Goal: Task Accomplishment & Management: Manage account settings

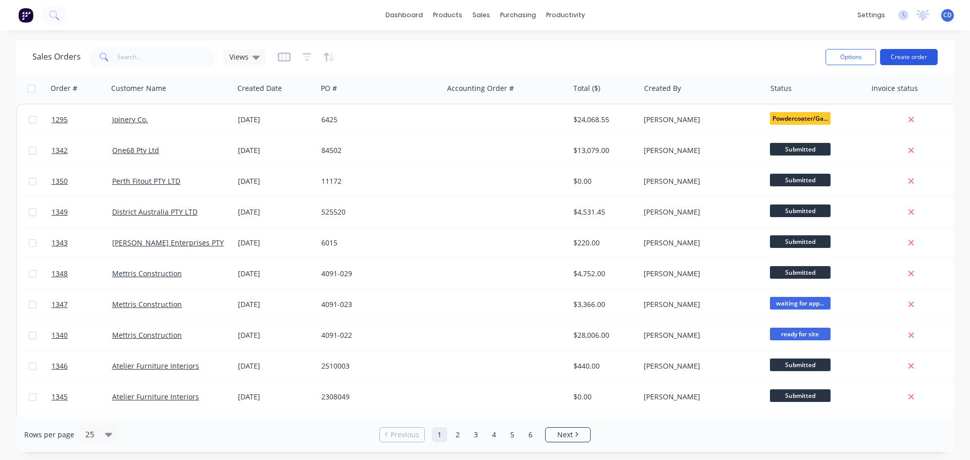
click at [911, 56] on button "Create order" at bounding box center [909, 57] width 58 height 16
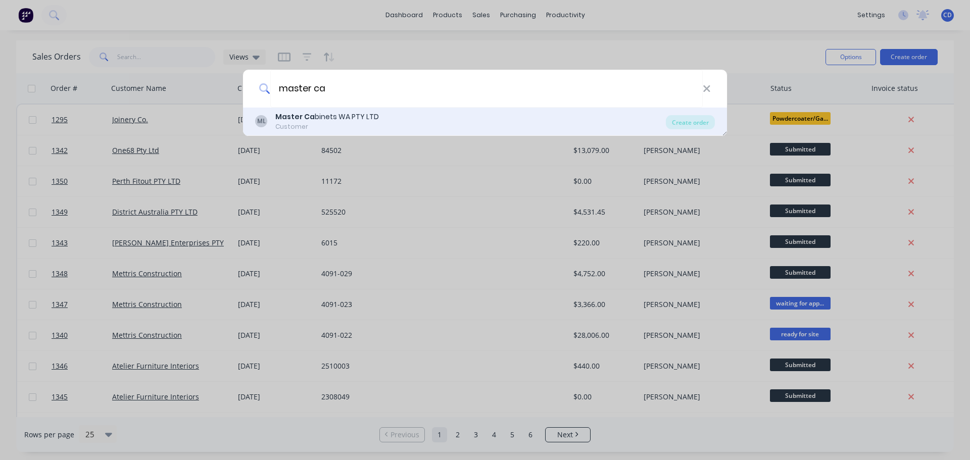
type input "master ca"
click at [386, 115] on div "ML Master Ca binets WA PTY LTD Customer" at bounding box center [460, 122] width 411 height 20
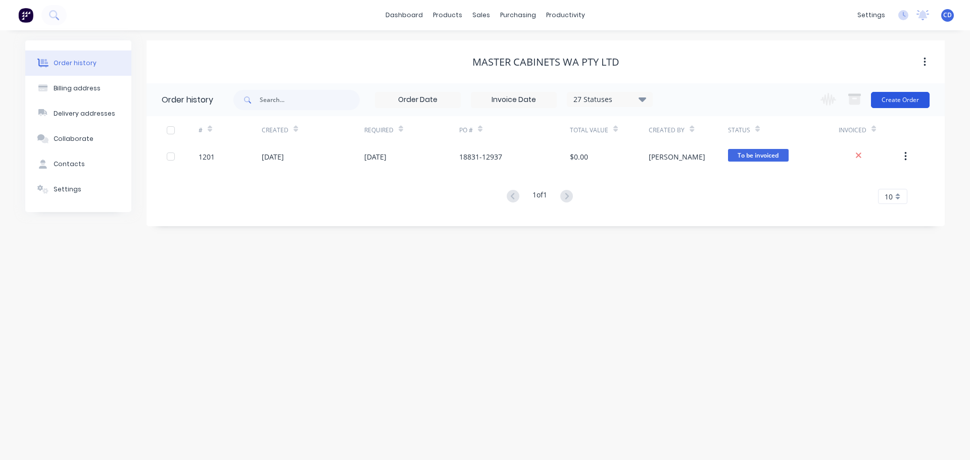
click at [899, 98] on button "Create Order" at bounding box center [900, 100] width 59 height 16
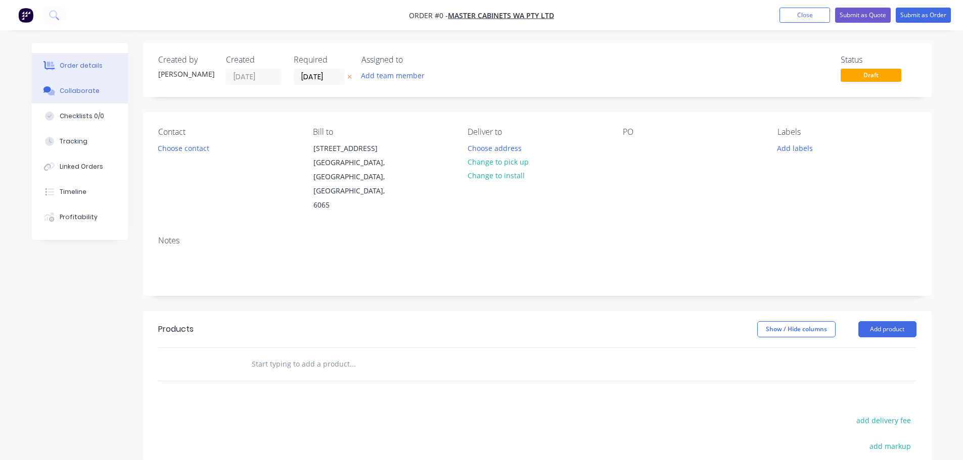
click at [76, 95] on div "Collaborate" at bounding box center [80, 90] width 40 height 9
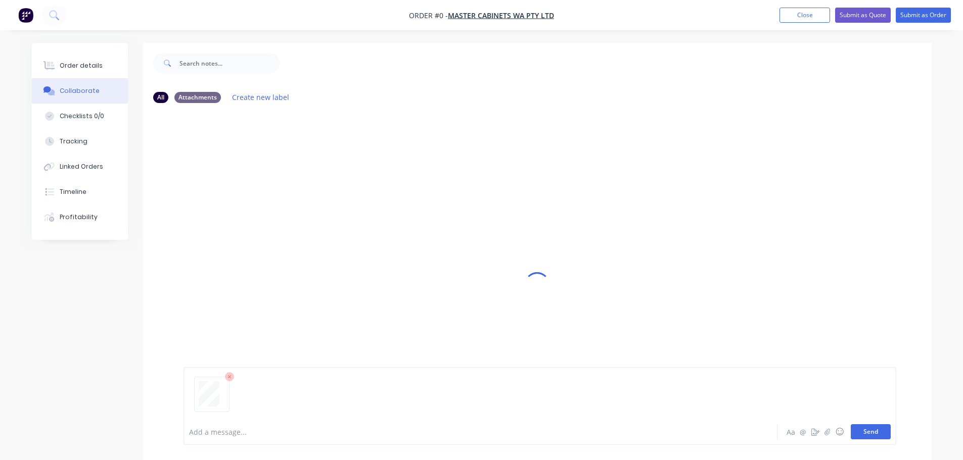
click at [869, 428] on button "Send" at bounding box center [870, 431] width 40 height 15
click at [85, 63] on div "Order details" at bounding box center [81, 65] width 43 height 9
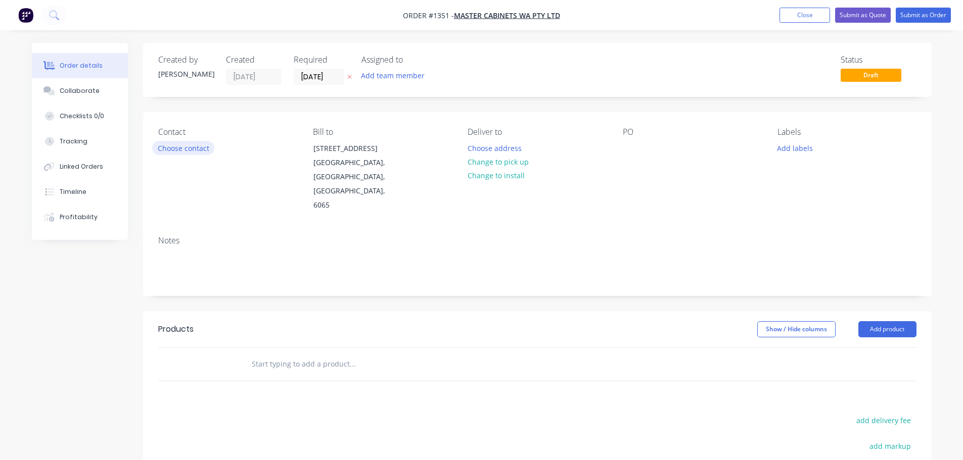
click at [187, 152] on button "Choose contact" at bounding box center [183, 148] width 62 height 14
click at [626, 150] on div at bounding box center [631, 148] width 16 height 15
click at [880, 321] on button "Add product" at bounding box center [887, 329] width 58 height 16
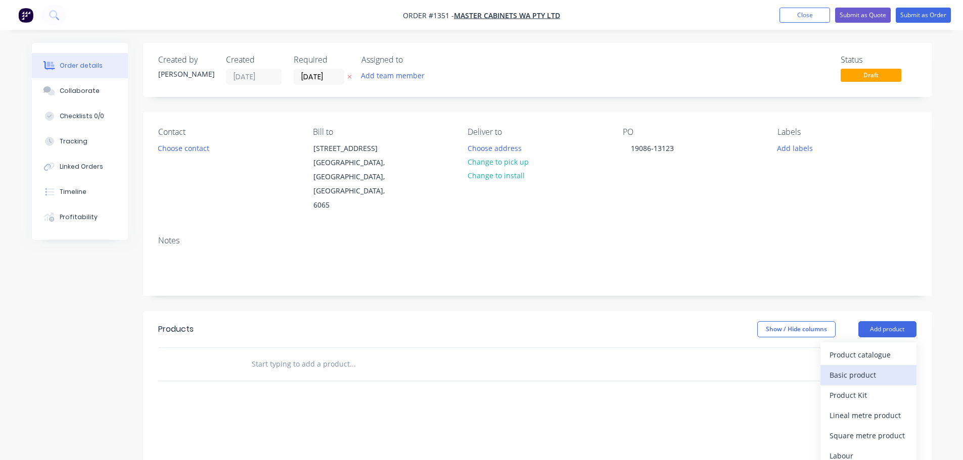
click at [866, 368] on div "Basic product" at bounding box center [868, 375] width 78 height 15
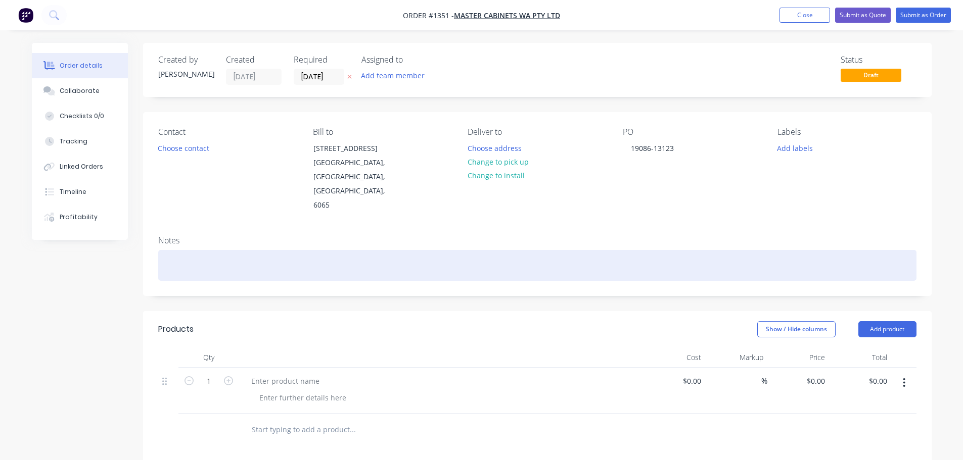
click at [228, 250] on div at bounding box center [537, 265] width 758 height 31
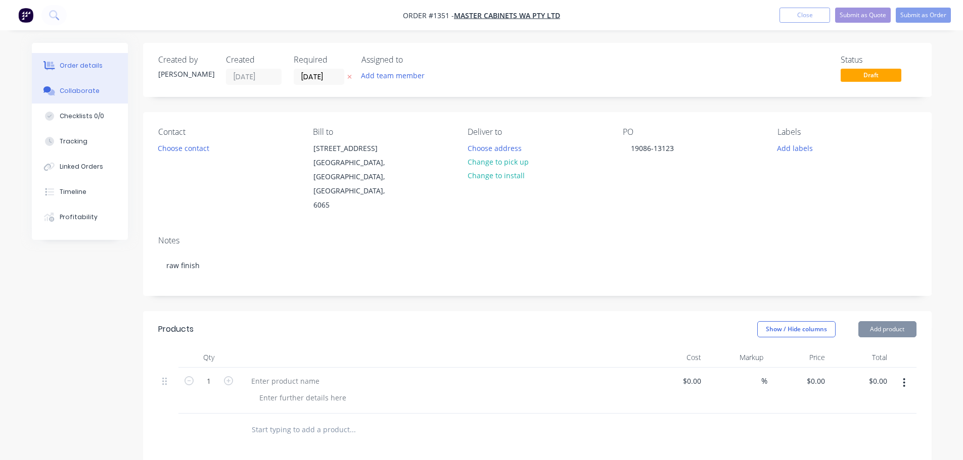
click at [85, 92] on div "Collaborate" at bounding box center [80, 90] width 40 height 9
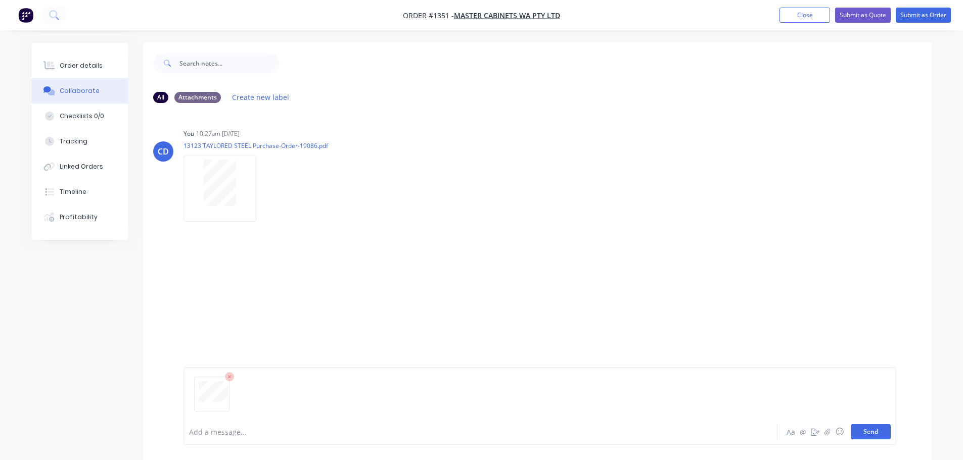
click at [867, 433] on button "Send" at bounding box center [870, 431] width 40 height 15
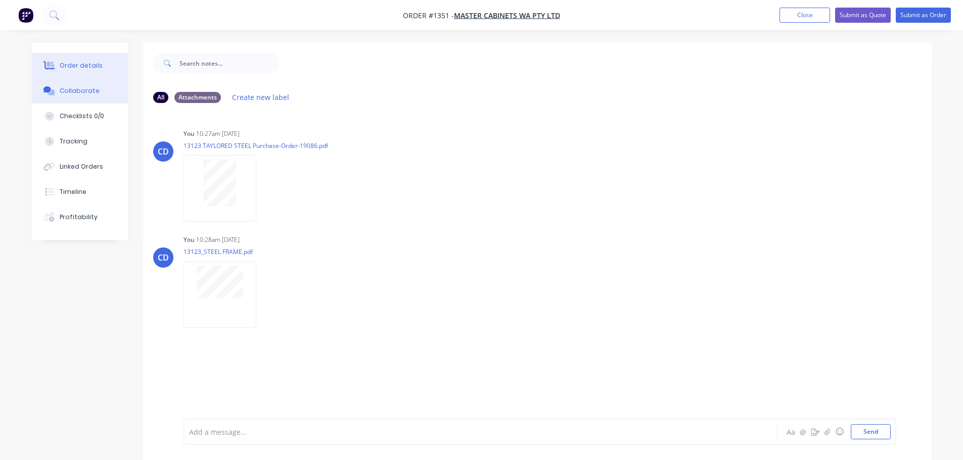
click at [85, 65] on div "Order details" at bounding box center [81, 65] width 43 height 9
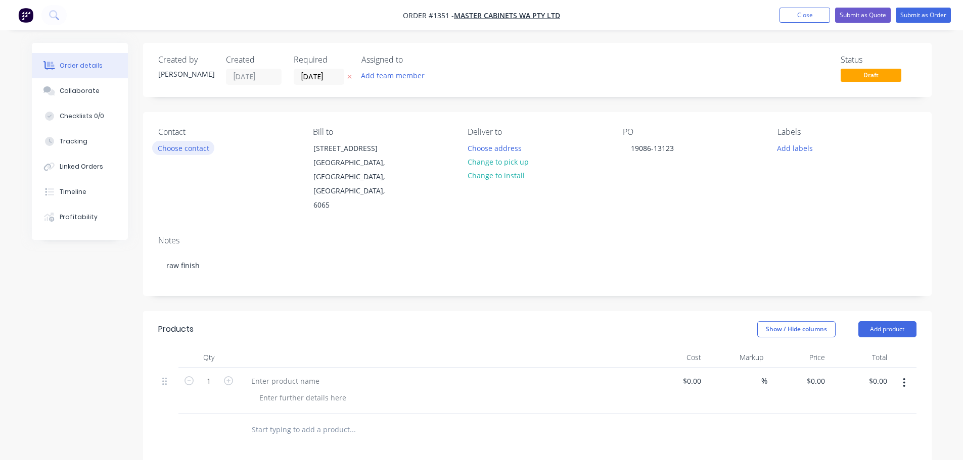
click at [195, 153] on button "Choose contact" at bounding box center [183, 148] width 62 height 14
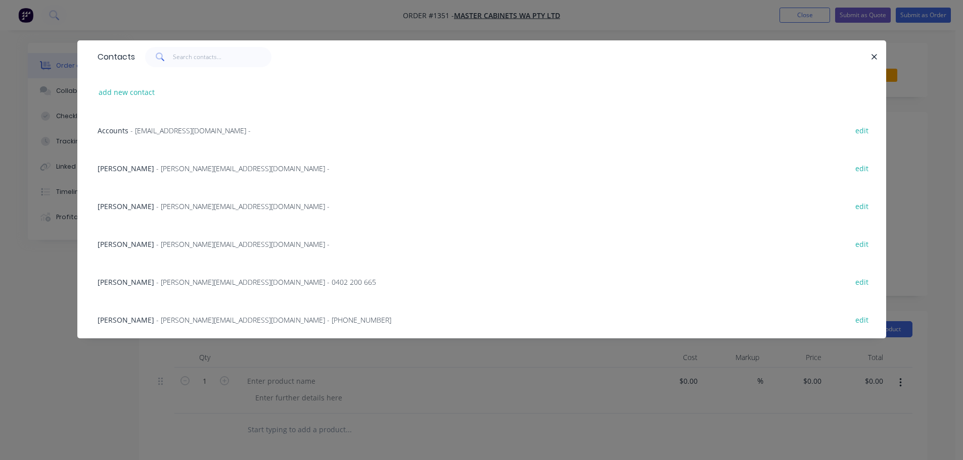
click at [448, 24] on div "Contacts add new contact Accounts - accounts@mastercabinets.com.au - edit Paul …" at bounding box center [481, 230] width 963 height 460
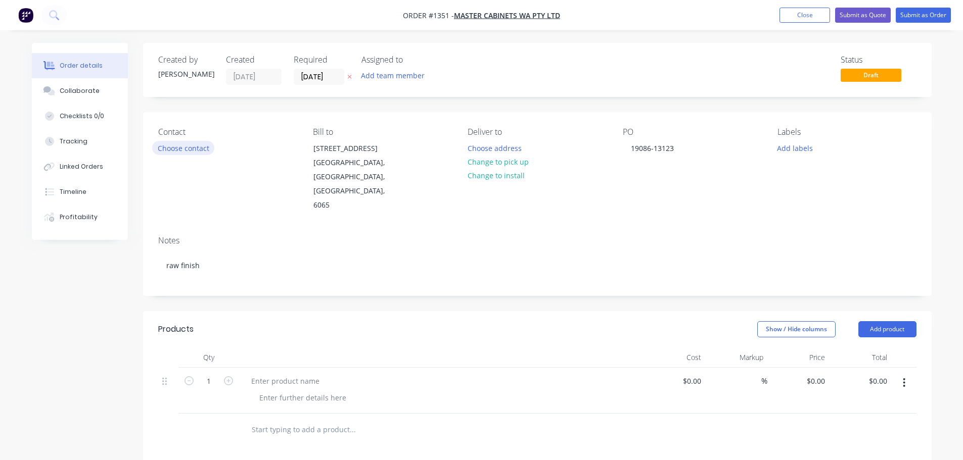
click at [191, 143] on button "Choose contact" at bounding box center [183, 148] width 62 height 14
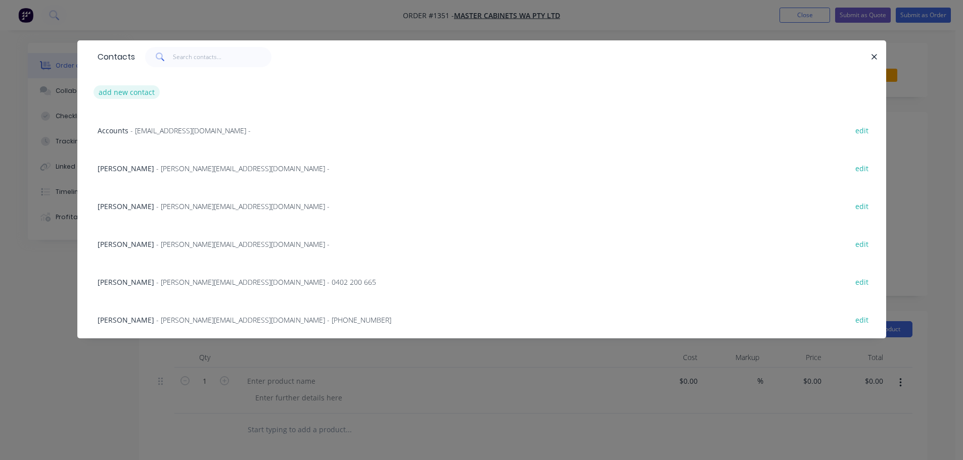
click at [123, 92] on button "add new contact" at bounding box center [126, 92] width 67 height 14
select select "AU"
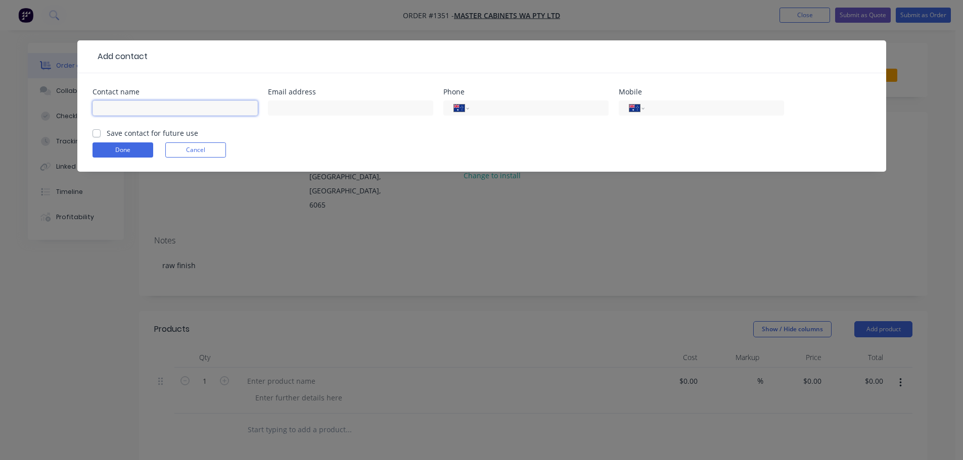
click at [215, 110] on input "text" at bounding box center [174, 108] width 165 height 15
type input "Paul Cole"
click at [315, 106] on input "text" at bounding box center [350, 108] width 165 height 15
paste input "[PERSON_NAME][EMAIL_ADDRESS][DOMAIN_NAME]"
type input "[PERSON_NAME][EMAIL_ADDRESS][DOMAIN_NAME]"
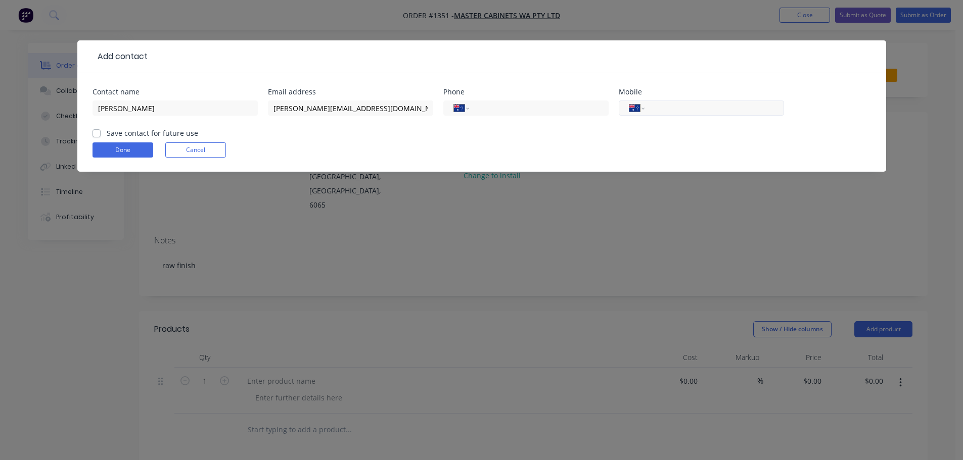
click at [689, 114] on input "tel" at bounding box center [711, 109] width 121 height 12
click at [505, 105] on input "tel" at bounding box center [536, 109] width 121 height 12
type input "(08) 9309 3691"
click at [130, 131] on label "Save contact for future use" at bounding box center [152, 133] width 91 height 11
click at [101, 131] on input "Save contact for future use" at bounding box center [96, 133] width 8 height 10
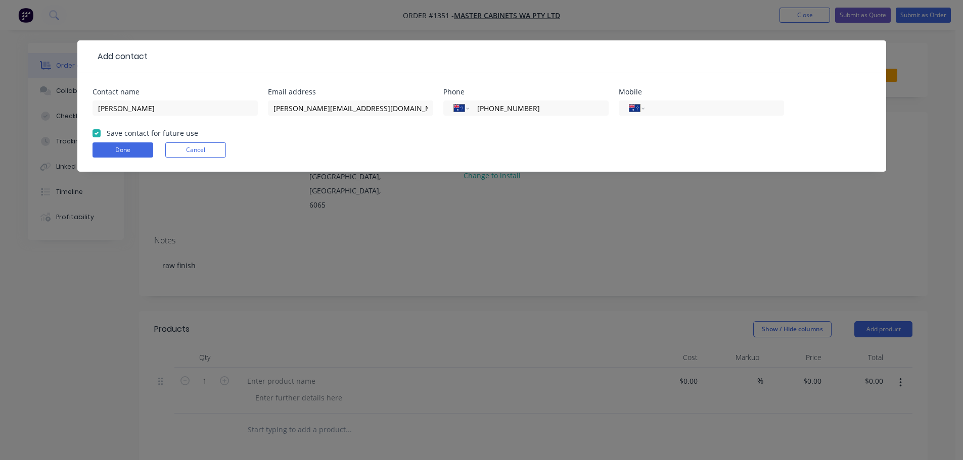
checkbox input "true"
click at [130, 150] on button "Done" at bounding box center [122, 150] width 61 height 15
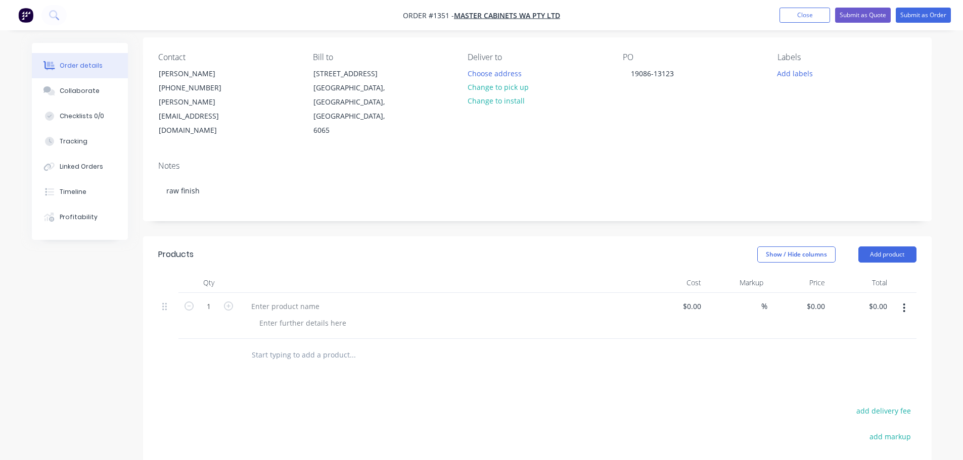
scroll to position [152, 0]
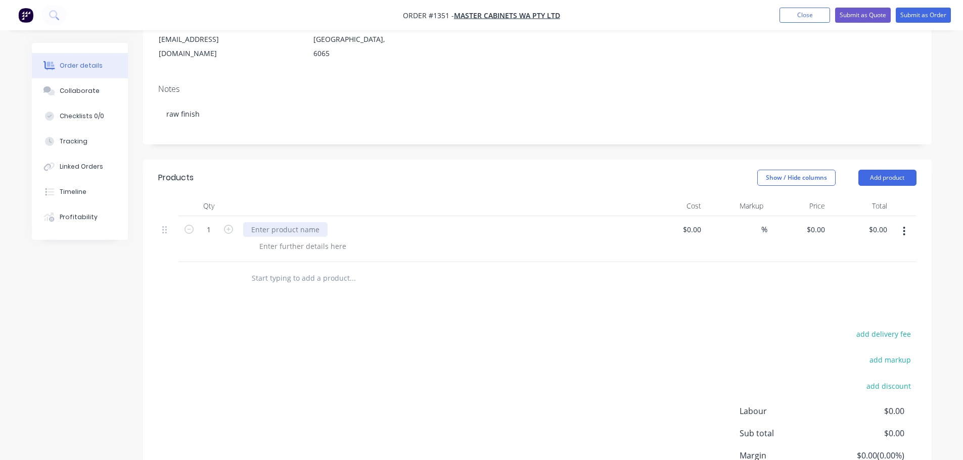
click at [274, 222] on div at bounding box center [285, 229] width 84 height 15
click at [266, 222] on div at bounding box center [285, 229] width 84 height 15
click at [266, 239] on div at bounding box center [302, 246] width 103 height 15
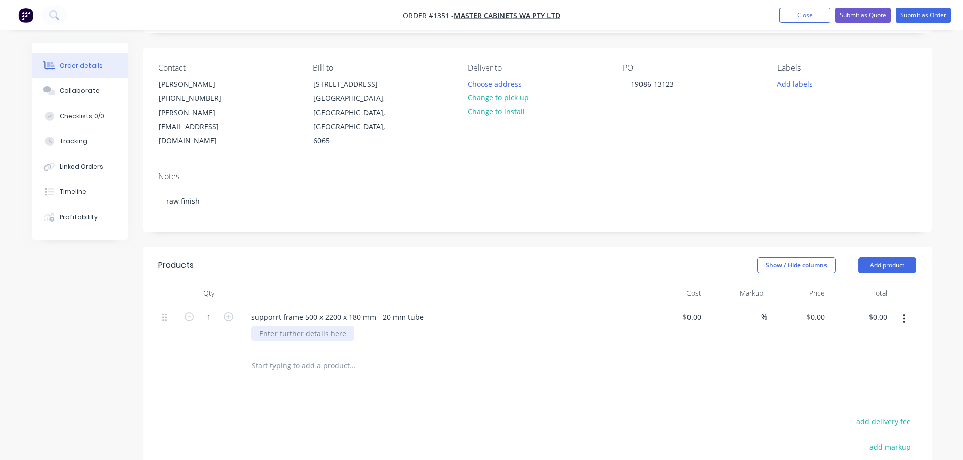
click at [299, 326] on div at bounding box center [302, 333] width 103 height 15
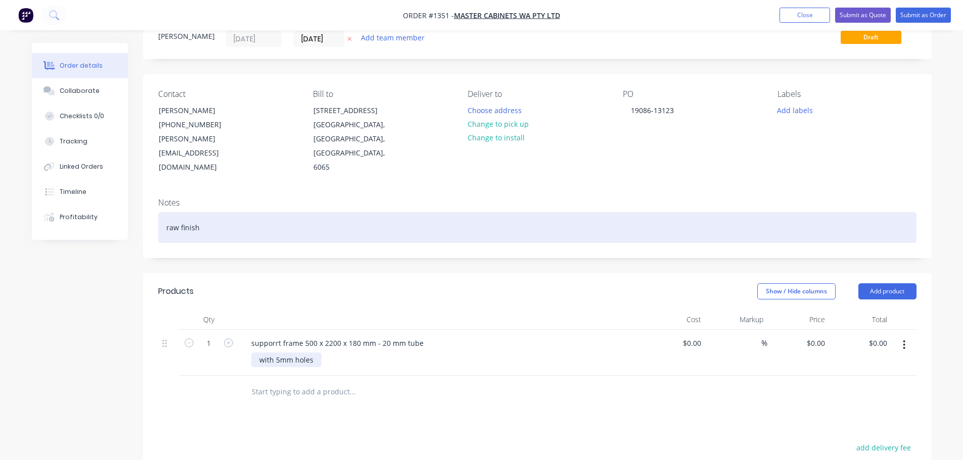
scroll to position [0, 0]
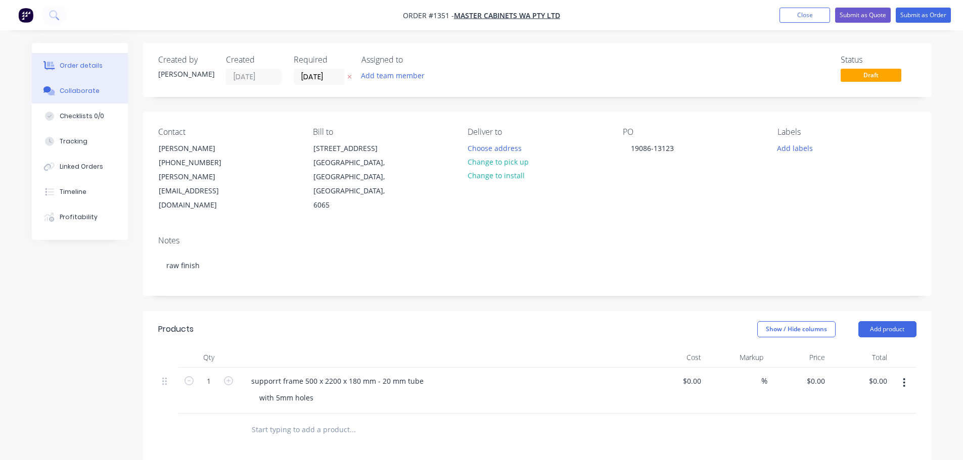
click at [97, 85] on button "Collaborate" at bounding box center [80, 90] width 96 height 25
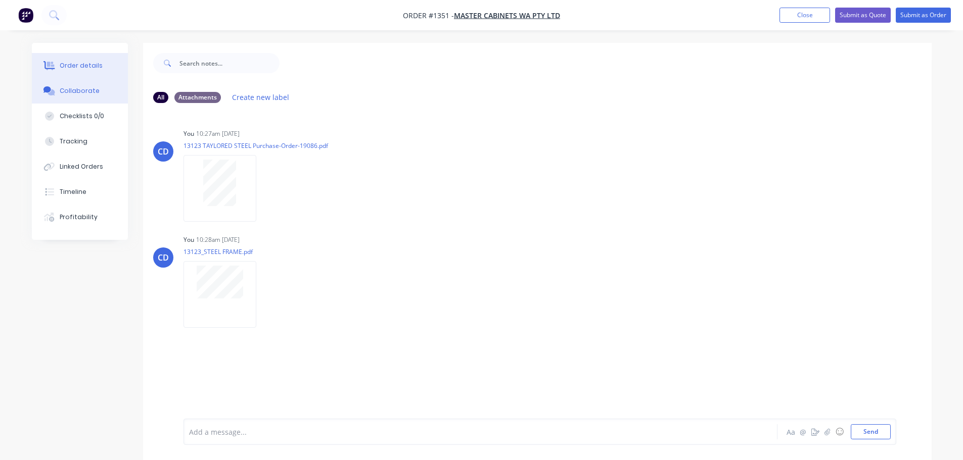
click at [92, 71] on button "Order details" at bounding box center [80, 65] width 96 height 25
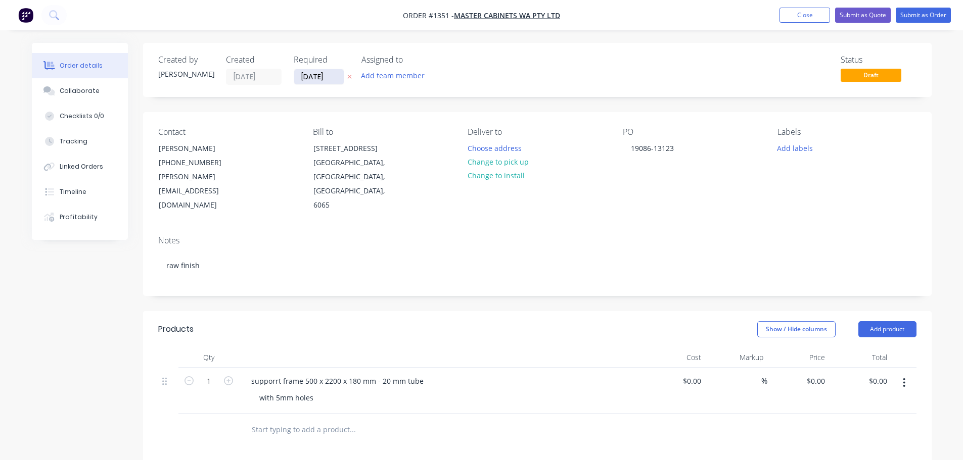
click at [328, 78] on input "[DATE]" at bounding box center [319, 76] width 50 height 15
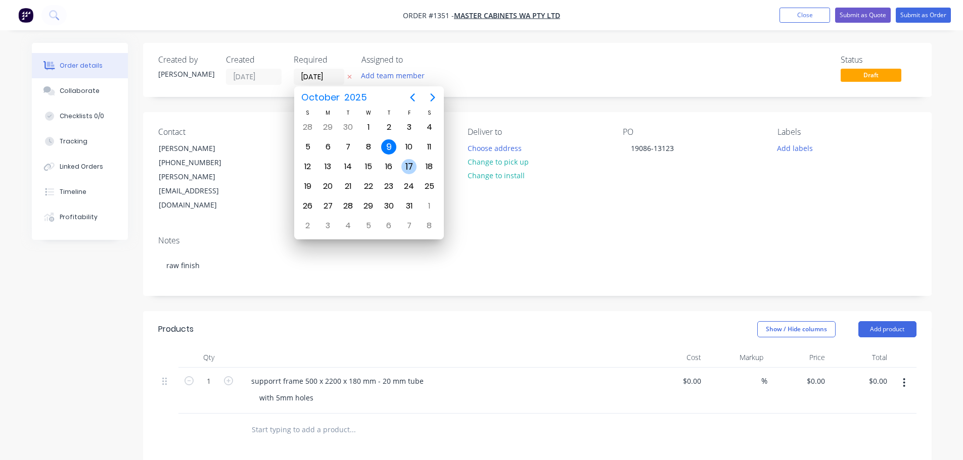
click at [405, 168] on div "17" at bounding box center [408, 166] width 15 height 15
type input "[DATE]"
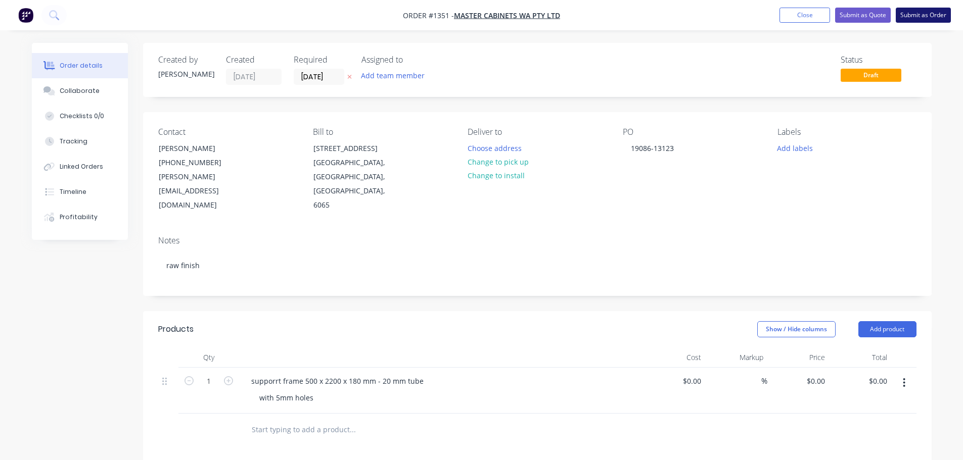
click at [918, 15] on button "Submit as Order" at bounding box center [922, 15] width 55 height 15
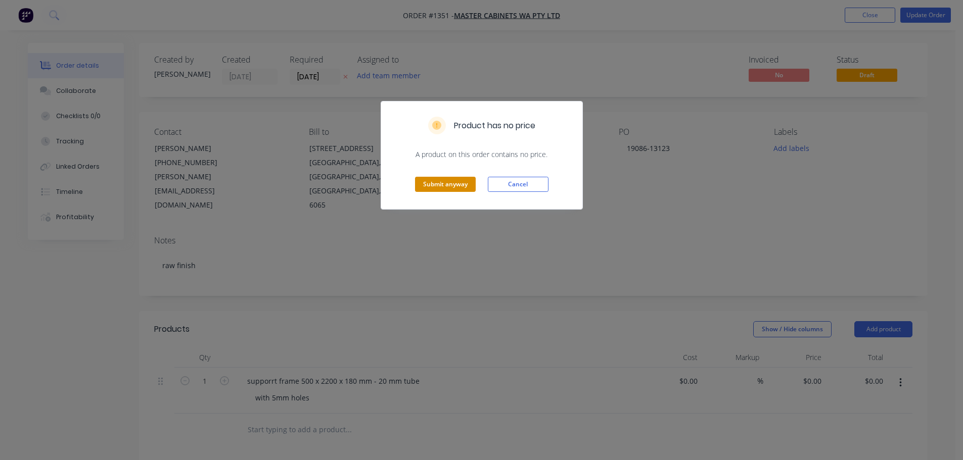
click at [457, 184] on button "Submit anyway" at bounding box center [445, 184] width 61 height 15
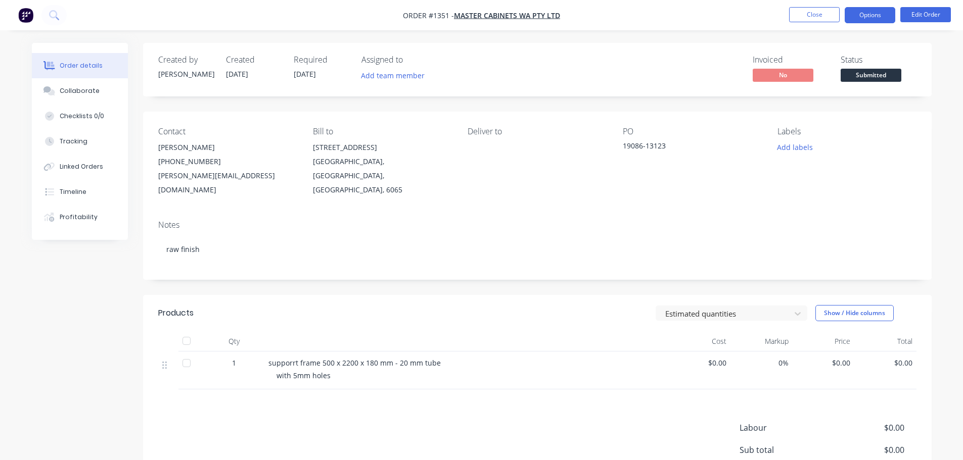
click at [852, 13] on button "Options" at bounding box center [869, 15] width 51 height 16
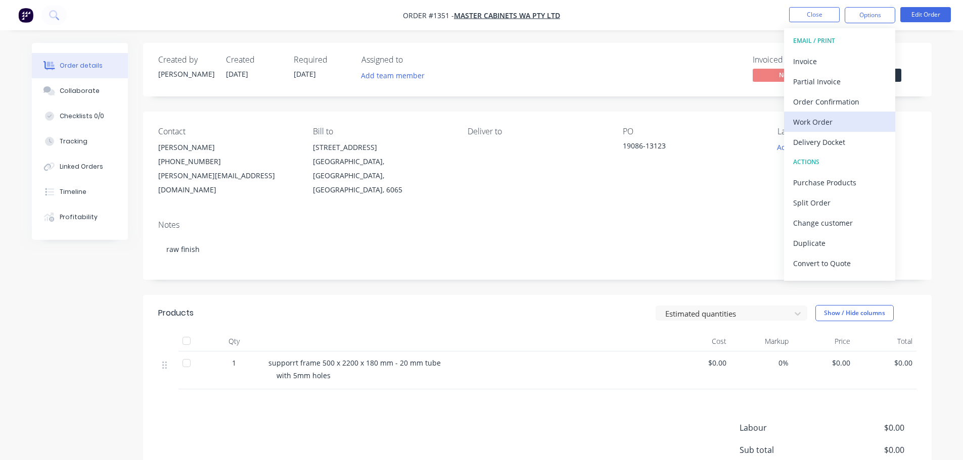
click at [824, 123] on div "Work Order" at bounding box center [839, 122] width 93 height 15
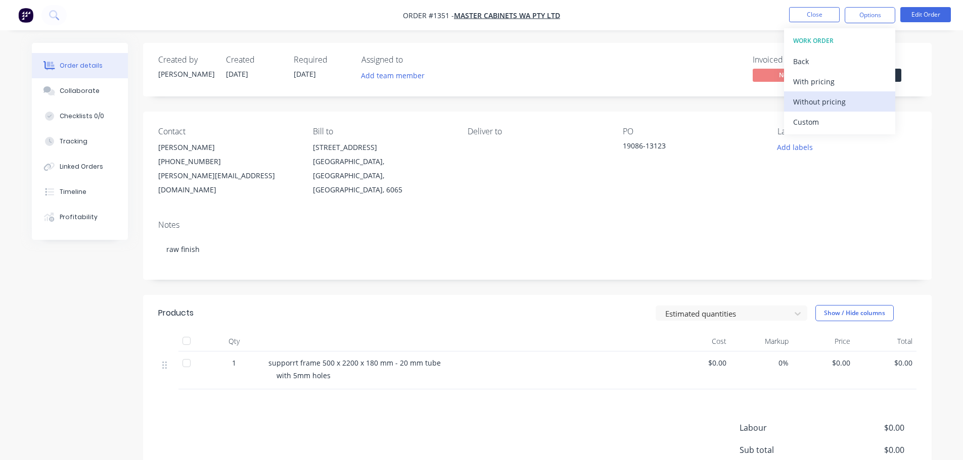
click at [839, 99] on div "Without pricing" at bounding box center [839, 101] width 93 height 15
drag, startPoint x: 768, startPoint y: 139, endPoint x: 775, endPoint y: 148, distance: 11.1
click at [768, 140] on div "Contact Paul Cole (08) 9309 3691 chris@tayloredsteel.com.au Bill to 54 Callaway…" at bounding box center [537, 162] width 788 height 101
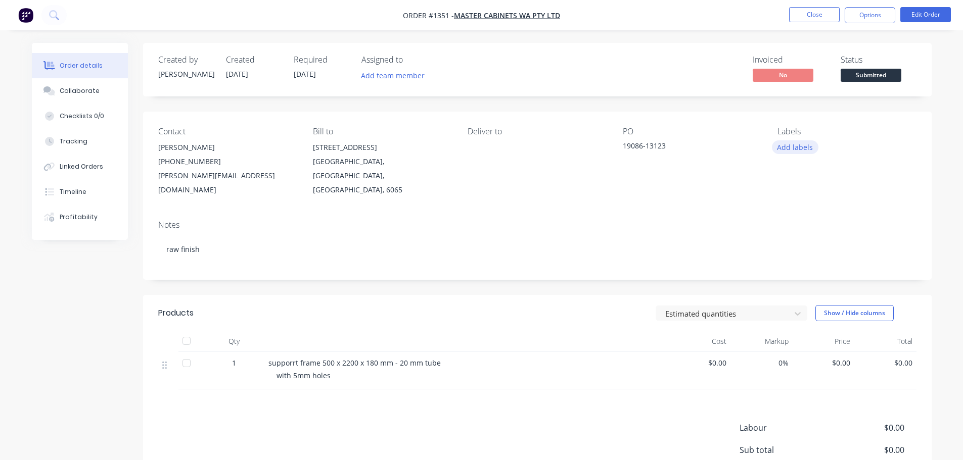
click at [783, 150] on button "Add labels" at bounding box center [795, 147] width 46 height 14
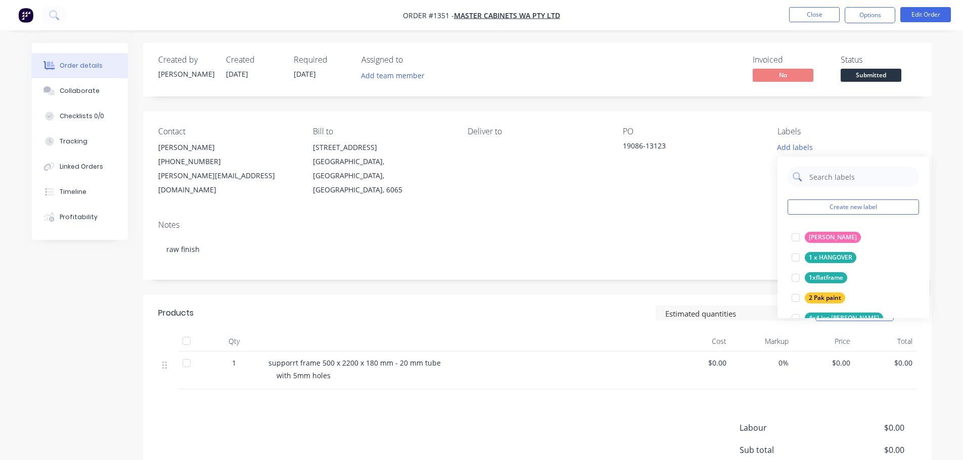
click at [821, 180] on input "text" at bounding box center [861, 177] width 106 height 20
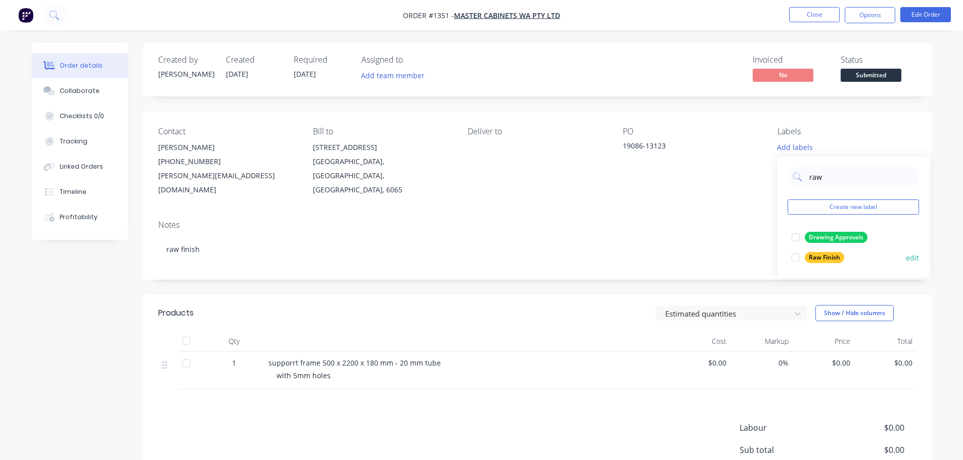
type input "raw"
click at [826, 261] on div "Raw Finish" at bounding box center [823, 257] width 39 height 11
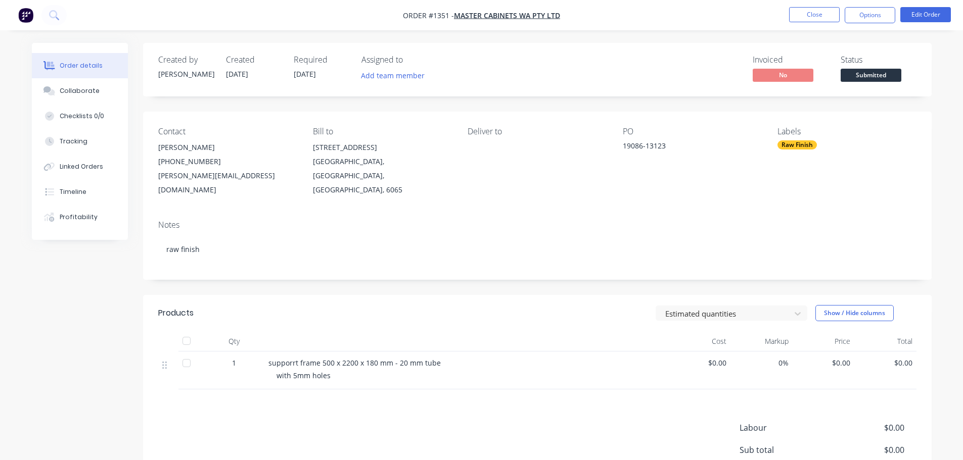
click at [685, 106] on div "Created by Chris Created 09/10/25 Required 17/10/25 Assigned to Add team member…" at bounding box center [537, 298] width 788 height 511
click at [820, 17] on button "Close" at bounding box center [814, 14] width 51 height 15
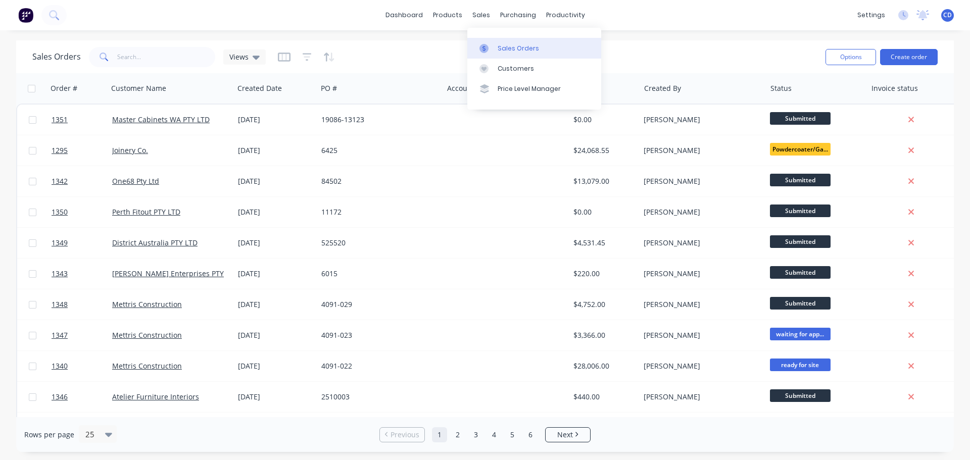
click at [517, 50] on div "Sales Orders" at bounding box center [518, 48] width 41 height 9
click at [904, 55] on button "Create order" at bounding box center [909, 57] width 58 height 16
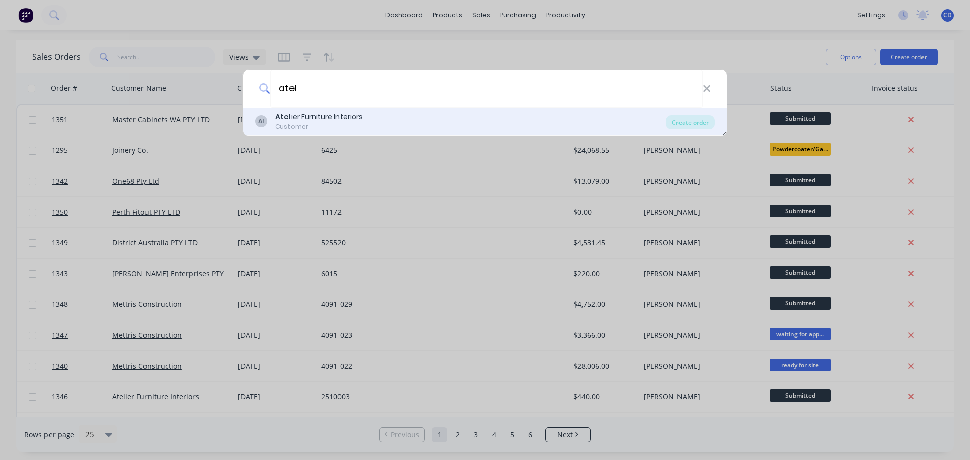
type input "atel"
click at [353, 122] on div "Atel ier Furniture Interiors" at bounding box center [318, 117] width 87 height 11
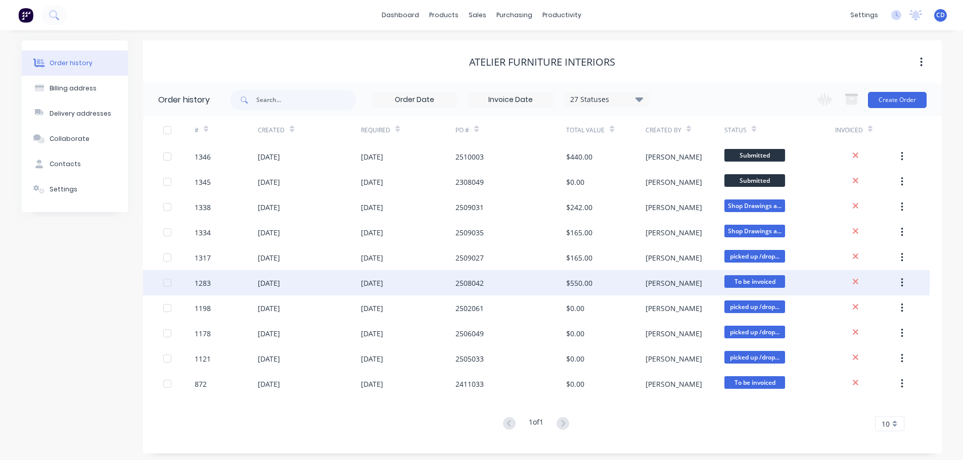
click at [901, 279] on icon "button" at bounding box center [901, 282] width 3 height 11
click at [861, 306] on div "Archive" at bounding box center [866, 309] width 78 height 15
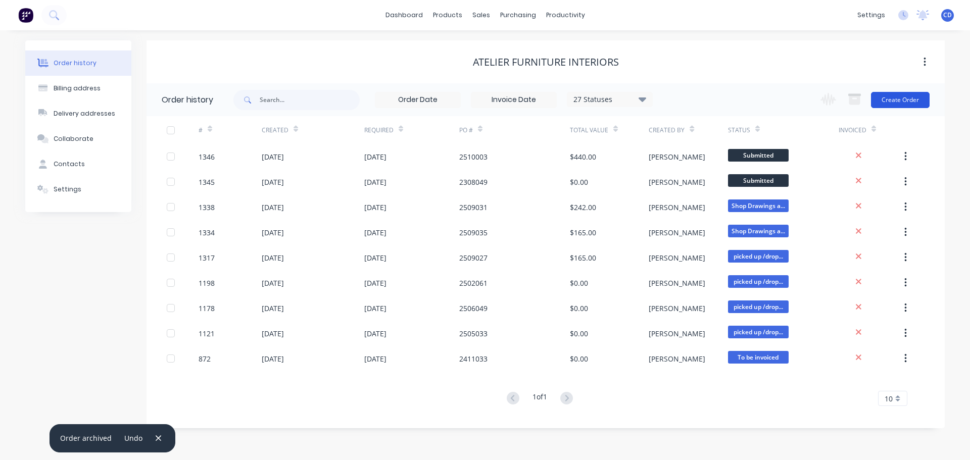
click at [901, 107] on button "Create Order" at bounding box center [900, 100] width 59 height 16
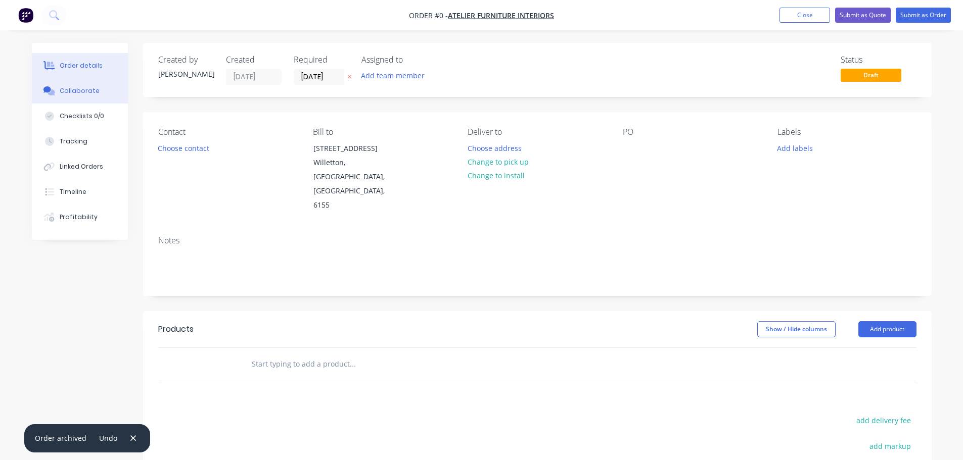
click at [69, 89] on div "Collaborate" at bounding box center [80, 90] width 40 height 9
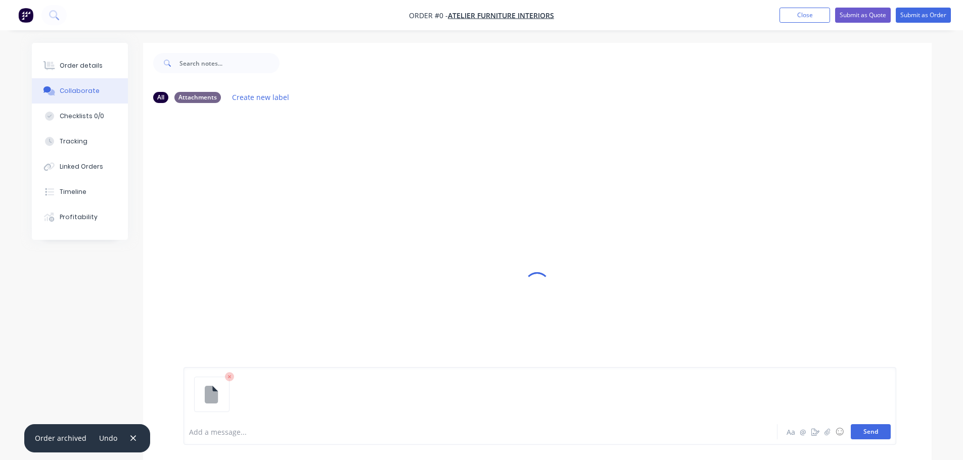
click at [876, 431] on button "Send" at bounding box center [870, 431] width 40 height 15
click at [876, 434] on button "Send" at bounding box center [870, 431] width 40 height 15
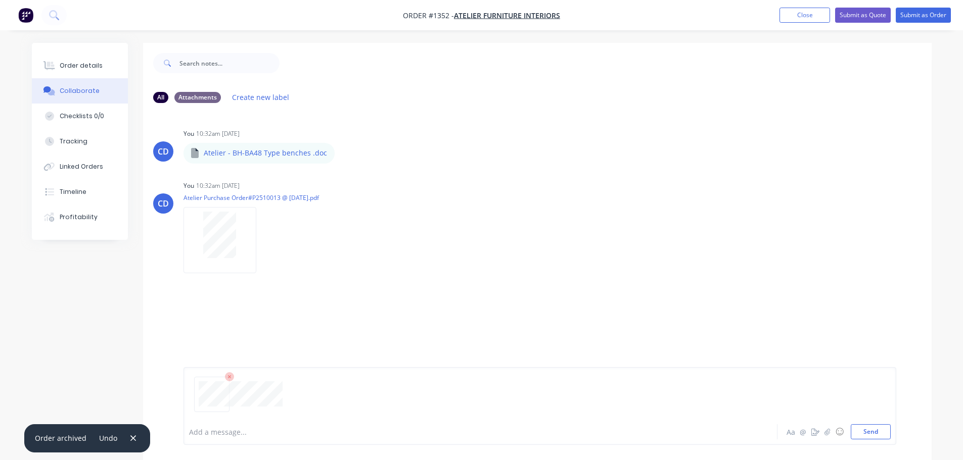
click at [872, 440] on div "Add a message... Aa @ ☺ Send" at bounding box center [539, 406] width 713 height 78
click at [873, 428] on button "Send" at bounding box center [870, 431] width 40 height 15
click at [579, 179] on div "CD You 10:32am 09/10/25 Atelier Purchase Order#P2510013 @ 2025-10-08.pdf Labels…" at bounding box center [537, 223] width 788 height 91
click at [93, 61] on button "Order details" at bounding box center [80, 65] width 96 height 25
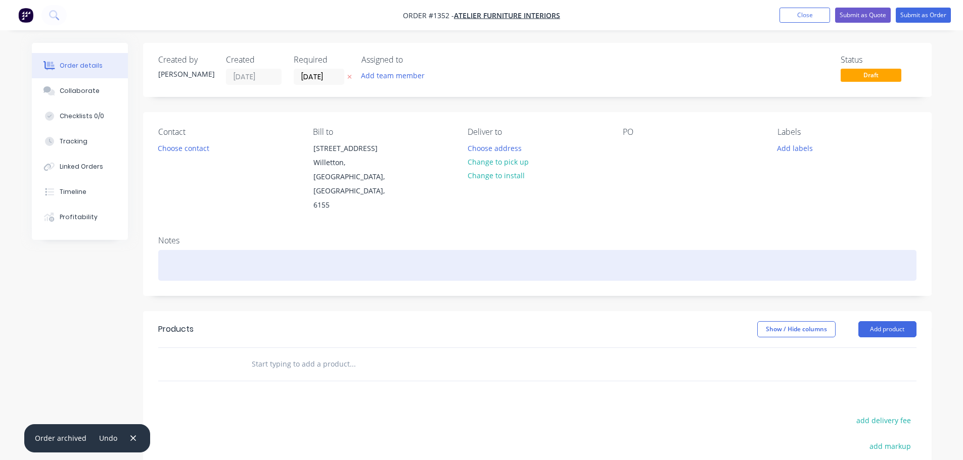
click at [226, 250] on div at bounding box center [537, 265] width 758 height 31
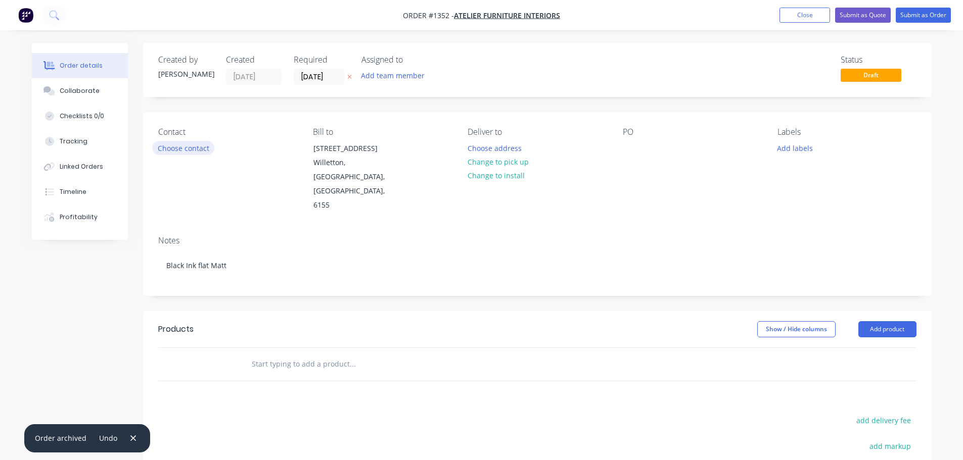
click at [190, 149] on button "Choose contact" at bounding box center [183, 148] width 62 height 14
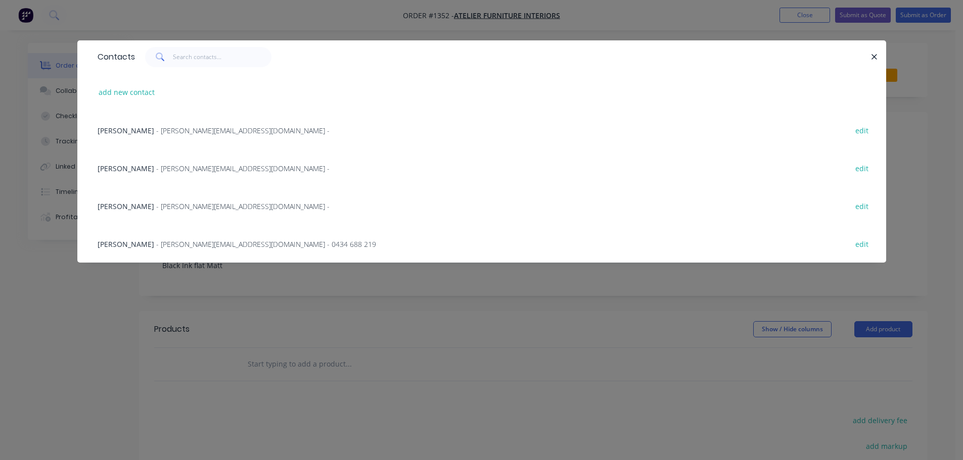
click at [156, 167] on span "- Lee.W@atelier.com.au -" at bounding box center [242, 169] width 173 height 10
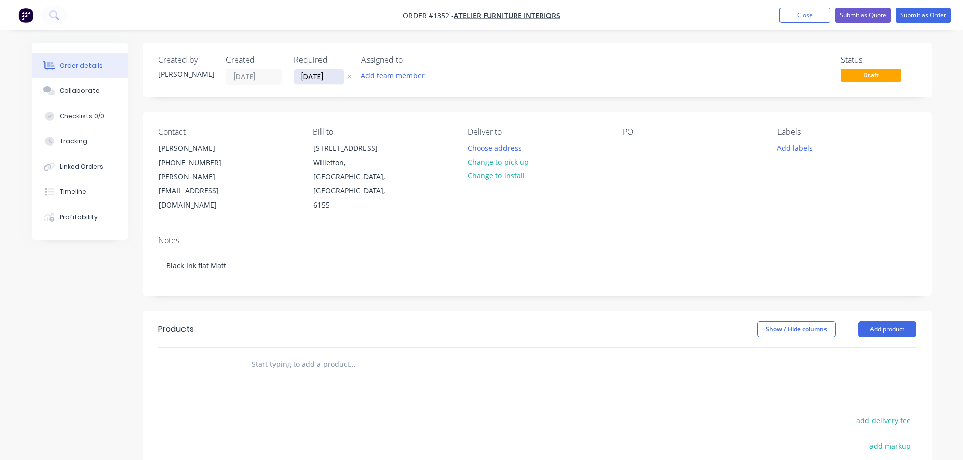
click at [309, 70] on input "[DATE]" at bounding box center [319, 76] width 50 height 15
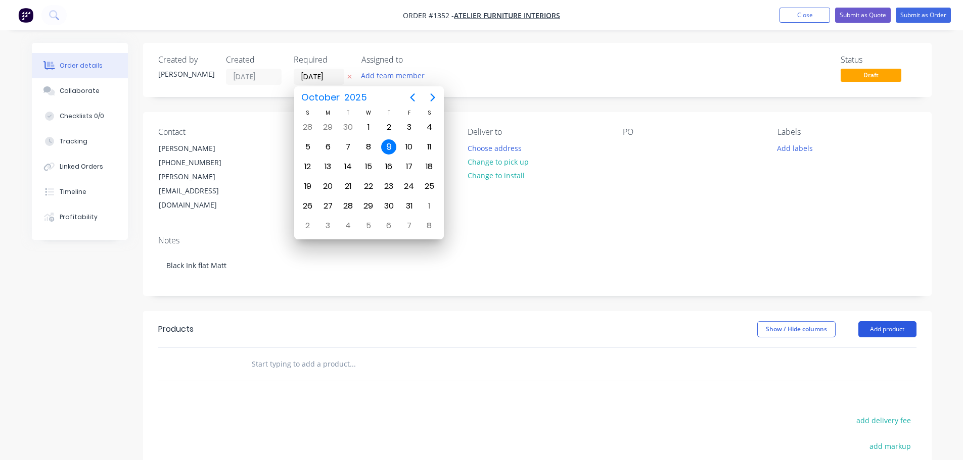
click at [887, 321] on button "Add product" at bounding box center [887, 329] width 58 height 16
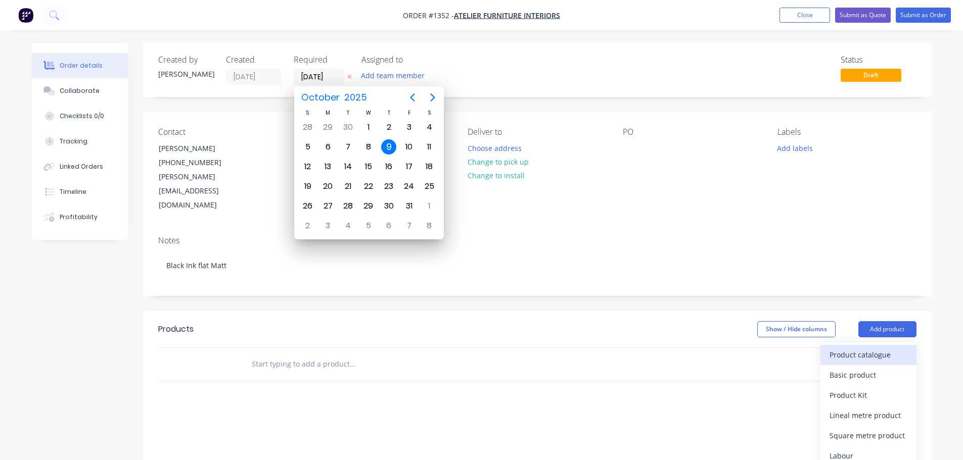
click at [862, 348] on div "Product catalogue" at bounding box center [868, 355] width 78 height 15
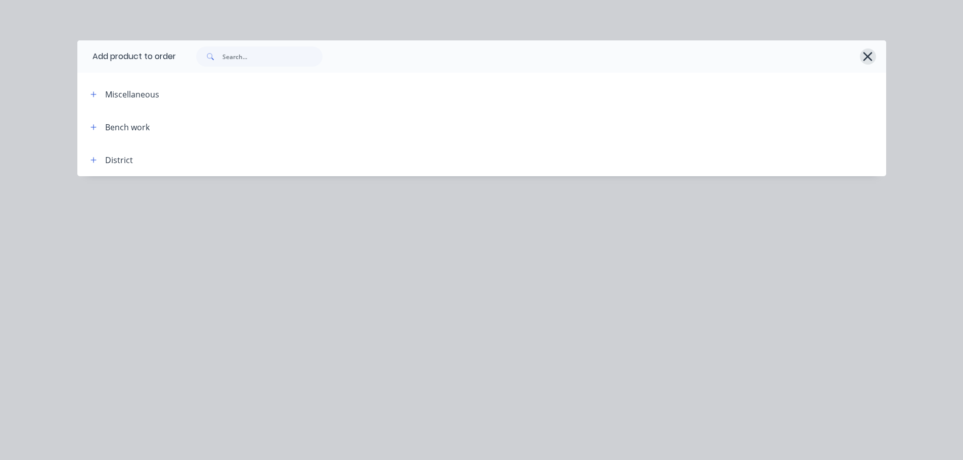
click at [868, 56] on icon "button" at bounding box center [867, 56] width 9 height 9
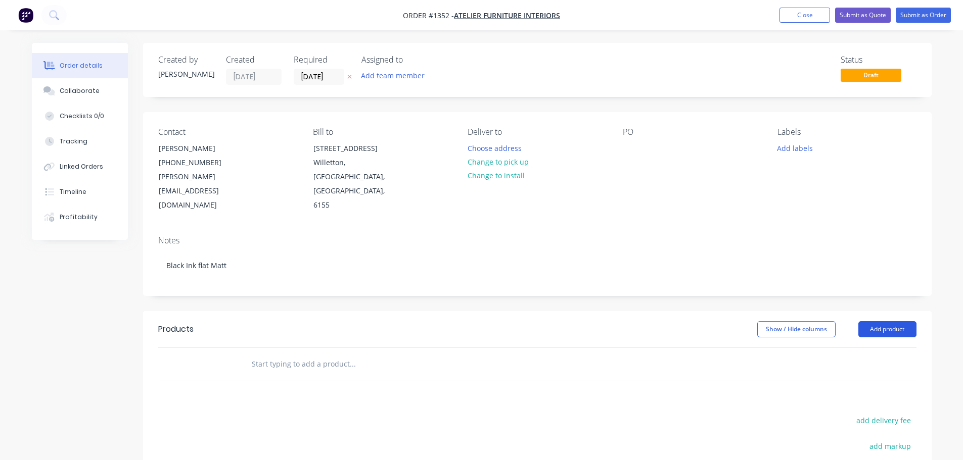
click at [874, 321] on button "Add product" at bounding box center [887, 329] width 58 height 16
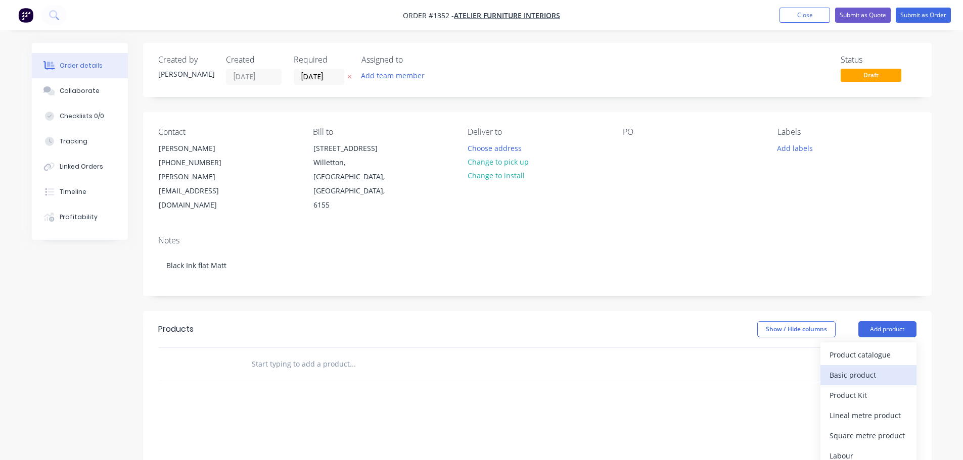
click at [878, 368] on div "Basic product" at bounding box center [868, 375] width 78 height 15
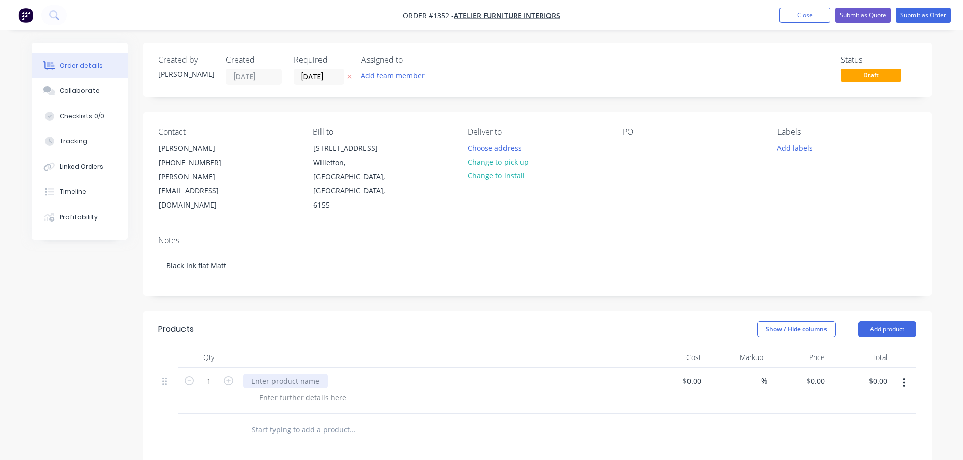
click at [264, 374] on div at bounding box center [285, 381] width 84 height 15
click at [258, 374] on div "BH-BA48A" at bounding box center [268, 381] width 50 height 15
drag, startPoint x: 258, startPoint y: 352, endPoint x: 540, endPoint y: 213, distance: 314.4
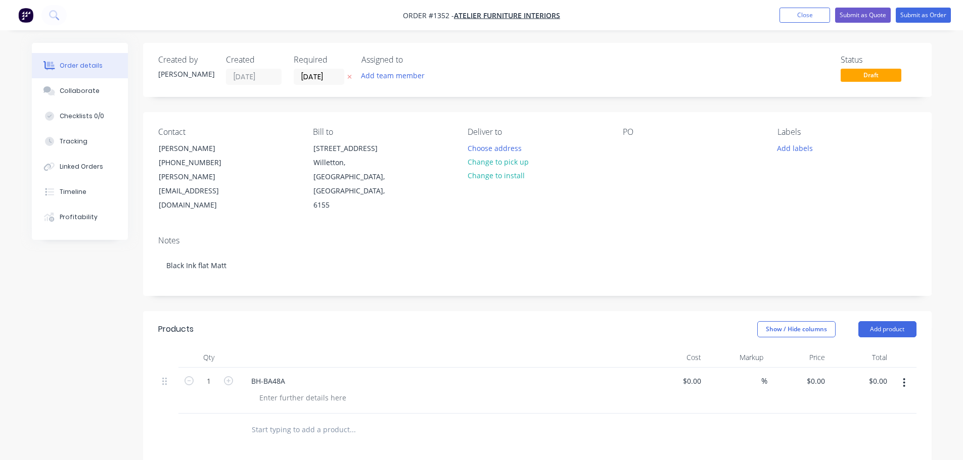
click at [540, 236] on div "Notes" at bounding box center [537, 241] width 758 height 10
click at [876, 321] on button "Add product" at bounding box center [887, 329] width 58 height 16
click at [844, 368] on div "Basic product" at bounding box center [868, 375] width 78 height 15
click at [278, 391] on div at bounding box center [302, 398] width 103 height 15
click at [226, 376] on icon "button" at bounding box center [228, 380] width 9 height 9
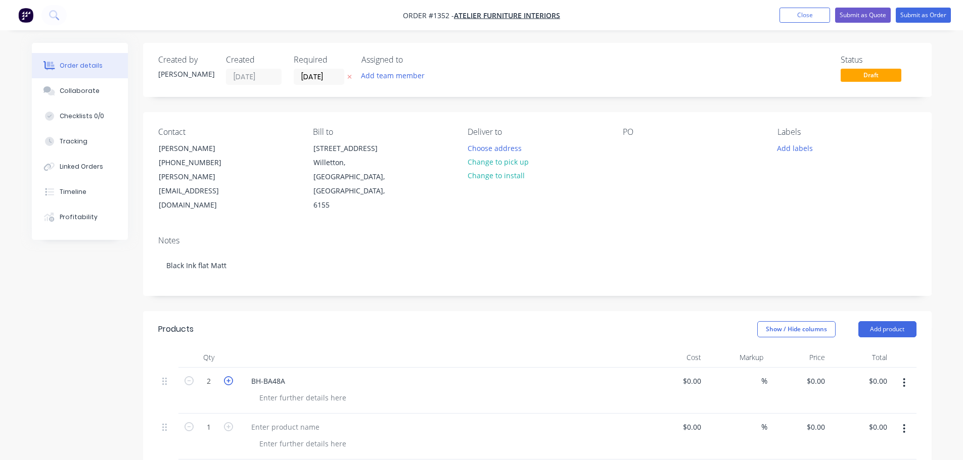
click at [226, 376] on icon "button" at bounding box center [228, 380] width 9 height 9
type input "3"
click at [289, 374] on div "BH-BA48A" at bounding box center [268, 381] width 50 height 15
click at [359, 374] on div "BH-BA48A- high bench - 963 x" at bounding box center [441, 381] width 396 height 15
click at [351, 374] on div "BH-BA48A- high bench - 963 x" at bounding box center [301, 381] width 117 height 15
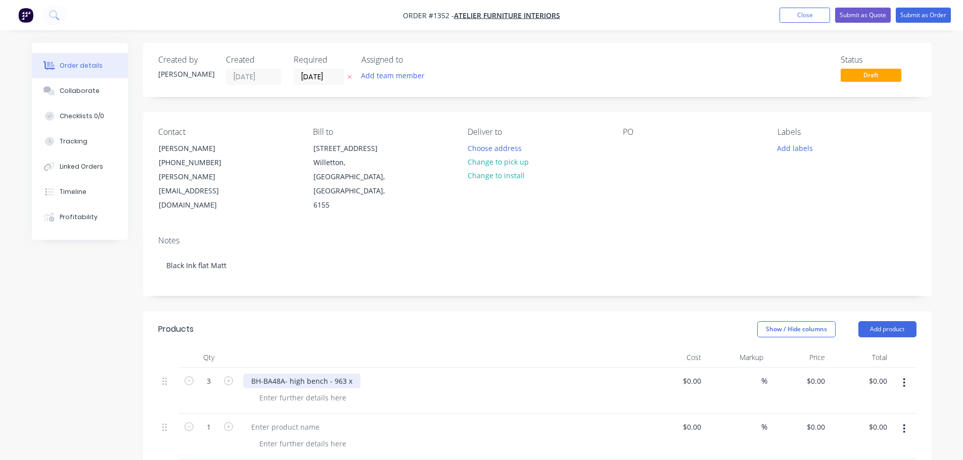
click at [352, 374] on div "BH-BA48A- high bench - 963 x" at bounding box center [301, 381] width 117 height 15
click at [322, 391] on div at bounding box center [302, 398] width 103 height 15
click at [290, 377] on div "BH-BA48A- high bench - 963 x 965 mm high" at bounding box center [441, 391] width 404 height 46
click at [293, 374] on div "BH-BA48A- high bench - 963 x 965 mm high" at bounding box center [325, 381] width 164 height 15
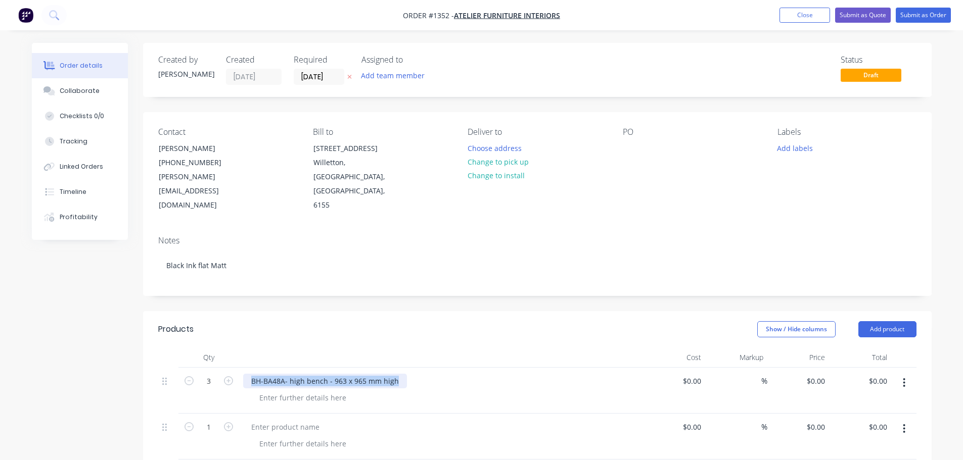
click at [293, 374] on div "BH-BA48A- high bench - 963 x 965 mm high" at bounding box center [325, 381] width 164 height 15
copy div "BH-BA48A- high bench - 963 x 965 mm high"
click at [268, 420] on div at bounding box center [285, 427] width 84 height 15
drag, startPoint x: 268, startPoint y: 400, endPoint x: 252, endPoint y: 416, distance: 23.2
click at [252, 437] on div at bounding box center [302, 444] width 103 height 15
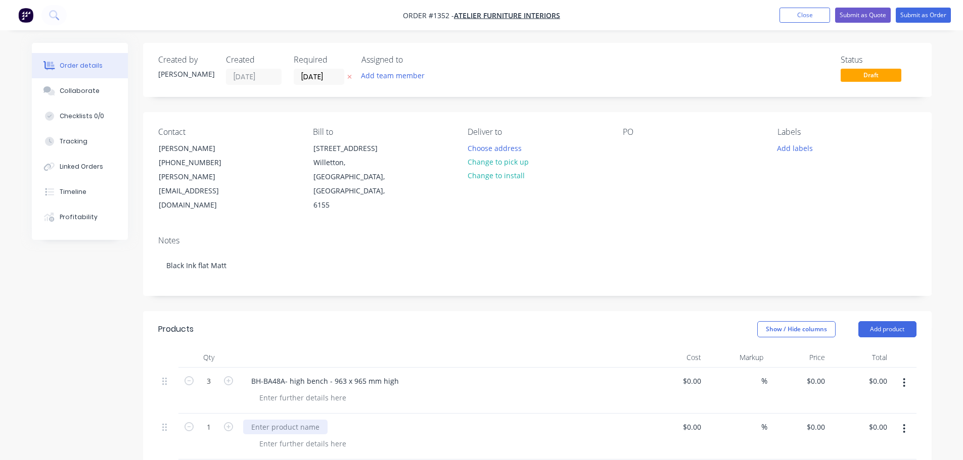
click at [257, 420] on div at bounding box center [285, 427] width 84 height 15
click at [254, 420] on div at bounding box center [285, 427] width 84 height 15
paste div
click at [227, 422] on icon "button" at bounding box center [228, 426] width 9 height 9
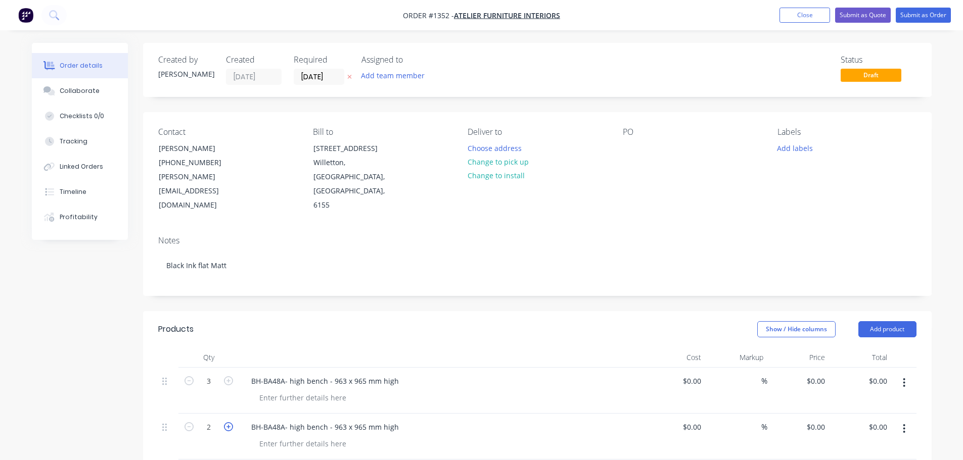
type input "3"
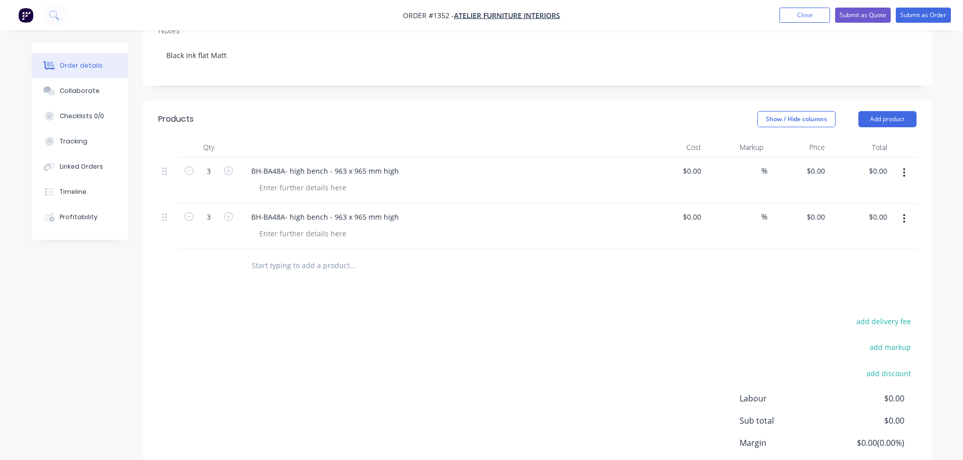
scroll to position [161, 0]
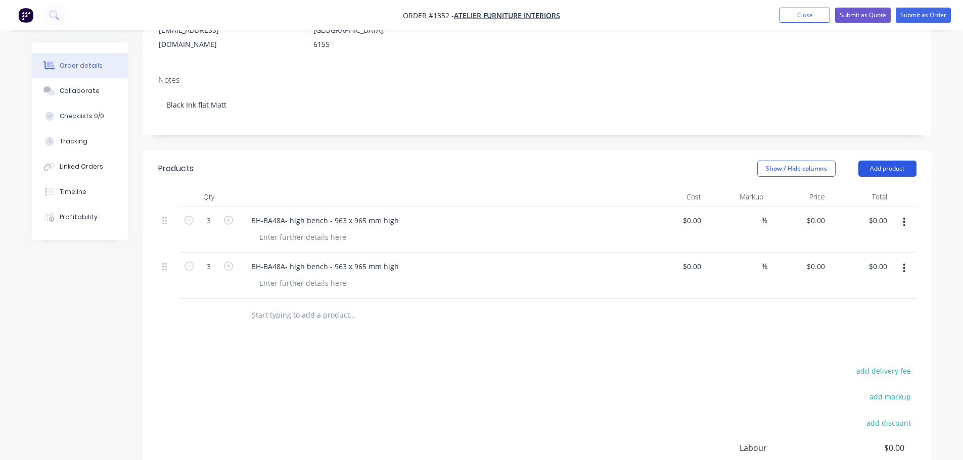
click at [876, 151] on header "Products Show / Hide columns Add product" at bounding box center [537, 169] width 788 height 36
click at [877, 161] on button "Add product" at bounding box center [887, 169] width 58 height 16
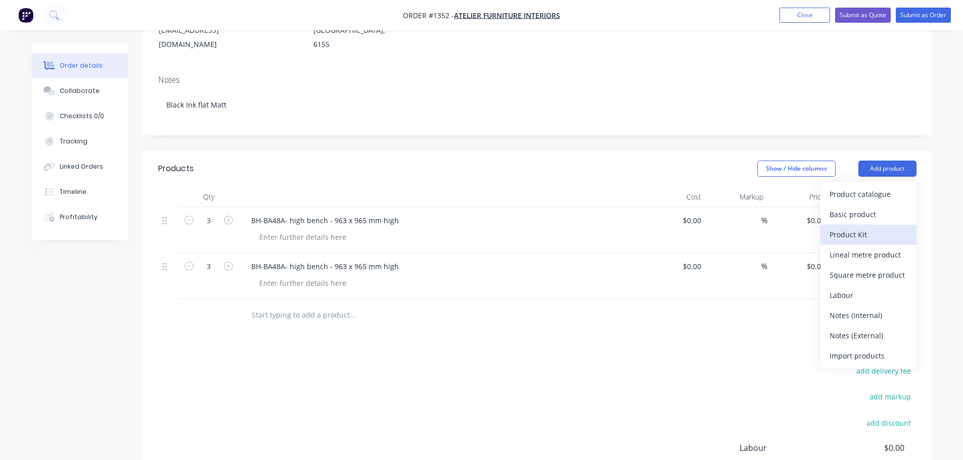
click at [866, 225] on button "Product Kit" at bounding box center [868, 235] width 96 height 20
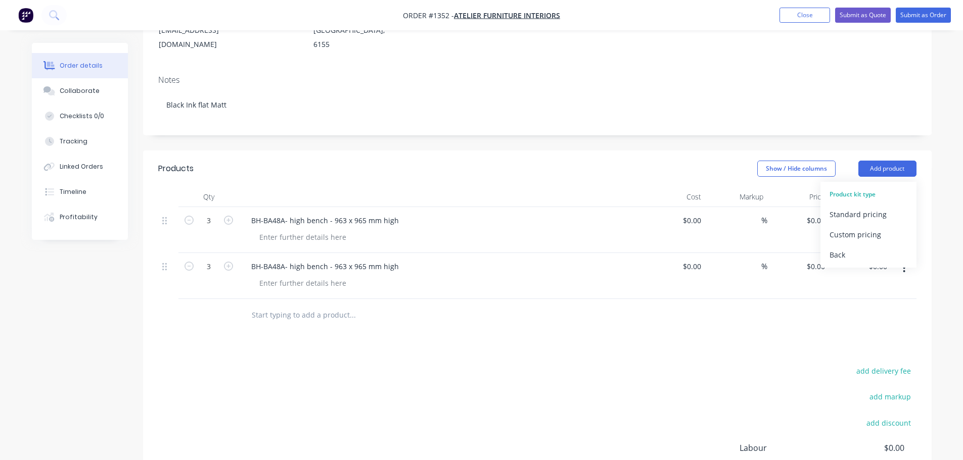
click at [855, 104] on div "Notes Black Ink flat Matt" at bounding box center [537, 101] width 788 height 68
click at [873, 161] on button "Add product" at bounding box center [887, 169] width 58 height 16
click at [841, 248] on div "Back" at bounding box center [868, 255] width 78 height 15
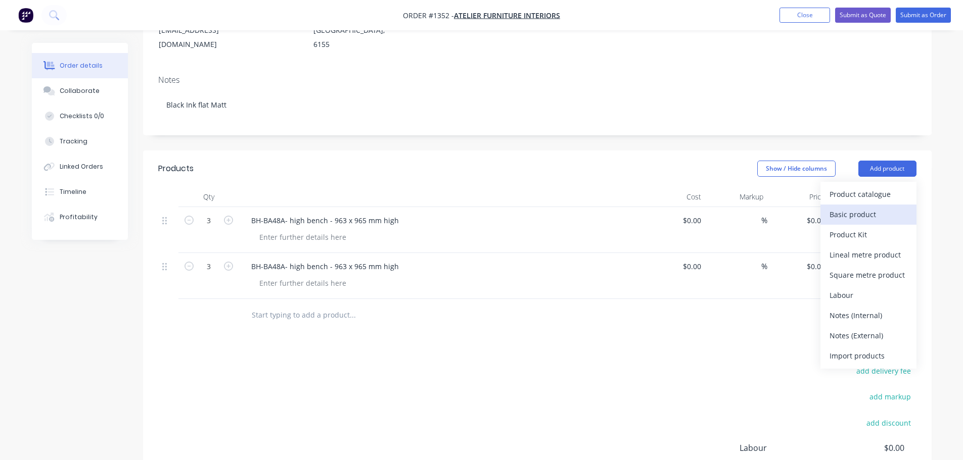
click at [843, 207] on div "Basic product" at bounding box center [868, 214] width 78 height 15
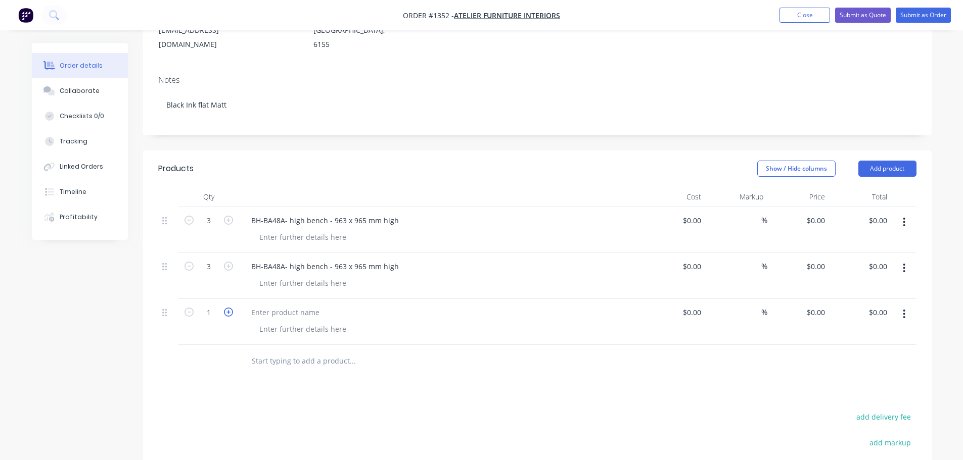
click at [230, 308] on icon "button" at bounding box center [228, 312] width 9 height 9
type input "3"
click at [258, 305] on div at bounding box center [285, 312] width 84 height 15
paste div
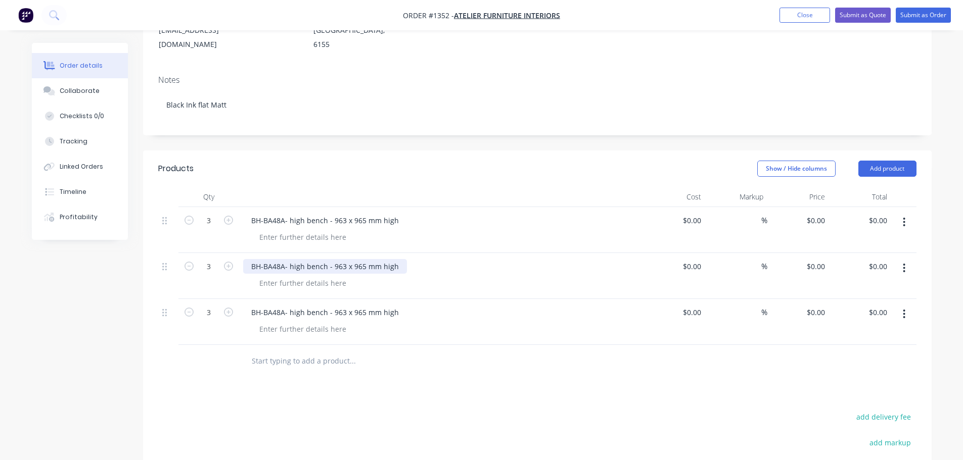
click at [281, 259] on div "BH-BA48A- high bench - 963 x 965 mm high" at bounding box center [325, 266] width 164 height 15
click at [356, 259] on div "BH-BA48B- high bench - 963 x 965 mm high" at bounding box center [325, 266] width 164 height 15
click at [337, 259] on div "BH-BA48B- high bench - 963 x 965 mm high" at bounding box center [325, 266] width 164 height 15
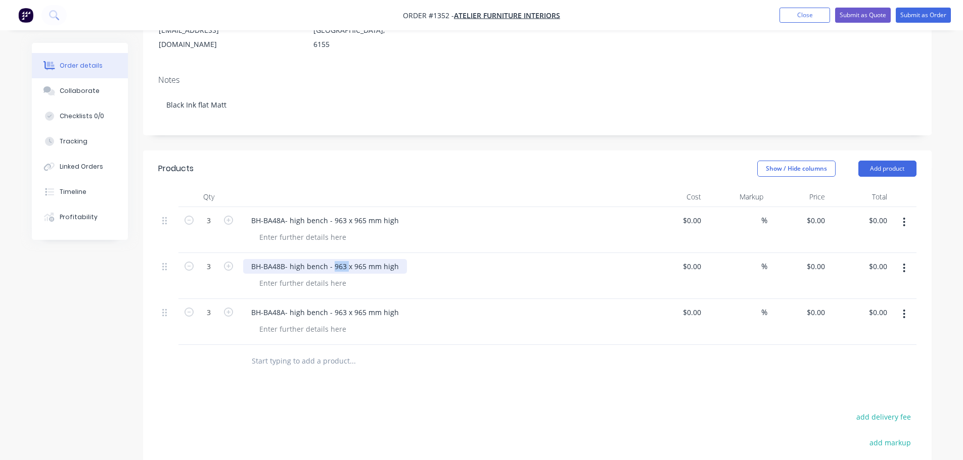
click at [336, 259] on div "BH-BA48B- high bench - 963 x 965 mm high" at bounding box center [325, 266] width 164 height 15
click at [282, 305] on div "BH-BA48A- high bench - 963 x 965 mm high" at bounding box center [325, 312] width 164 height 15
click at [281, 305] on div "BH-BA48A- high bench - 963 x 965 mm high" at bounding box center [325, 312] width 164 height 15
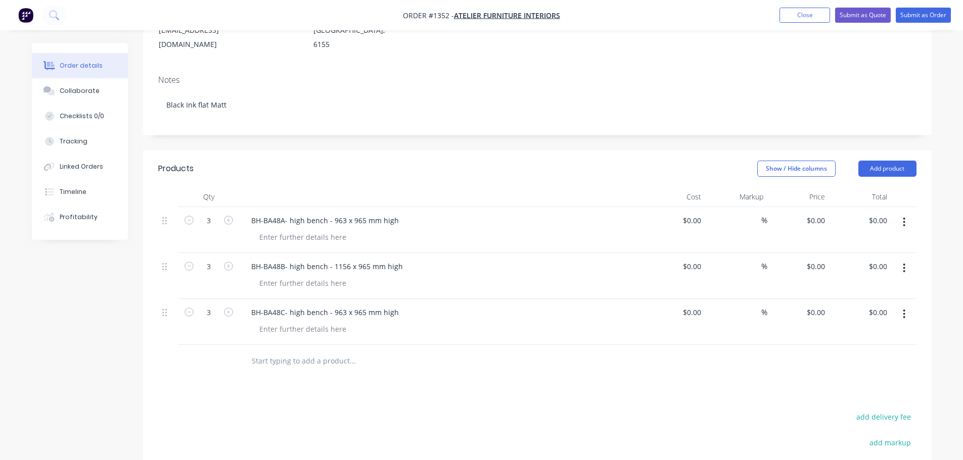
click at [474, 305] on div "BH-BA48C- high bench - 963 x 965 mm high" at bounding box center [441, 312] width 396 height 15
click at [410, 322] on div at bounding box center [445, 329] width 388 height 15
click at [355, 322] on div at bounding box center [445, 329] width 388 height 15
click at [352, 322] on div at bounding box center [445, 329] width 388 height 15
click at [351, 322] on div at bounding box center [445, 329] width 388 height 15
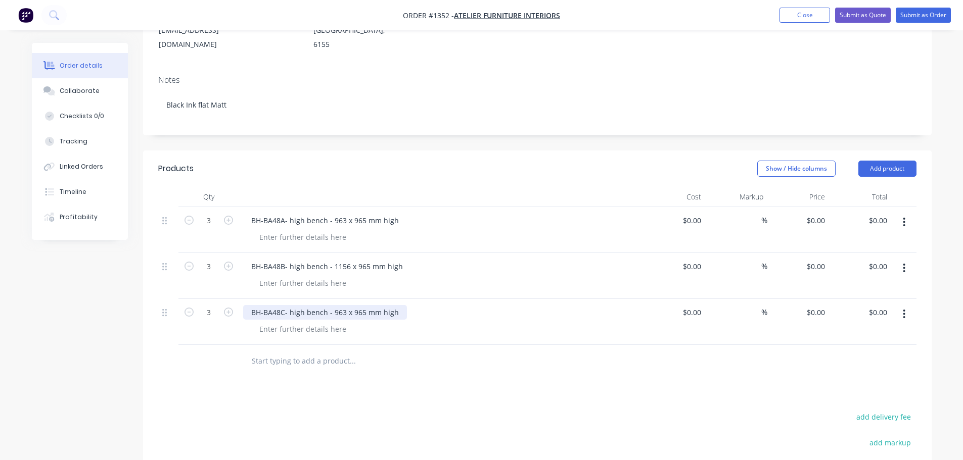
click at [337, 305] on div "BH-BA48C- high bench - 963 x 965 mm high" at bounding box center [325, 312] width 164 height 15
click at [315, 322] on div at bounding box center [302, 329] width 103 height 15
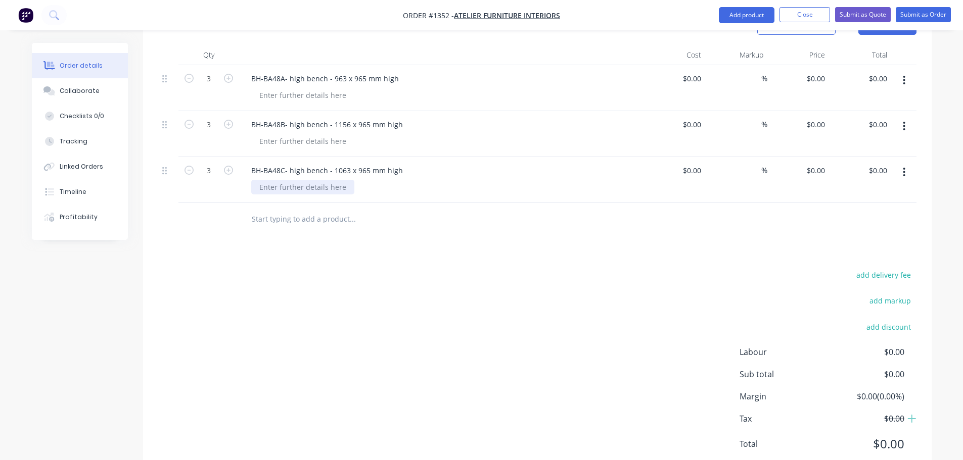
scroll to position [308, 0]
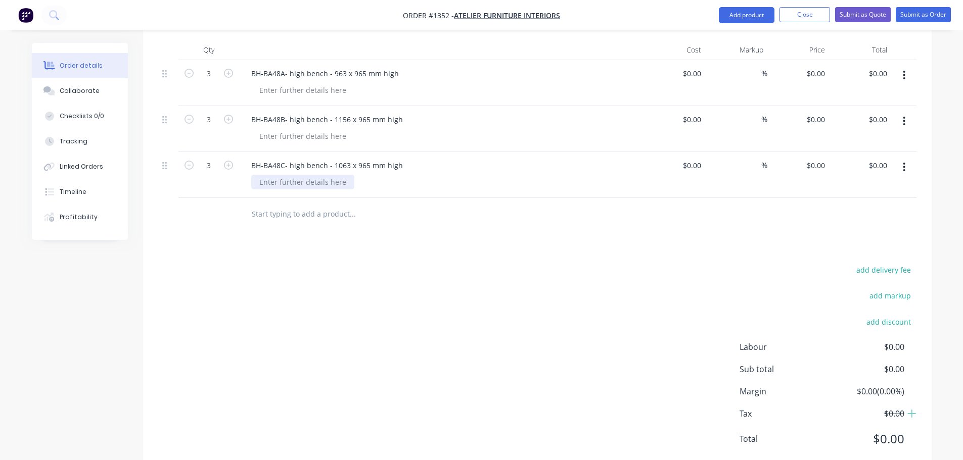
click at [320, 175] on div at bounding box center [302, 182] width 103 height 15
click at [330, 158] on div "BH-BA48C- high bench - 1063 x 965 mm high" at bounding box center [327, 165] width 168 height 15
click at [320, 175] on div at bounding box center [302, 182] width 103 height 15
click at [319, 175] on div at bounding box center [302, 182] width 103 height 15
click at [313, 175] on div at bounding box center [302, 182] width 103 height 15
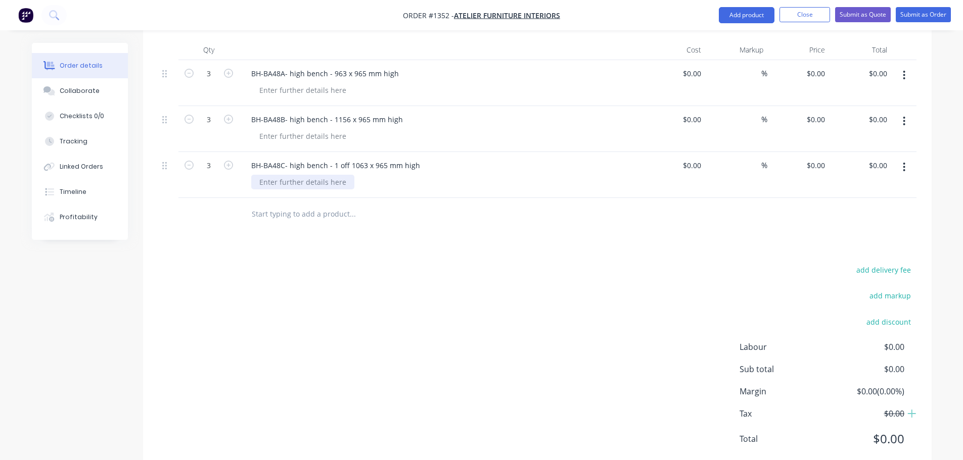
click at [299, 175] on div at bounding box center [302, 182] width 103 height 15
click at [367, 158] on div "BH-BA48C- high bench - 1 off 1063 x 965 mm high" at bounding box center [335, 165] width 185 height 15
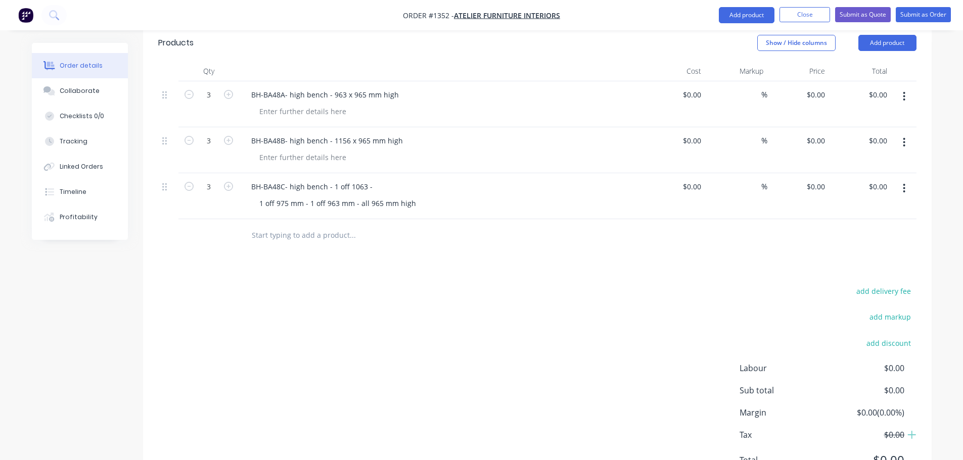
scroll to position [55, 0]
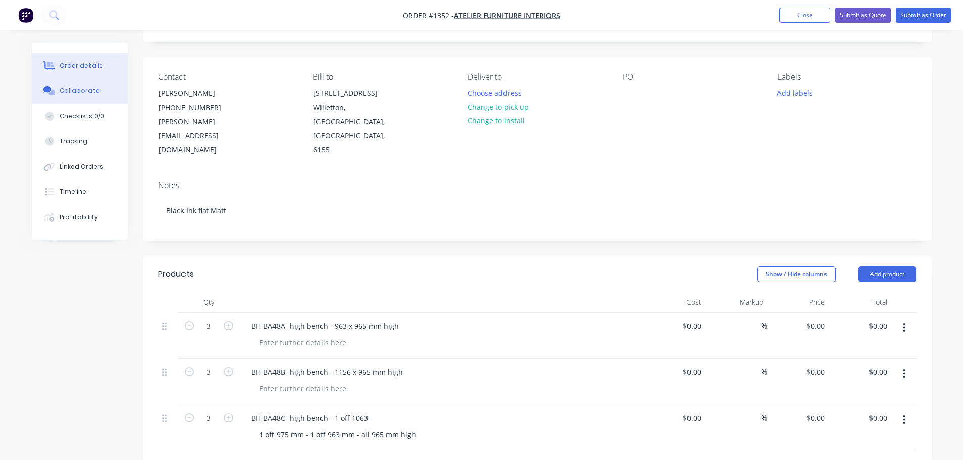
click at [91, 83] on button "Collaborate" at bounding box center [80, 90] width 96 height 25
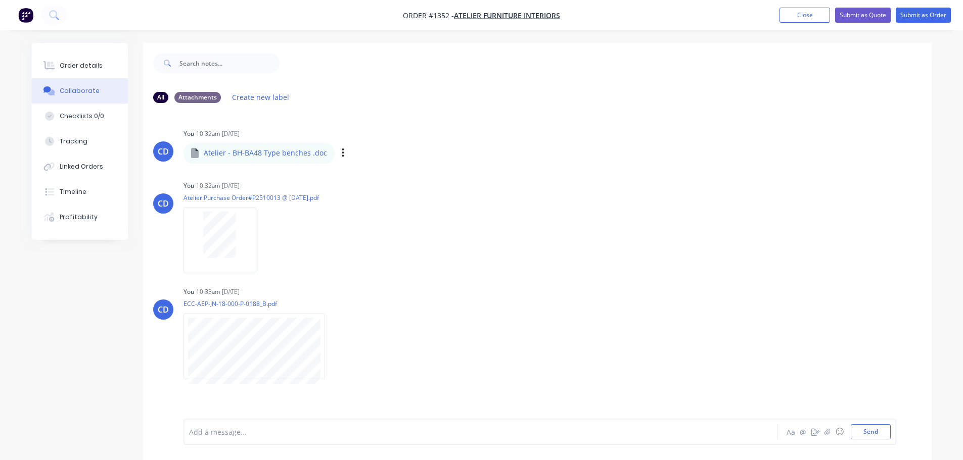
click at [295, 154] on p "Atelier - BH-BA48 Type benches .doc" at bounding box center [265, 153] width 123 height 10
click at [342, 154] on icon "button" at bounding box center [343, 153] width 2 height 9
click at [369, 174] on button "Download" at bounding box center [409, 180] width 114 height 23
drag, startPoint x: 73, startPoint y: 66, endPoint x: 125, endPoint y: 92, distance: 58.8
click at [74, 66] on div "Order details" at bounding box center [81, 65] width 43 height 9
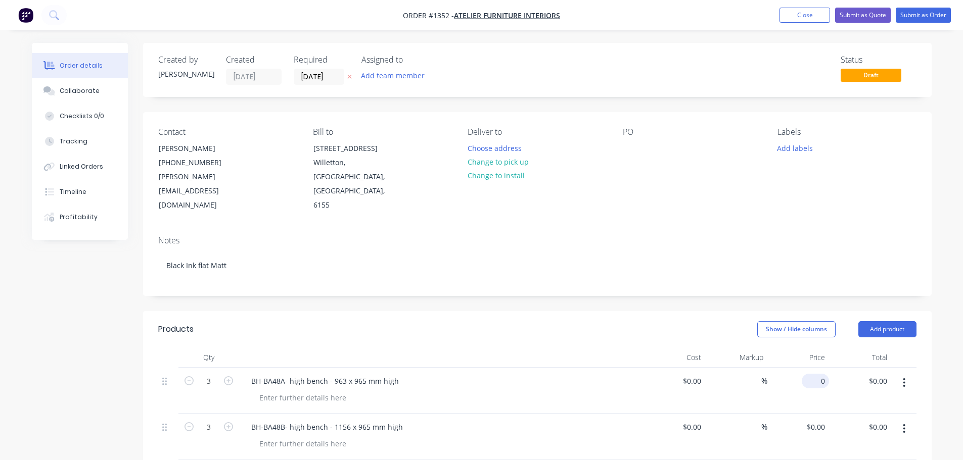
click at [814, 374] on div "0 $0.00" at bounding box center [814, 381] width 27 height 15
type input "$2,416.00"
type input "$7,248.00"
click at [827, 368] on div "$2,416.00 2416" at bounding box center [798, 391] width 62 height 46
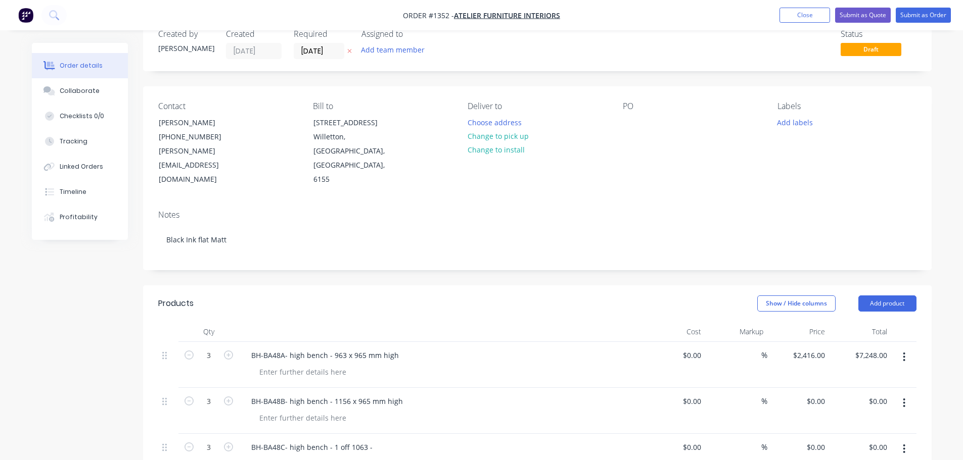
scroll to position [51, 0]
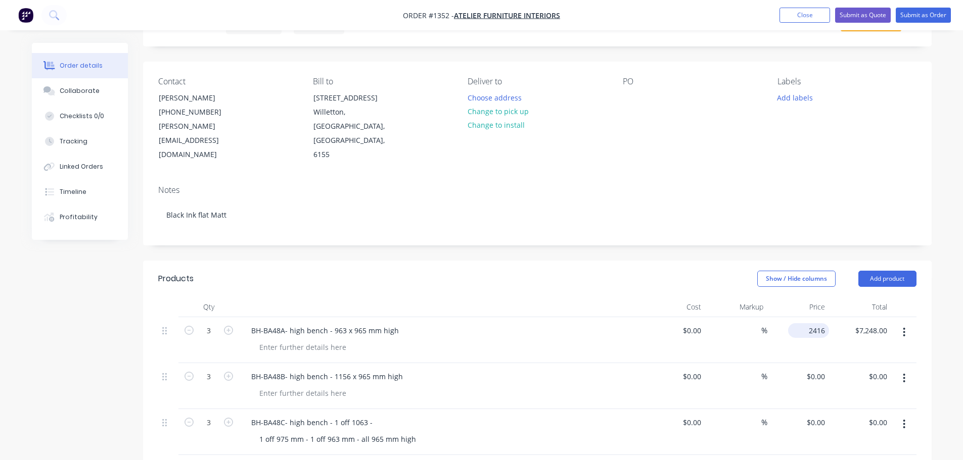
click at [806, 323] on div "2416 $2,416.00" at bounding box center [808, 330] width 41 height 15
click at [805, 323] on input "2416.6" at bounding box center [814, 330] width 27 height 15
type input "$2,416.60"
type input "$7,249.80"
click at [802, 363] on div "$0.00 $0.00" at bounding box center [798, 386] width 62 height 46
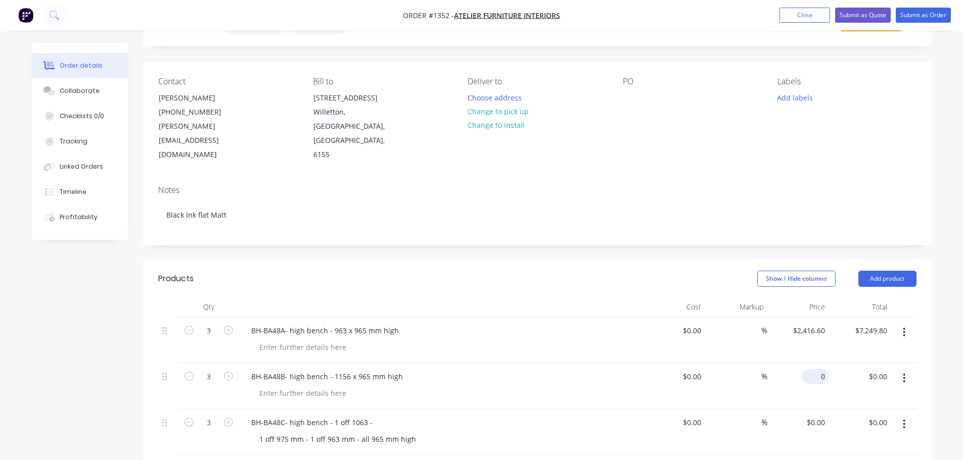
click at [813, 363] on div "0 $0.00" at bounding box center [798, 386] width 62 height 46
click at [802, 363] on div "2330 2330" at bounding box center [798, 386] width 62 height 46
type input "$2,330.00"
type input "$6,990.00"
click at [806, 363] on div "2330 2330" at bounding box center [798, 386] width 62 height 46
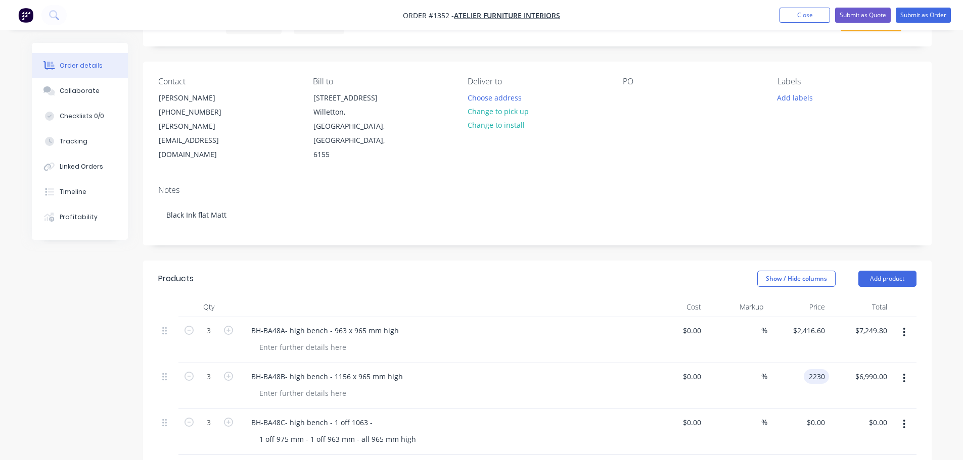
type input "$2,230.00"
type input "$6,690.00"
click at [805, 378] on div "$2,230.00 $2,230.00" at bounding box center [798, 386] width 62 height 46
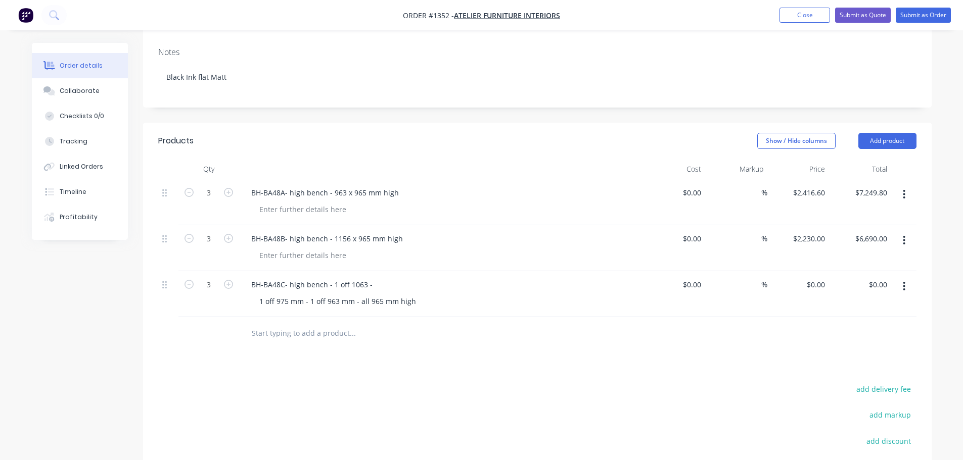
scroll to position [202, 0]
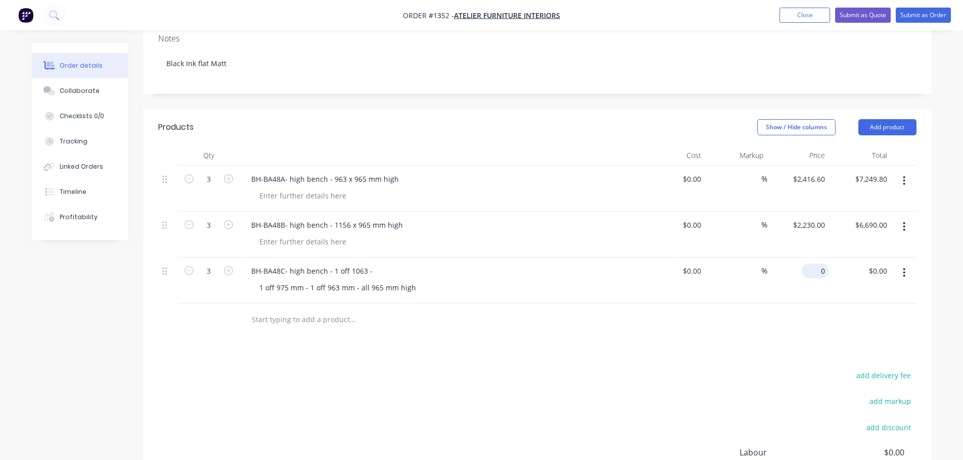
click at [809, 258] on div "0 $0.00" at bounding box center [798, 281] width 62 height 46
type input "$2,328.00"
type input "$6,984.00"
click at [808, 265] on div "$2,328.00 2328" at bounding box center [798, 281] width 62 height 46
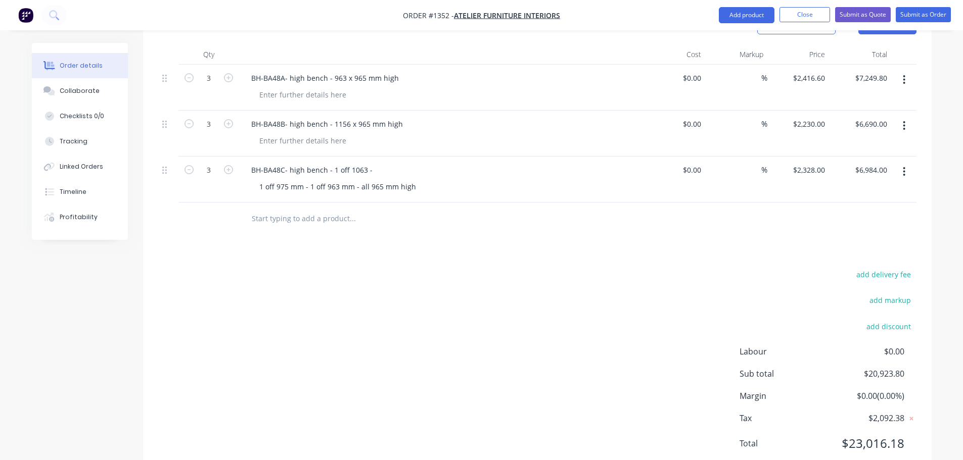
scroll to position [308, 0]
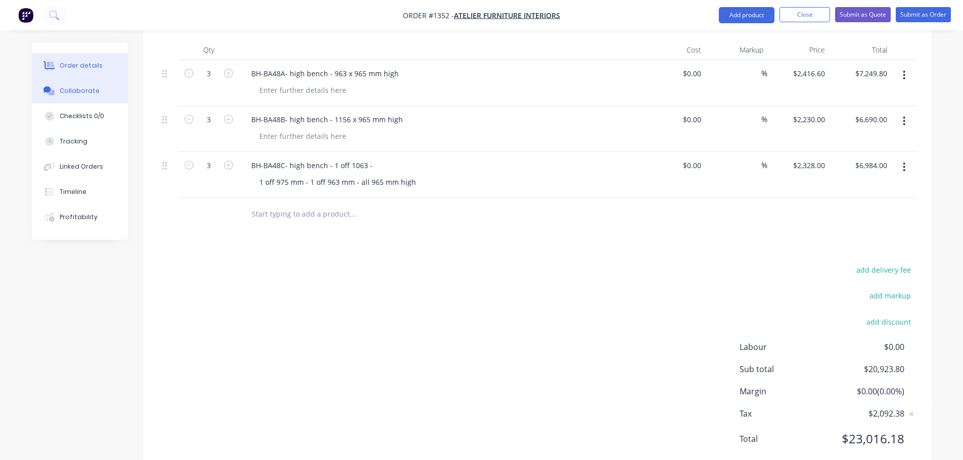
click at [85, 90] on div "Collaborate" at bounding box center [80, 90] width 40 height 9
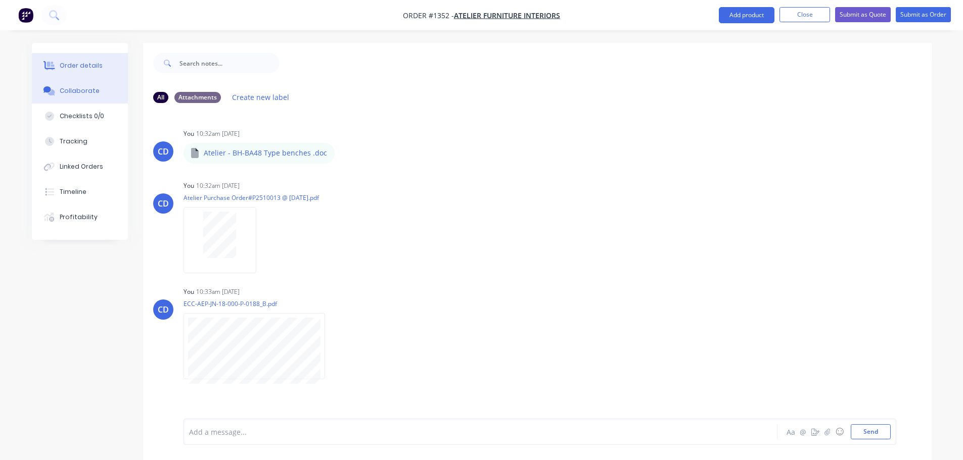
click at [79, 70] on button "Order details" at bounding box center [80, 65] width 96 height 25
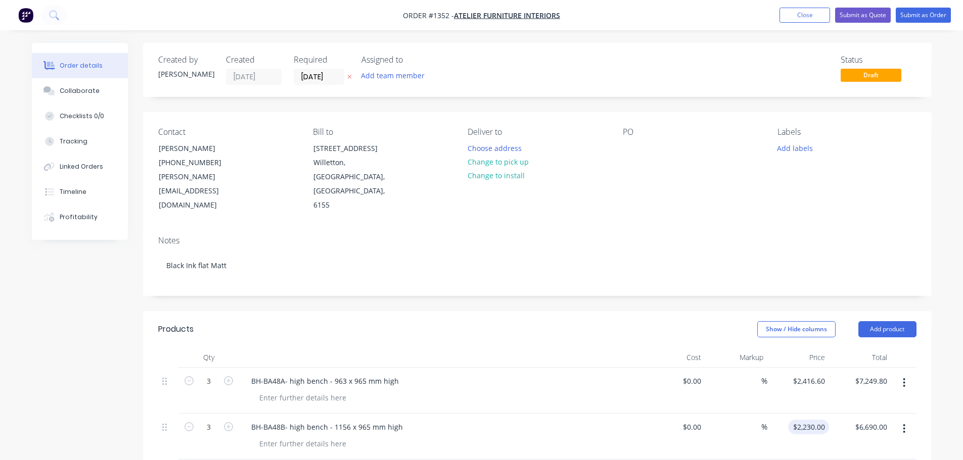
scroll to position [101, 0]
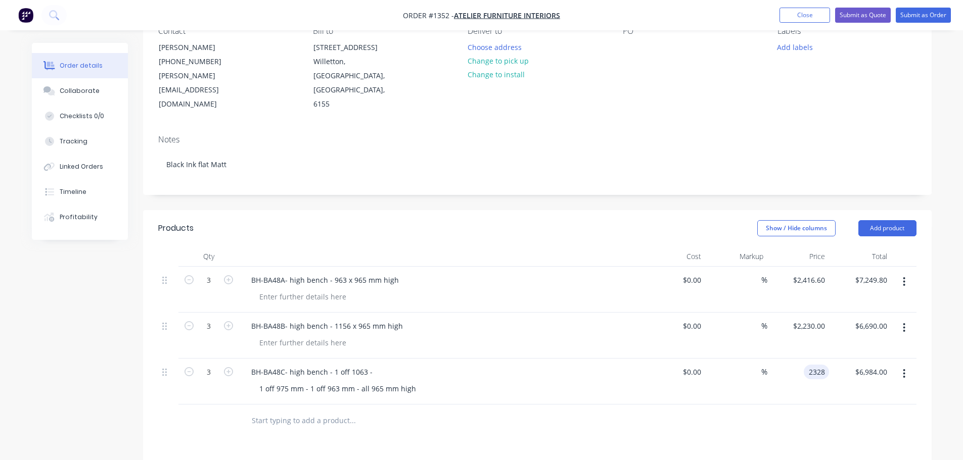
click at [804, 365] on div "2328 2328" at bounding box center [815, 372] width 25 height 15
type input "$238.50"
type input "$715.50"
click at [776, 359] on div "$238.50 238.5" at bounding box center [798, 382] width 62 height 46
click at [798, 359] on div "238.5 238.5" at bounding box center [798, 382] width 62 height 46
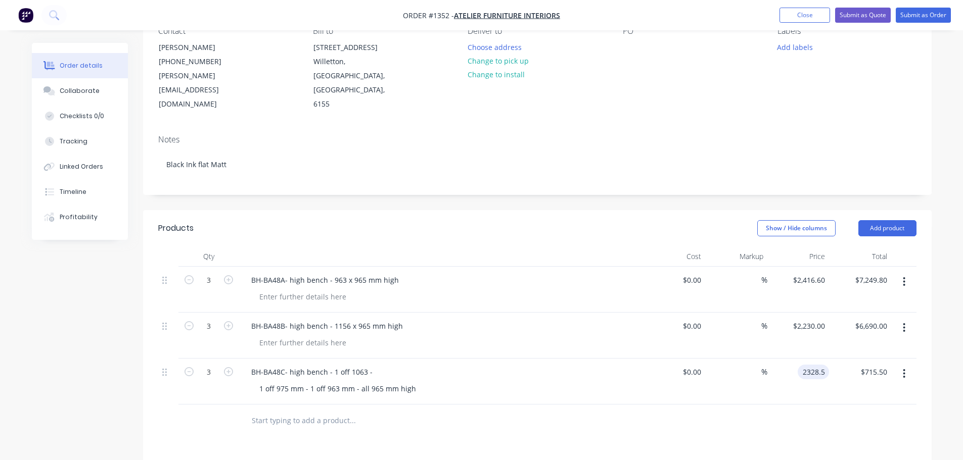
type input "2328.5"
type input "$6,985.50"
click at [827, 365] on div "2328.5 2328.5" at bounding box center [814, 372] width 27 height 15
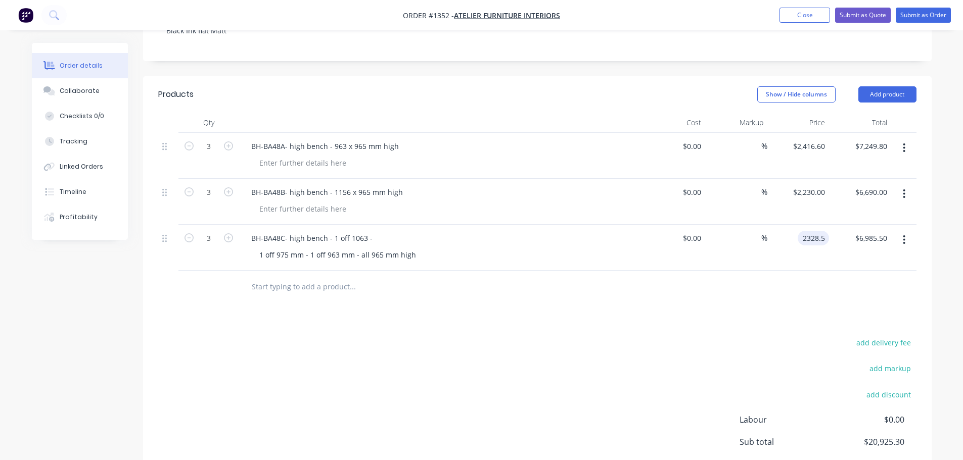
scroll to position [253, 0]
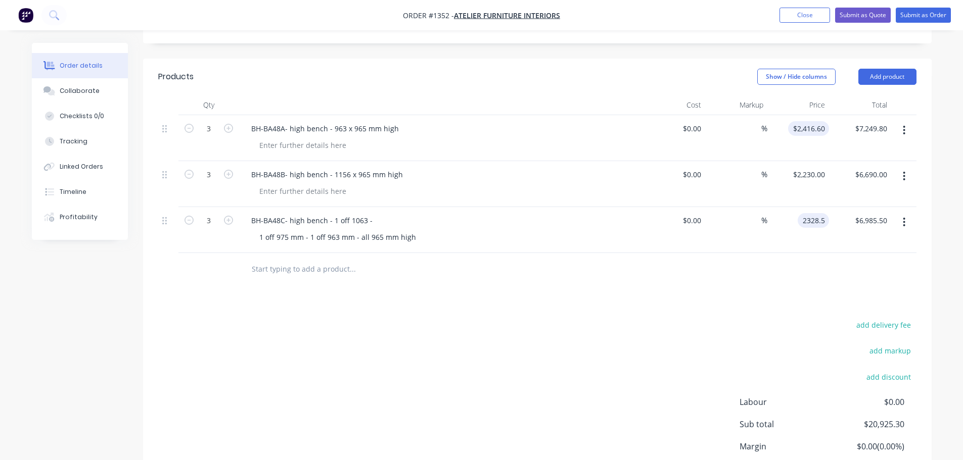
click at [812, 121] on input "$2,416.60" at bounding box center [810, 128] width 37 height 15
type input "2416.6"
type input "$2,328.50"
click at [811, 121] on input "2416.6" at bounding box center [814, 128] width 27 height 15
type input "$2,415.50"
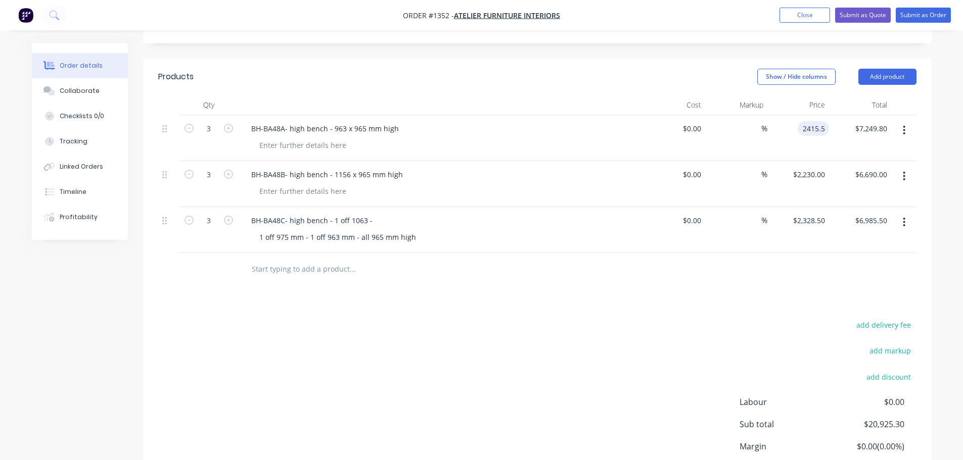
type input "$7,246.50"
click at [817, 161] on div "$2,230.00 $2,230.00" at bounding box center [798, 184] width 62 height 46
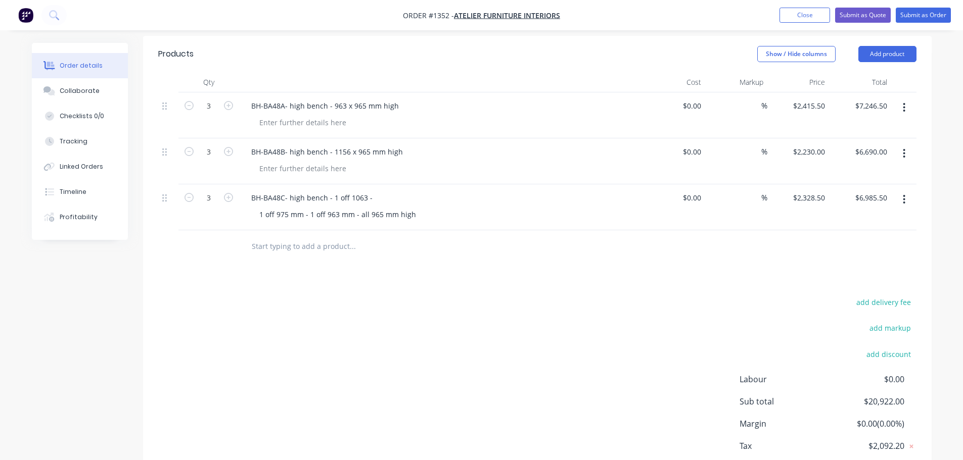
scroll to position [156, 0]
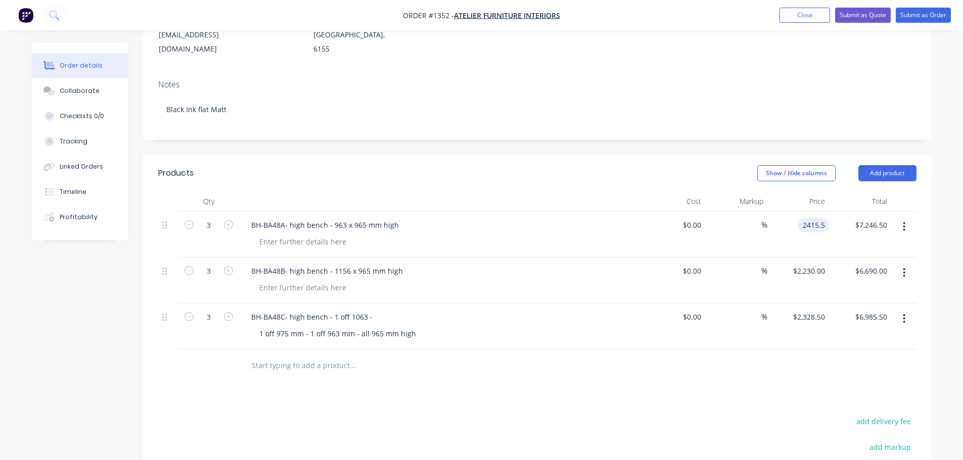
click at [803, 218] on input "2415.5" at bounding box center [814, 225] width 27 height 15
type input "$2,416.00"
type input "$7,248.00"
click at [913, 228] on div at bounding box center [903, 235] width 25 height 46
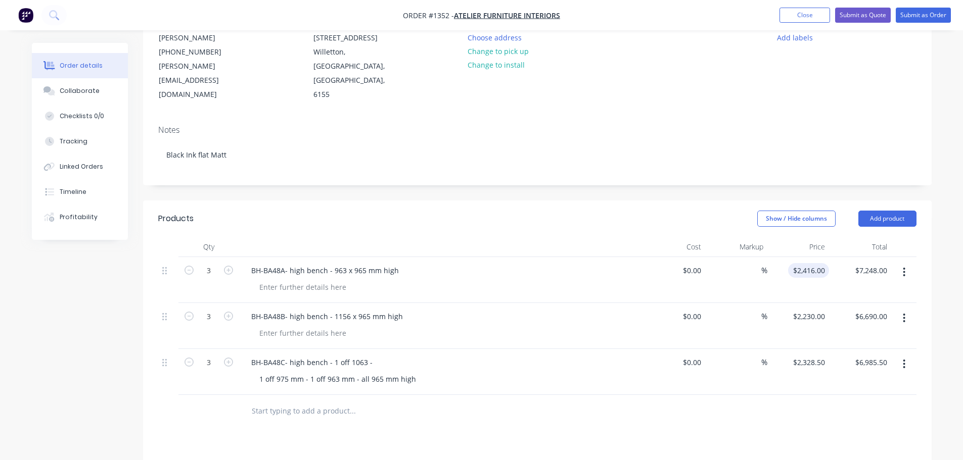
scroll to position [106, 0]
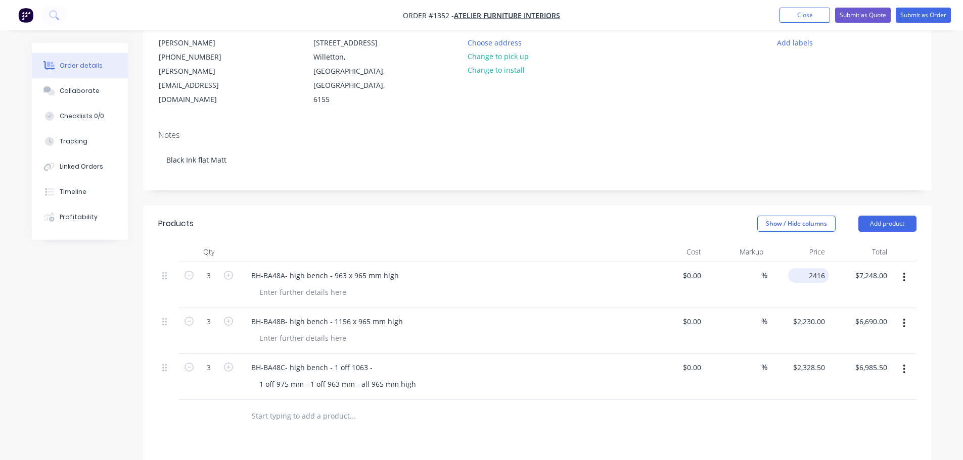
click at [820, 268] on input "2416" at bounding box center [810, 275] width 37 height 15
click at [820, 268] on input "2416" at bounding box center [818, 275] width 21 height 15
click at [824, 268] on input "2416" at bounding box center [818, 275] width 21 height 15
type input "$0.30"
type input "$0.90"
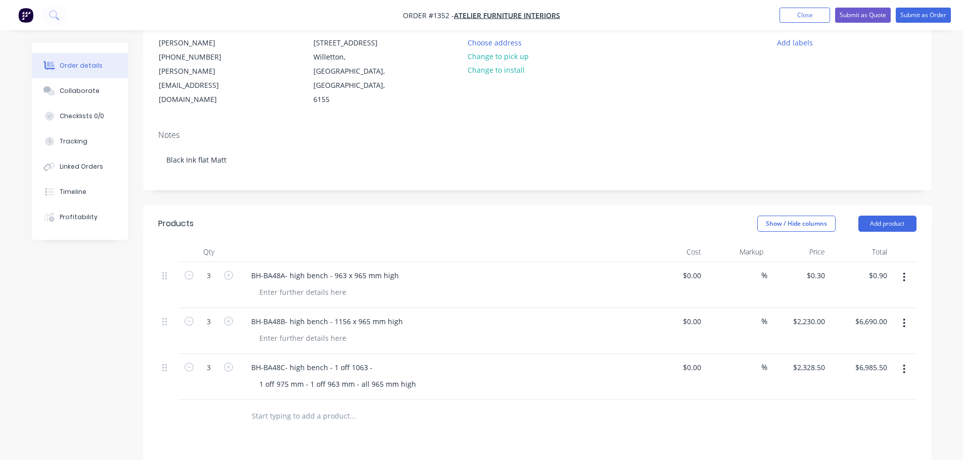
click at [813, 268] on div "$0.30 $0.30" at bounding box center [798, 285] width 62 height 46
click at [816, 268] on input "0.3" at bounding box center [816, 275] width 23 height 15
click at [816, 268] on input "0.3" at bounding box center [821, 275] width 15 height 15
type input "$2,415.00"
type input "$7,245.00"
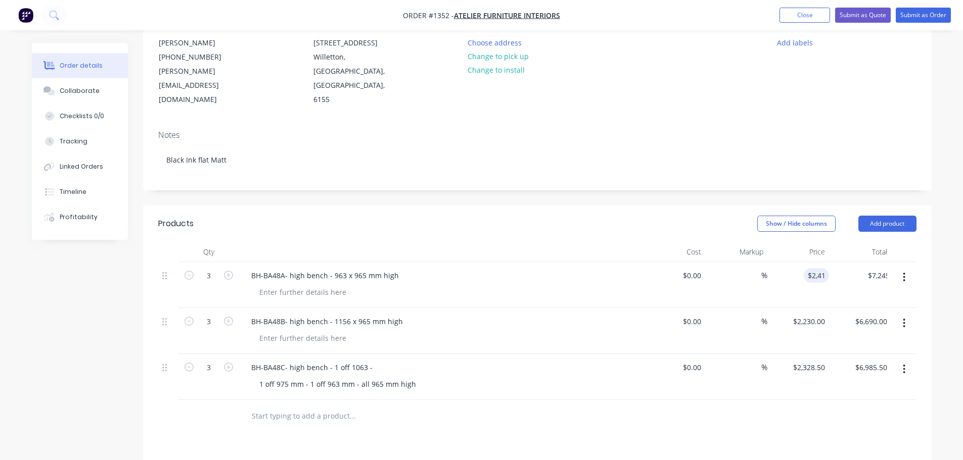
click at [818, 271] on div "$2,415.00 2415" at bounding box center [798, 285] width 62 height 46
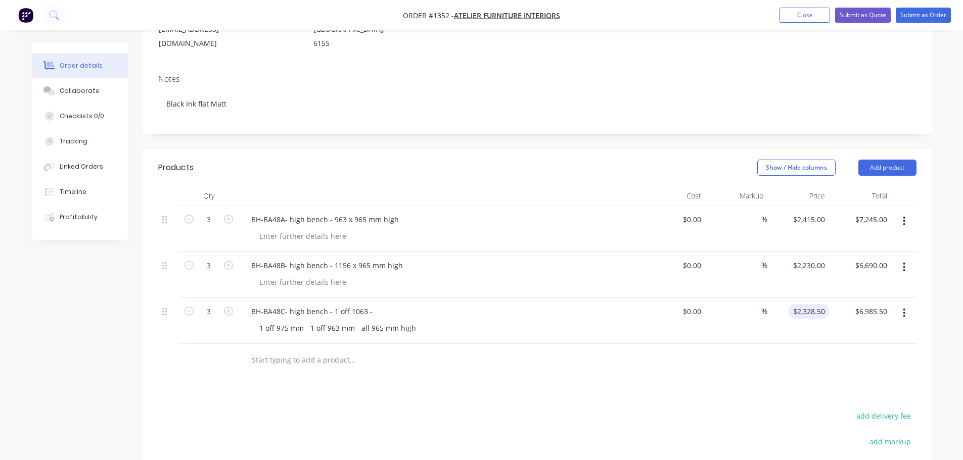
scroll to position [156, 0]
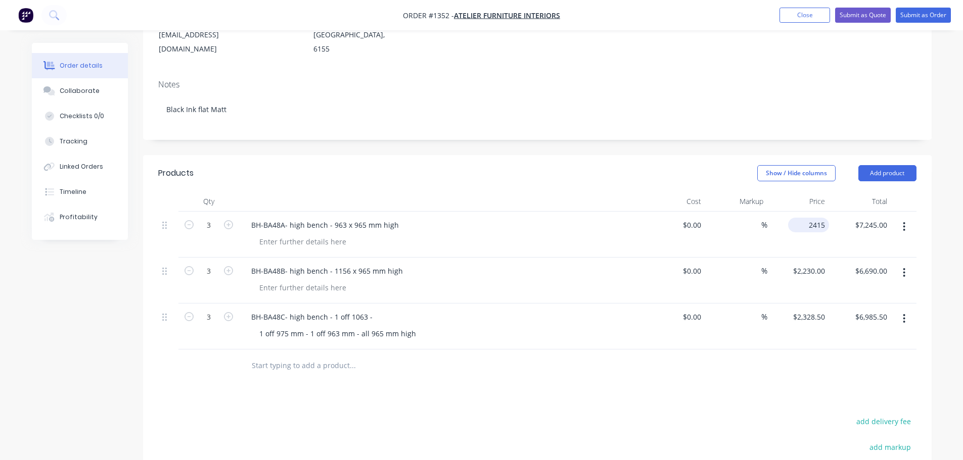
click at [808, 218] on input "2415" at bounding box center [810, 225] width 37 height 15
click at [808, 218] on input "2415" at bounding box center [818, 225] width 21 height 15
type input "$2,416.00"
type input "$7,248.00"
click at [815, 228] on div "$2,416.00 2416" at bounding box center [798, 235] width 62 height 46
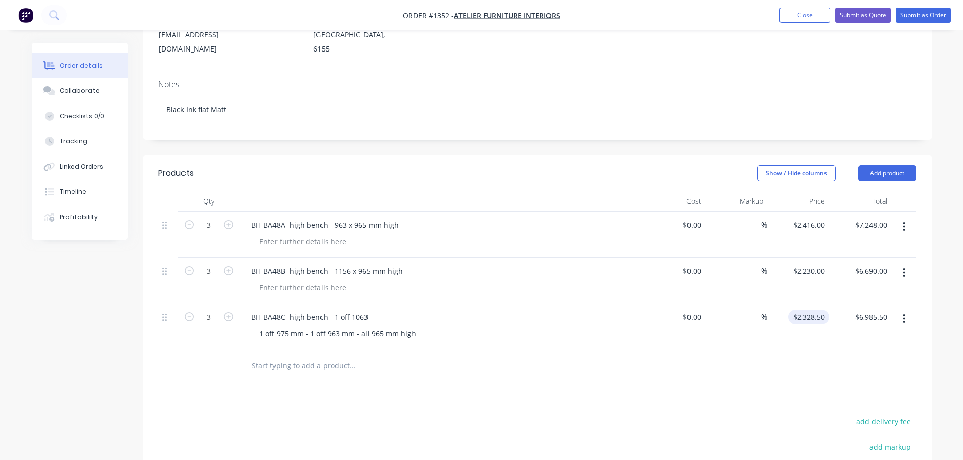
click at [804, 310] on input "$2,328.50" at bounding box center [810, 317] width 37 height 15
click at [804, 310] on input "2328.5" at bounding box center [814, 317] width 27 height 15
type input "$2,329.00"
type input "$6,987.00"
click at [838, 269] on div "$6,690.00 $6,690.00" at bounding box center [860, 281] width 62 height 46
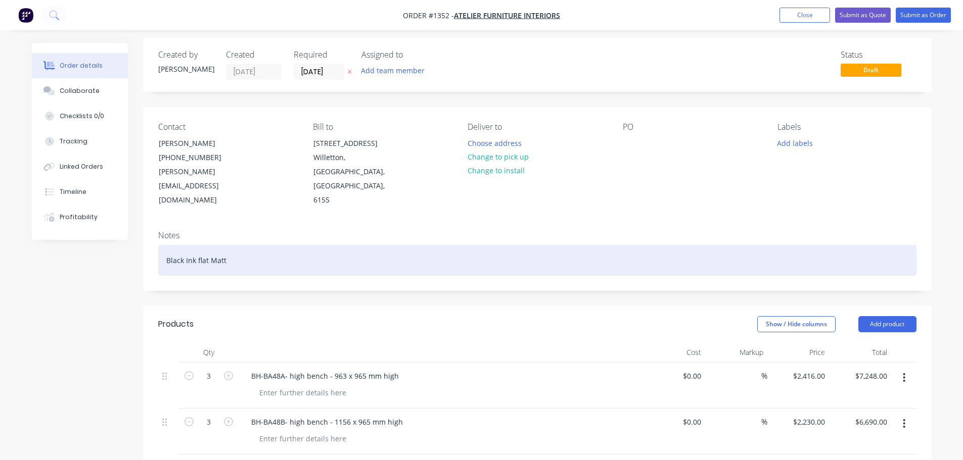
scroll to position [0, 0]
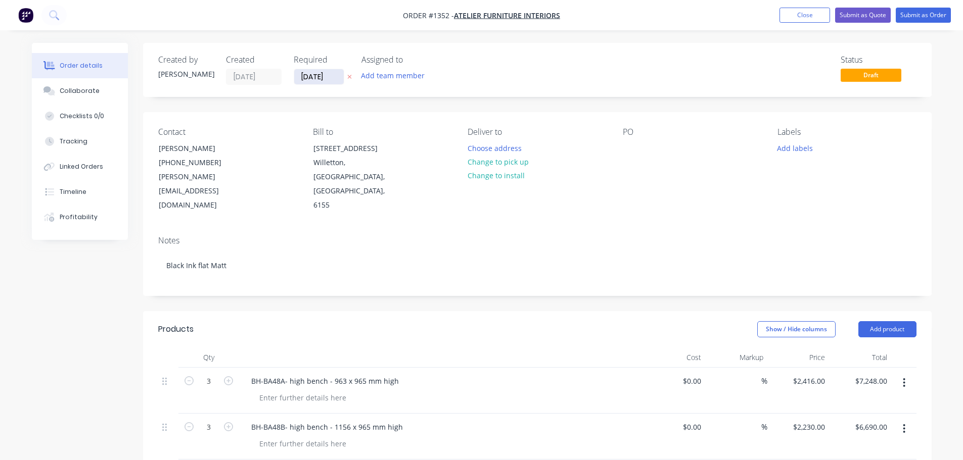
click at [317, 78] on input "[DATE]" at bounding box center [319, 76] width 50 height 15
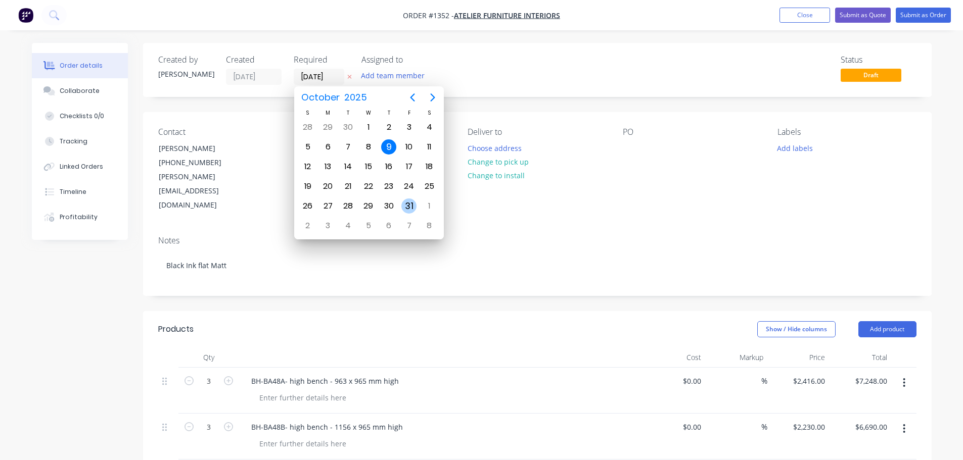
click at [403, 206] on div "31" at bounding box center [408, 206] width 15 height 15
type input "[DATE]"
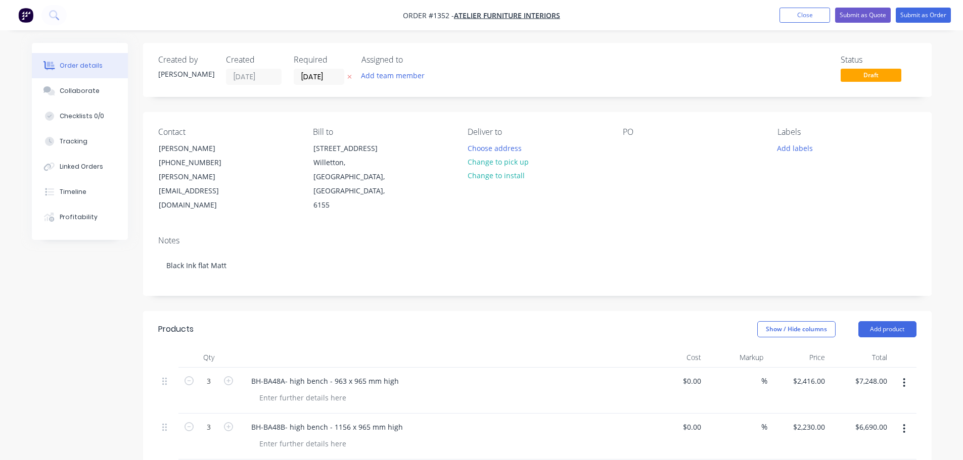
click at [619, 158] on div "Contact Lee Wallace (08) 9457 5877 Lee.W@atelier.com.au Bill to 11 Whyalla Stre…" at bounding box center [537, 170] width 788 height 116
click at [627, 152] on div at bounding box center [631, 148] width 16 height 15
click at [646, 236] on div "Notes" at bounding box center [537, 241] width 758 height 10
click at [99, 99] on button "Collaborate" at bounding box center [80, 90] width 96 height 25
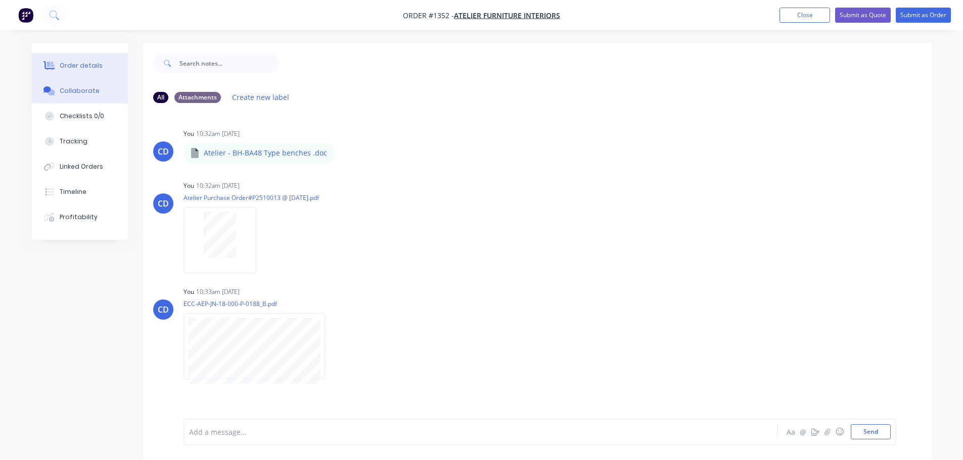
click at [85, 67] on div "Order details" at bounding box center [81, 65] width 43 height 9
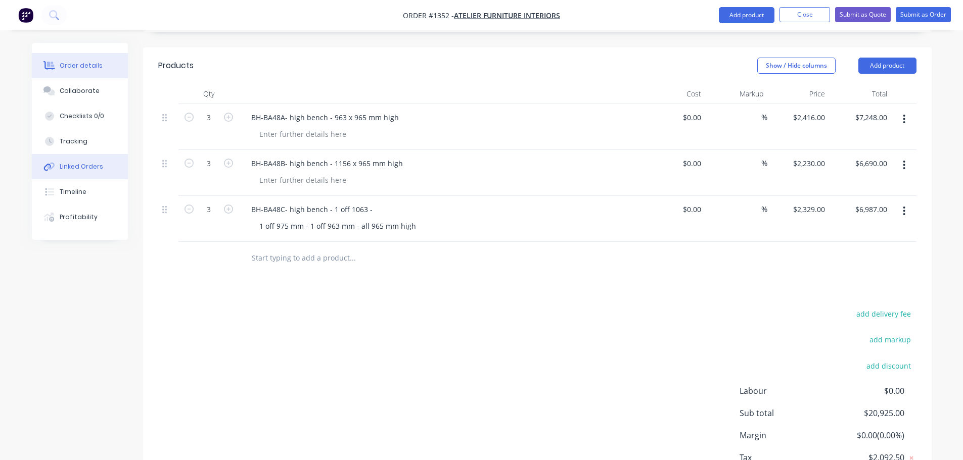
scroll to position [303, 0]
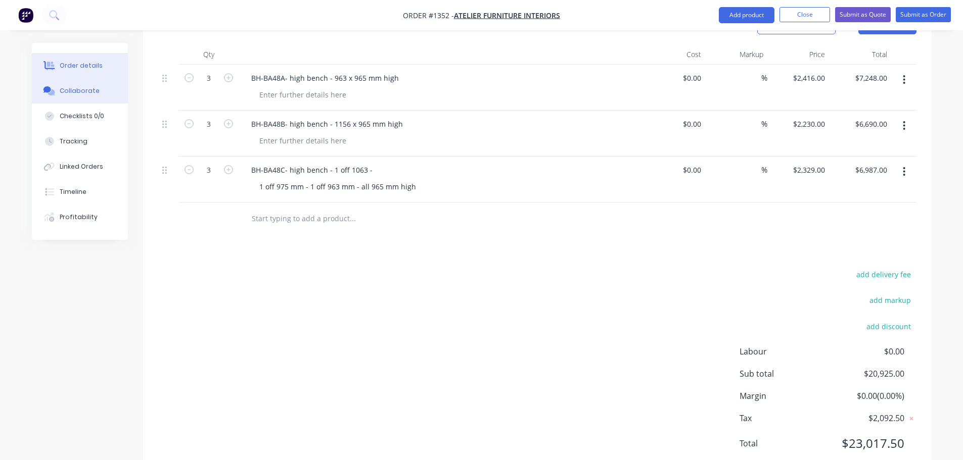
click at [72, 86] on button "Collaborate" at bounding box center [80, 90] width 96 height 25
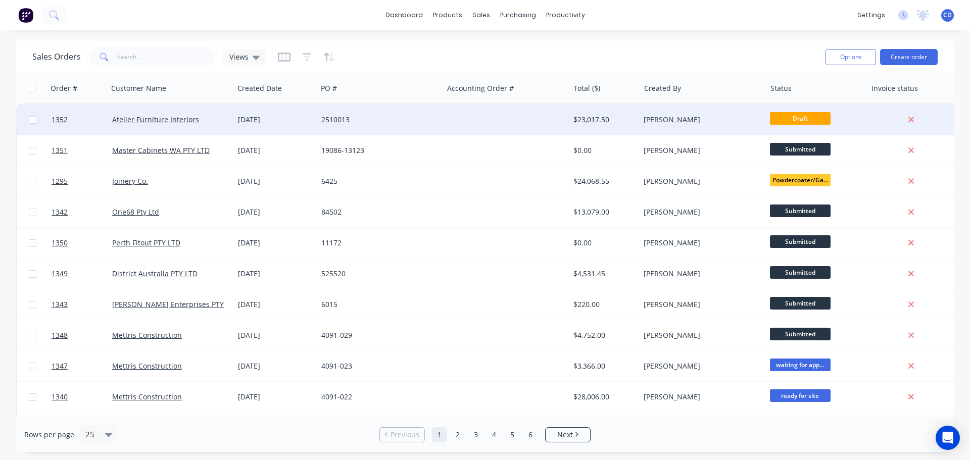
click at [512, 119] on div at bounding box center [506, 120] width 126 height 30
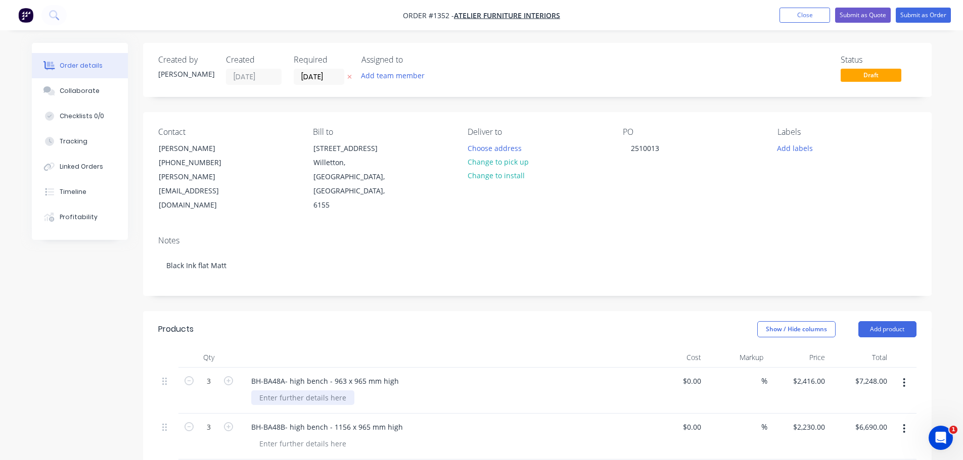
click at [307, 391] on div at bounding box center [302, 398] width 103 height 15
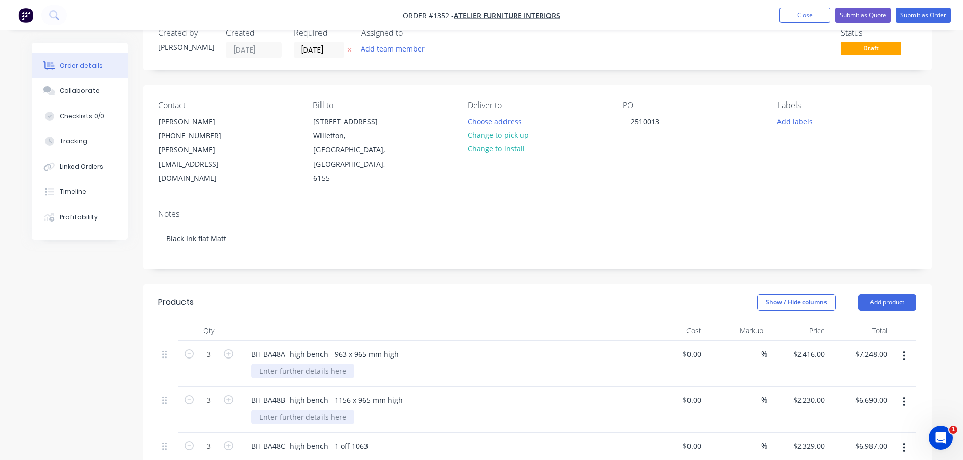
scroll to position [51, 0]
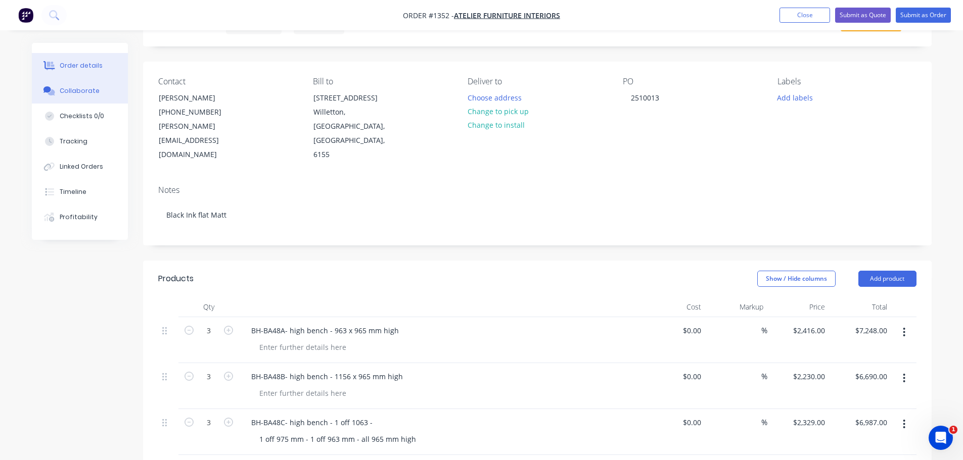
click at [81, 91] on div "Collaborate" at bounding box center [80, 90] width 40 height 9
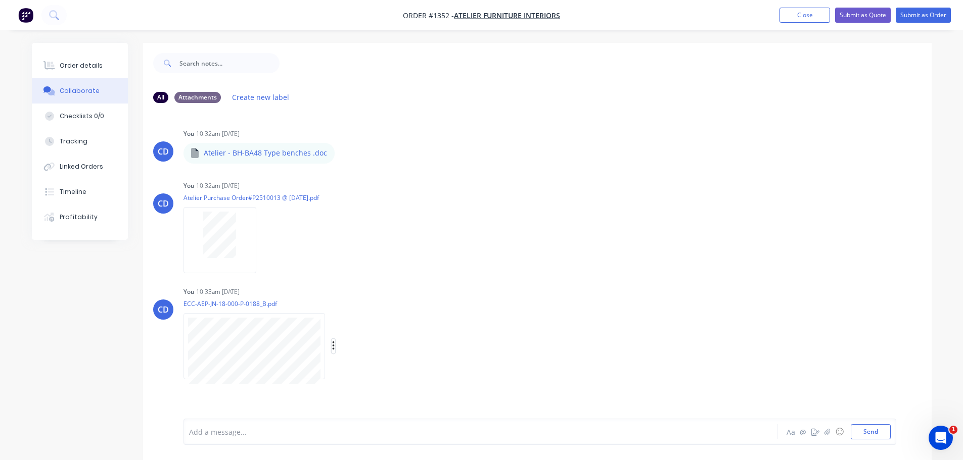
click at [334, 345] on icon "button" at bounding box center [333, 347] width 3 height 12
click at [364, 392] on button "Delete" at bounding box center [400, 396] width 114 height 23
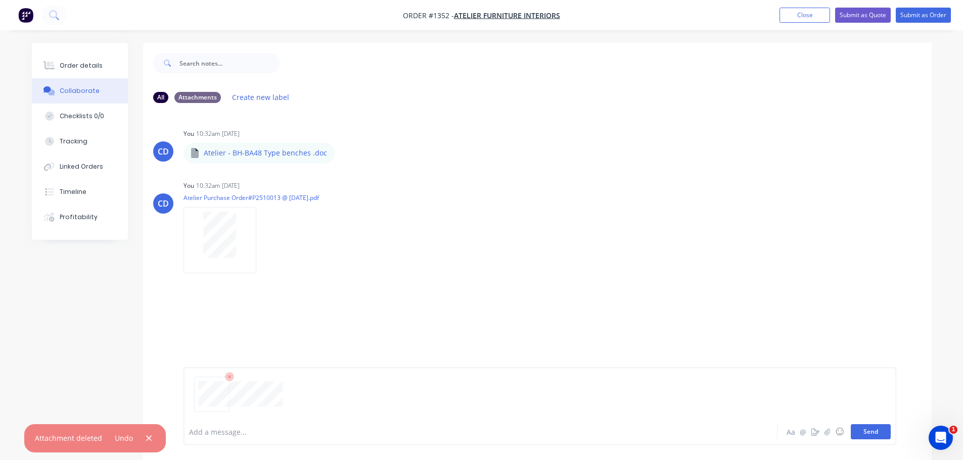
click at [864, 435] on button "Send" at bounding box center [870, 431] width 40 height 15
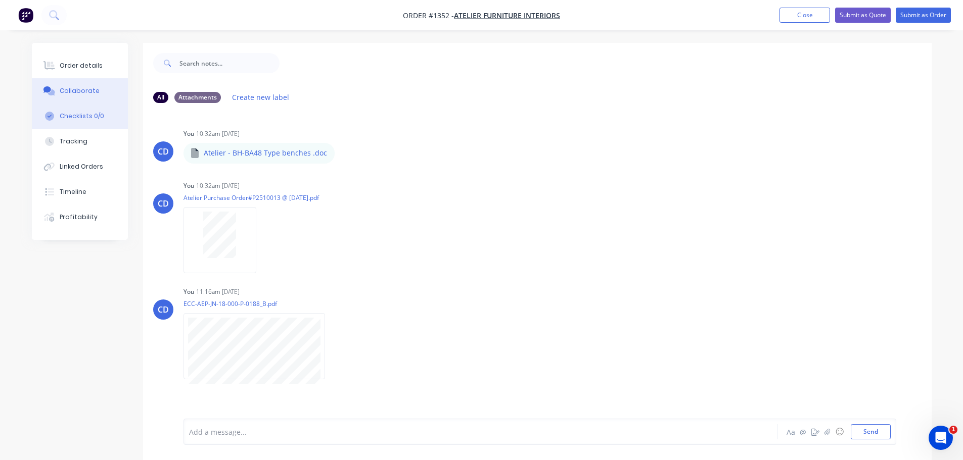
click at [59, 114] on button "Checklists 0/0" at bounding box center [80, 116] width 96 height 25
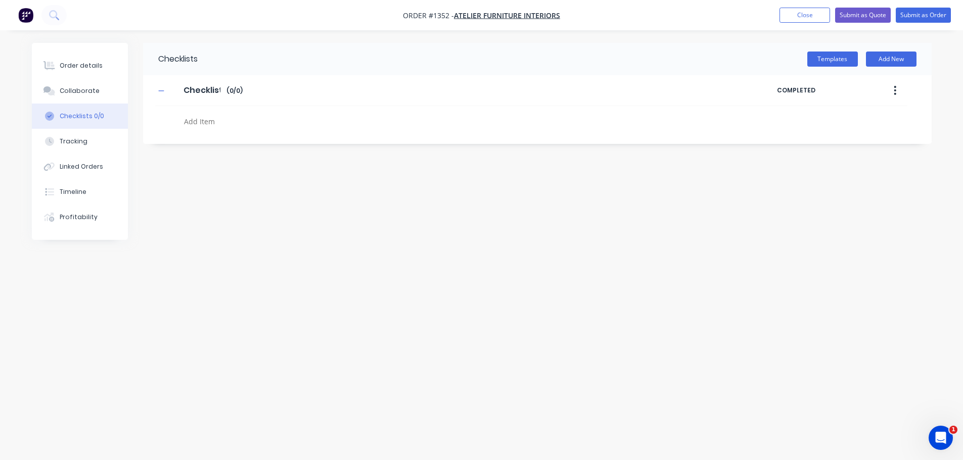
type textarea "x"
click at [74, 97] on button "Collaborate" at bounding box center [83, 90] width 96 height 25
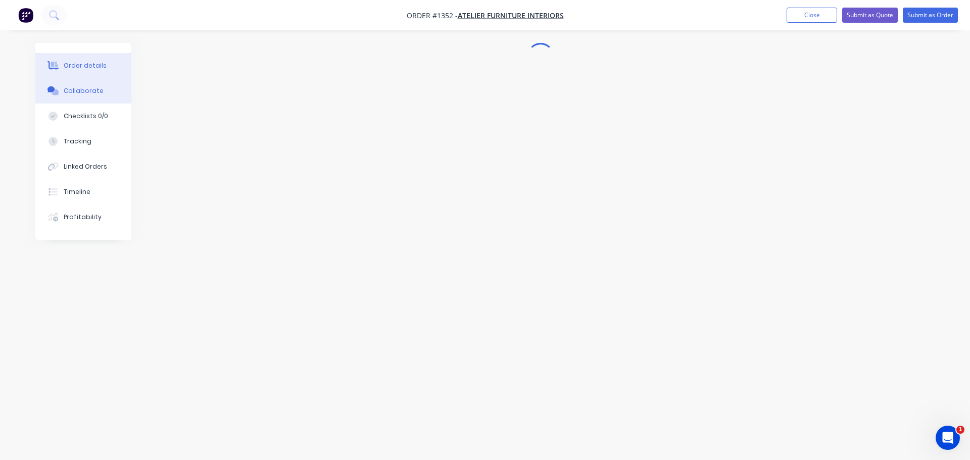
click at [77, 65] on div "Order details" at bounding box center [85, 65] width 43 height 9
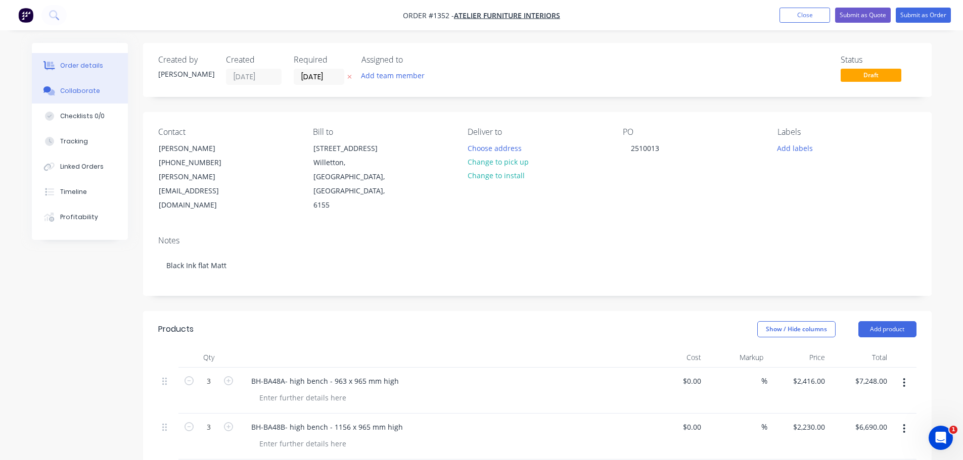
click at [78, 86] on div "Collaborate" at bounding box center [80, 90] width 40 height 9
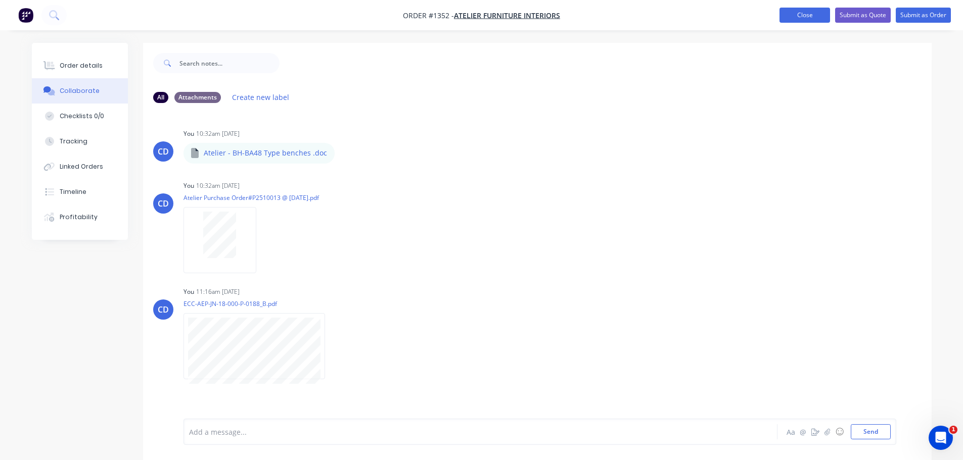
click at [799, 19] on button "Close" at bounding box center [804, 15] width 51 height 15
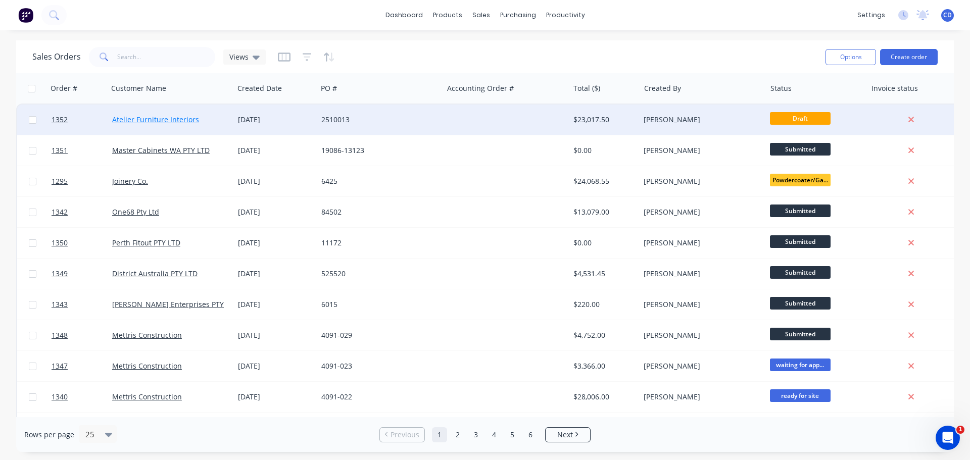
click at [189, 119] on link "Atelier Furniture Interiors" at bounding box center [155, 120] width 87 height 10
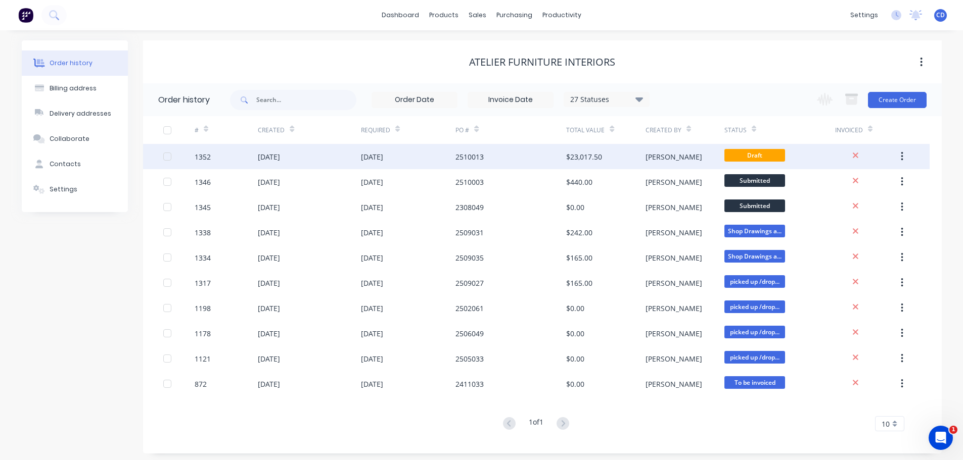
click at [507, 152] on div "2510013" at bounding box center [510, 156] width 111 height 25
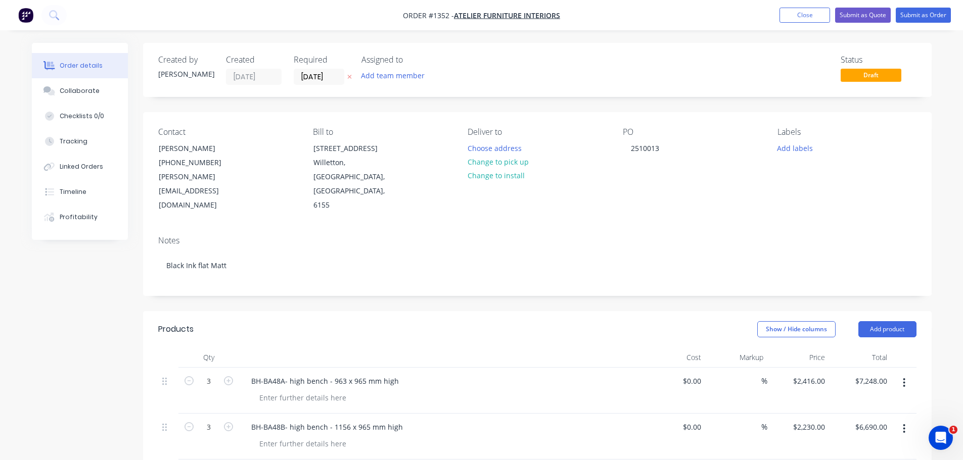
click at [429, 115] on div "Contact [PERSON_NAME] [PHONE_NUMBER] [PERSON_NAME][EMAIL_ADDRESS][DOMAIN_NAME] …" at bounding box center [537, 170] width 788 height 116
click at [335, 84] on label "[DATE]" at bounding box center [319, 77] width 51 height 16
click at [335, 84] on input "[DATE]" at bounding box center [319, 76] width 50 height 15
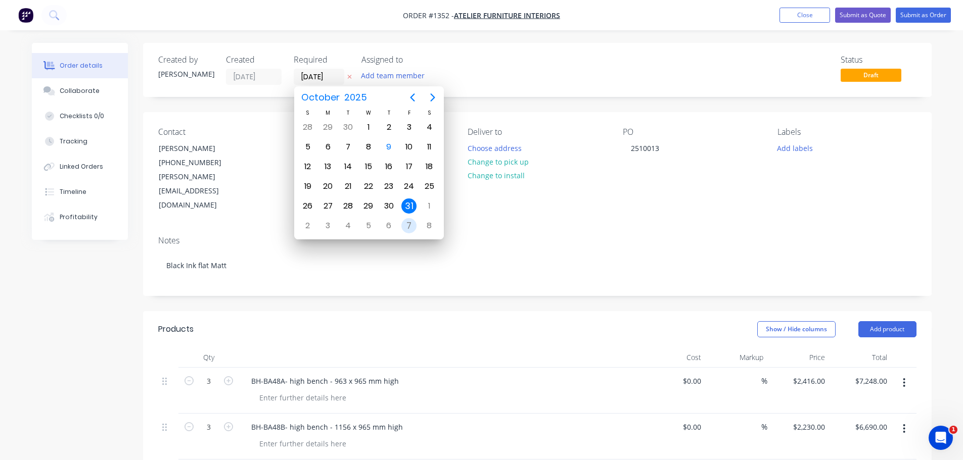
click at [409, 228] on div "7" at bounding box center [408, 225] width 15 height 15
type input "[DATE]"
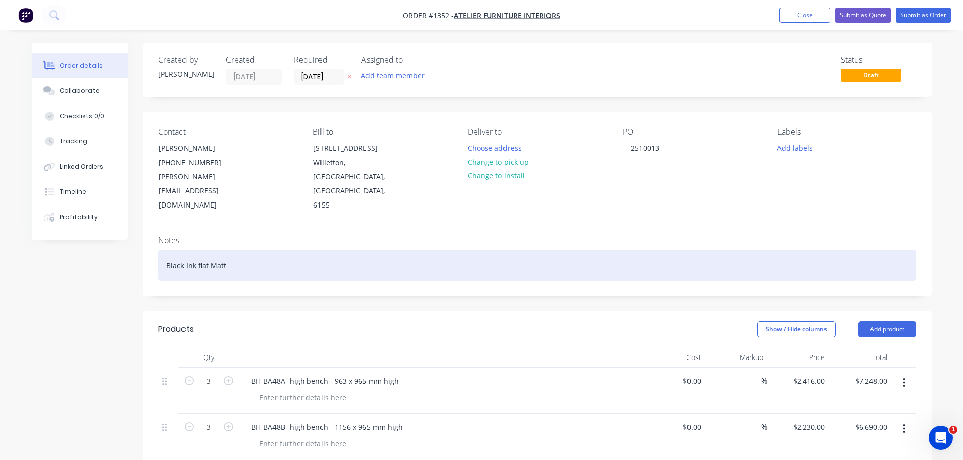
click at [240, 250] on div "Black Ink flat Matt" at bounding box center [537, 265] width 758 height 31
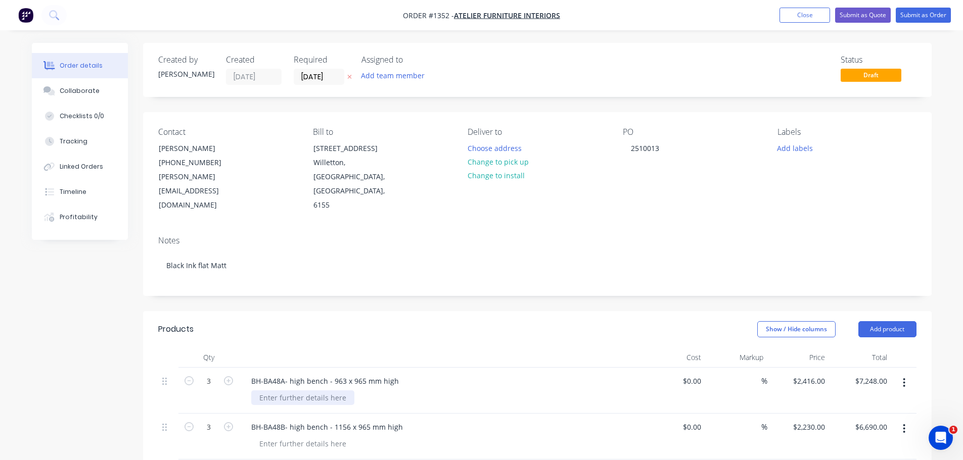
click at [311, 391] on div at bounding box center [302, 398] width 103 height 15
click at [296, 391] on div at bounding box center [302, 398] width 103 height 15
click at [417, 391] on div "between posts - 12mm dia tube cut 15mm with m10 rod and dome nuts" at bounding box center [381, 398] width 260 height 15
click at [340, 391] on div "between posts - 12mm dia tube cut 15mm with M10 rod and dome nuts" at bounding box center [381, 398] width 260 height 15
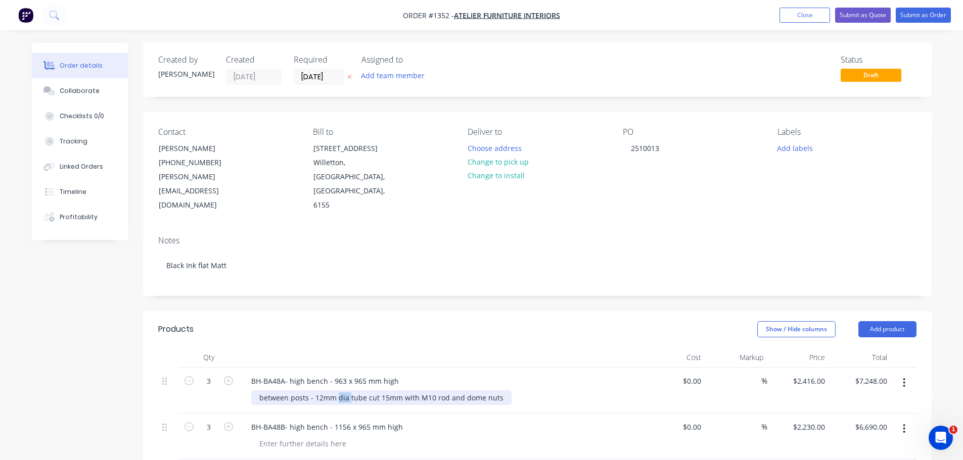
click at [340, 391] on div "between posts - 12mm dia tube cut 15mm with M10 rod and dome nuts" at bounding box center [381, 398] width 260 height 15
copy div "between posts - 12mm dia tube cut 15mm with M10 rod and dome nuts"
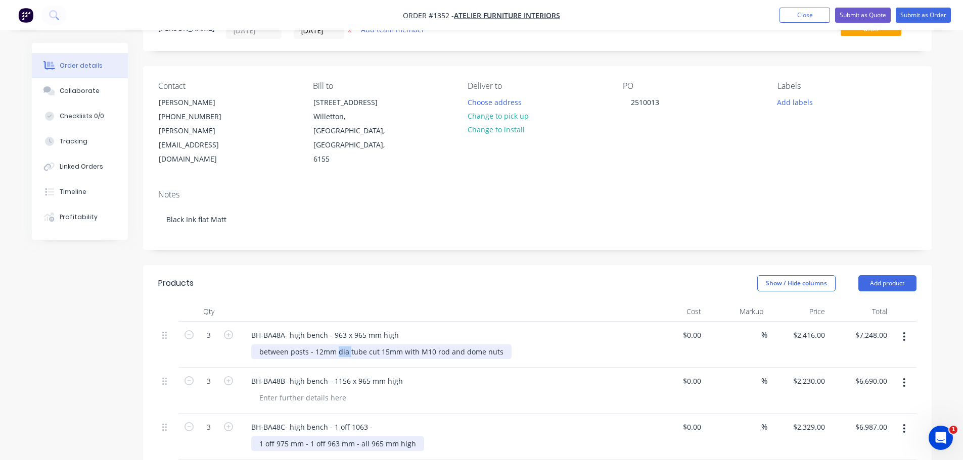
scroll to position [101, 0]
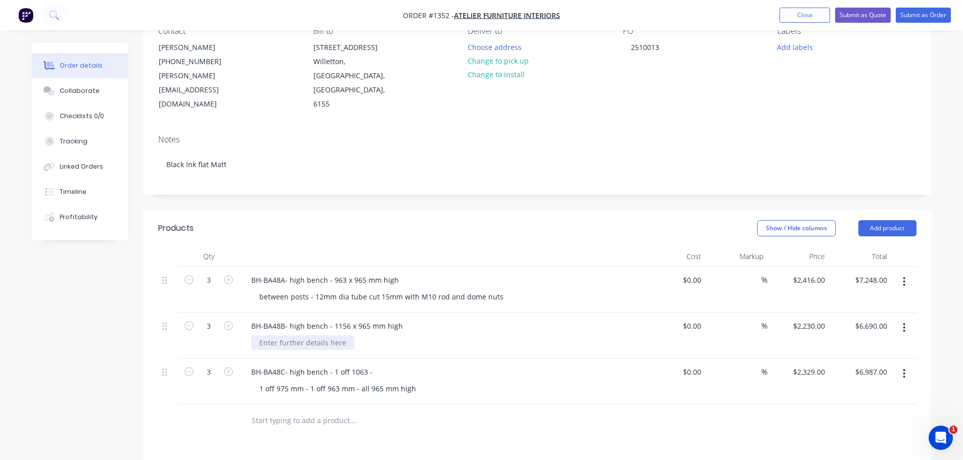
click at [309, 336] on div at bounding box center [302, 343] width 103 height 15
paste div
click at [287, 411] on input "text" at bounding box center [352, 421] width 202 height 20
drag, startPoint x: 286, startPoint y: 390, endPoint x: 286, endPoint y: 398, distance: 8.1
click at [286, 411] on input "text" at bounding box center [352, 421] width 202 height 20
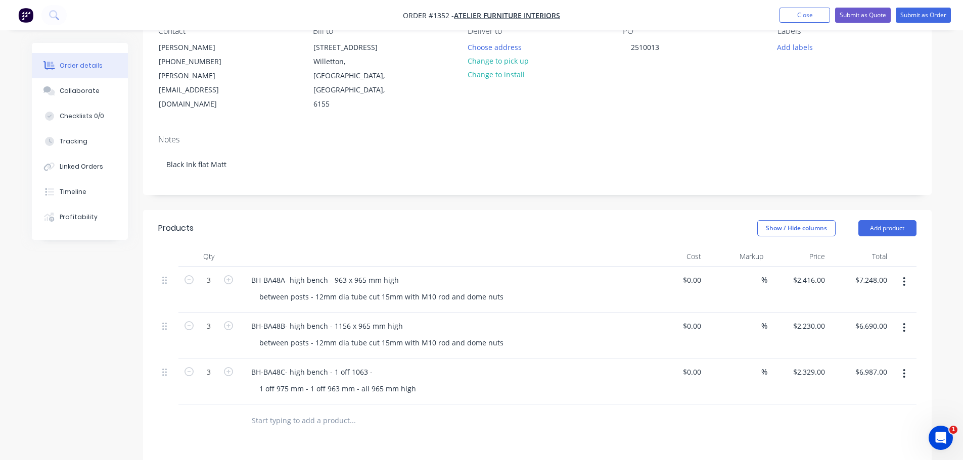
paste input "between posts - 12mm dia tube cut 15mm with M10 rod and dome nuts"
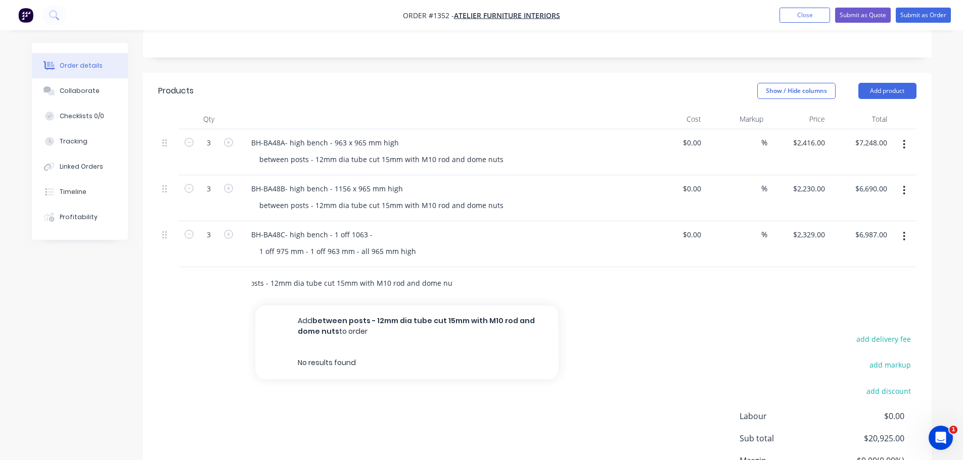
scroll to position [253, 0]
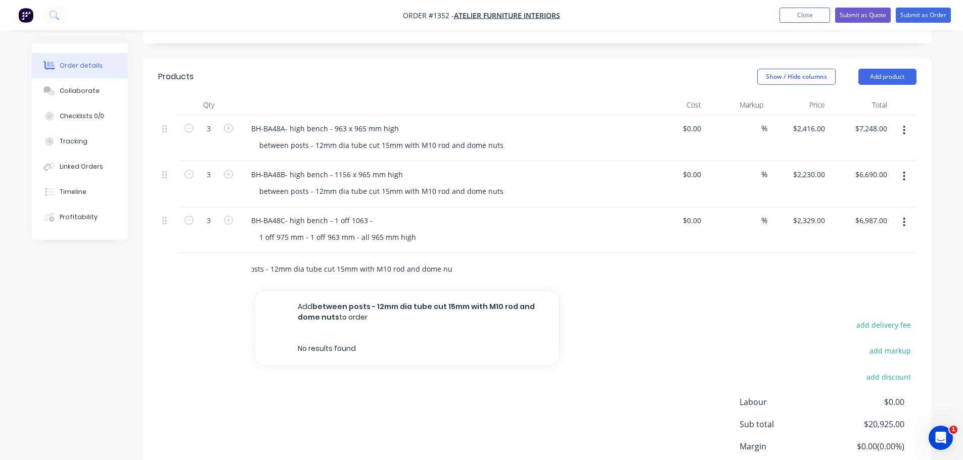
type input "between posts - 12mm dia tube cut 15mm with M10 rod and dome nuts"
click at [503, 220] on div "BH-BA48C- high bench - 1 off 1063 - 1 off 975 mm - 1 off 963 mm - all 965 mm hi…" at bounding box center [441, 230] width 404 height 46
click at [467, 259] on div "between posts - 12mm dia tube cut 15mm with M10 rod and dome nuts" at bounding box center [394, 269] width 303 height 20
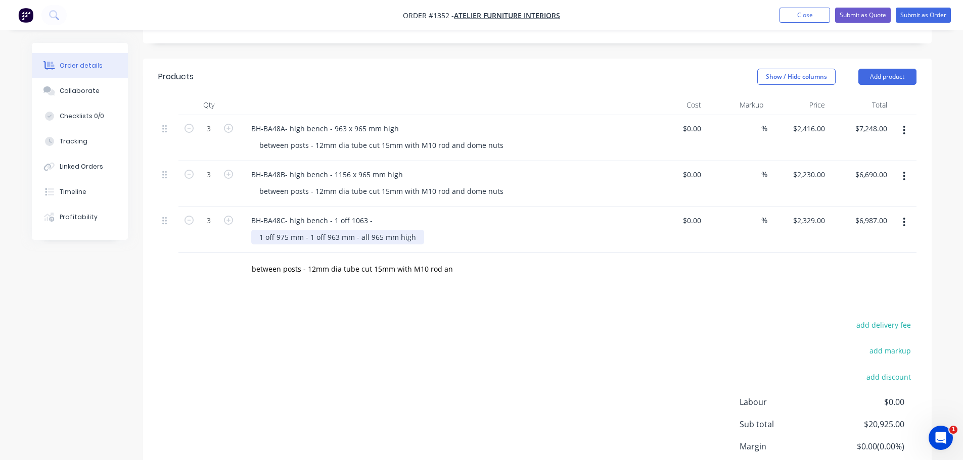
click at [416, 230] on div "1 off 975 mm - 1 off 963 mm - all 965 mm high" at bounding box center [337, 237] width 173 height 15
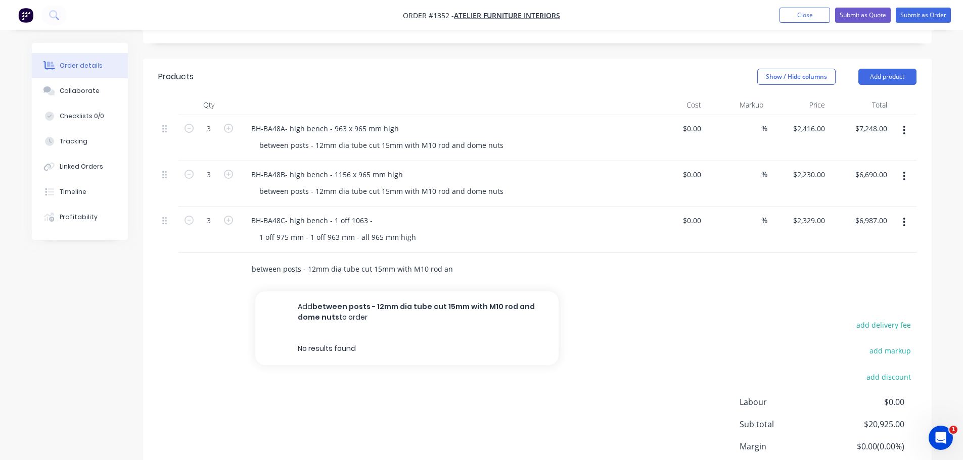
click at [342, 259] on input "between posts - 12mm dia tube cut 15mm with M10 rod and dome nuts" at bounding box center [352, 269] width 202 height 20
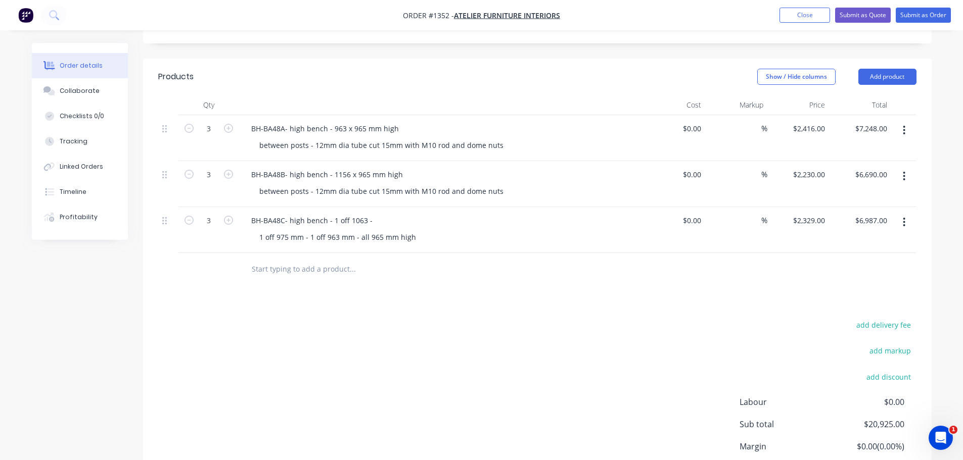
click at [432, 213] on div "BH-BA48C- high bench - 1 off 1063 -" at bounding box center [441, 220] width 396 height 15
click at [412, 230] on div "1 off 975 mm - 1 off 963 mm - all 965 mm high" at bounding box center [337, 237] width 173 height 15
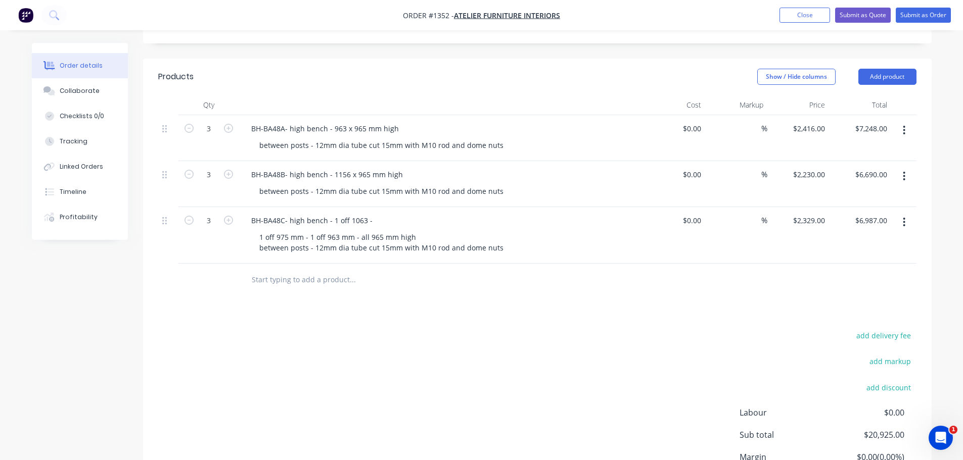
click at [506, 213] on div "BH-BA48C- high bench - 1 off 1063 -" at bounding box center [441, 220] width 396 height 15
click at [373, 213] on div "BH-BA48C- high bench - 1 off 1063 -" at bounding box center [311, 220] width 137 height 15
click at [919, 15] on button "Submit as Order" at bounding box center [922, 15] width 55 height 15
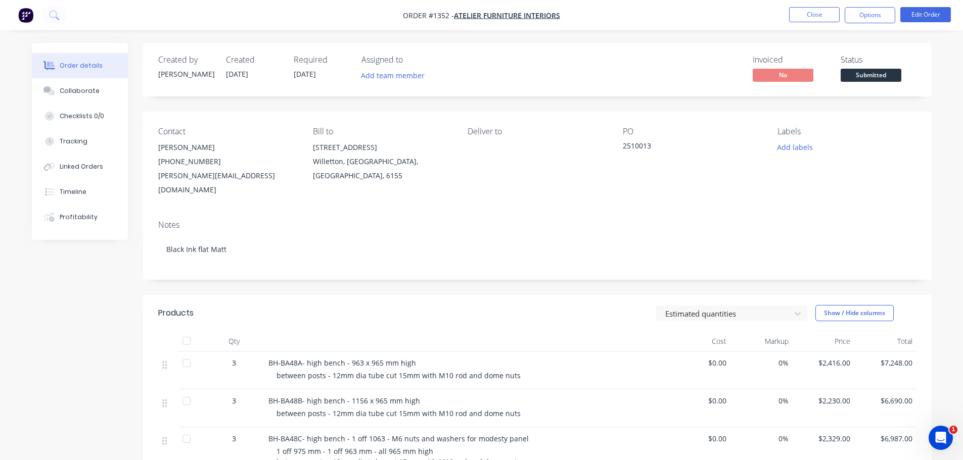
click at [715, 184] on div "Contact [PERSON_NAME] [PHONE_NUMBER] [PERSON_NAME][EMAIL_ADDRESS][DOMAIN_NAME] …" at bounding box center [537, 162] width 788 height 101
click at [773, 148] on button "Add labels" at bounding box center [795, 147] width 46 height 14
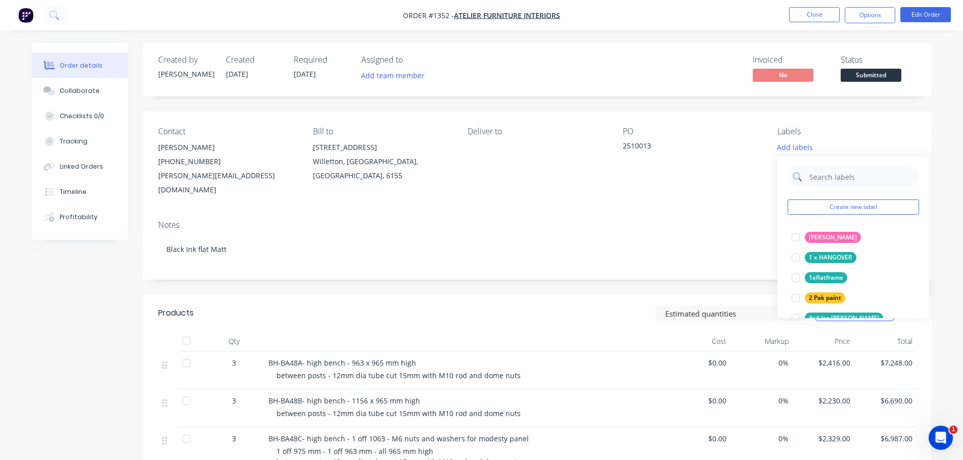
click at [811, 171] on input "text" at bounding box center [861, 177] width 106 height 20
click at [813, 174] on input "text" at bounding box center [861, 177] width 106 height 20
type input "po"
click at [821, 235] on div "Powdercoating" at bounding box center [830, 237] width 52 height 11
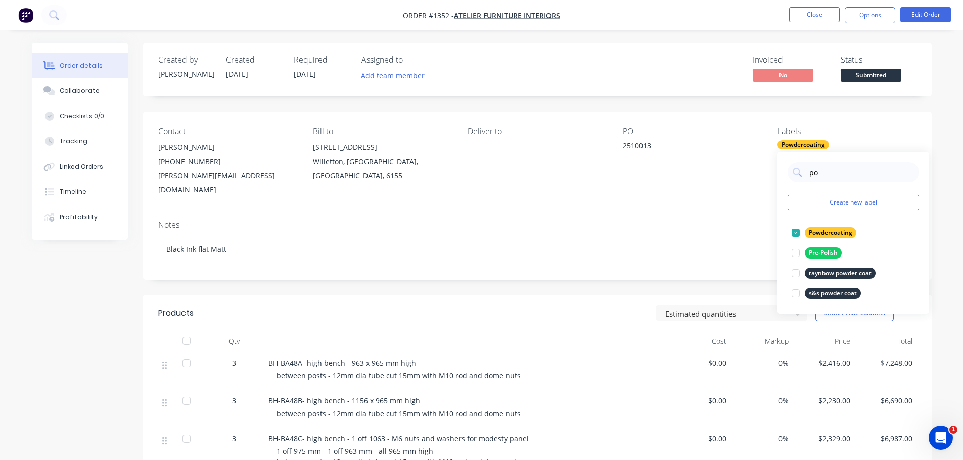
click at [751, 185] on div "Contact [PERSON_NAME] [PHONE_NUMBER] [PERSON_NAME][EMAIL_ADDRESS][DOMAIN_NAME] …" at bounding box center [537, 162] width 788 height 101
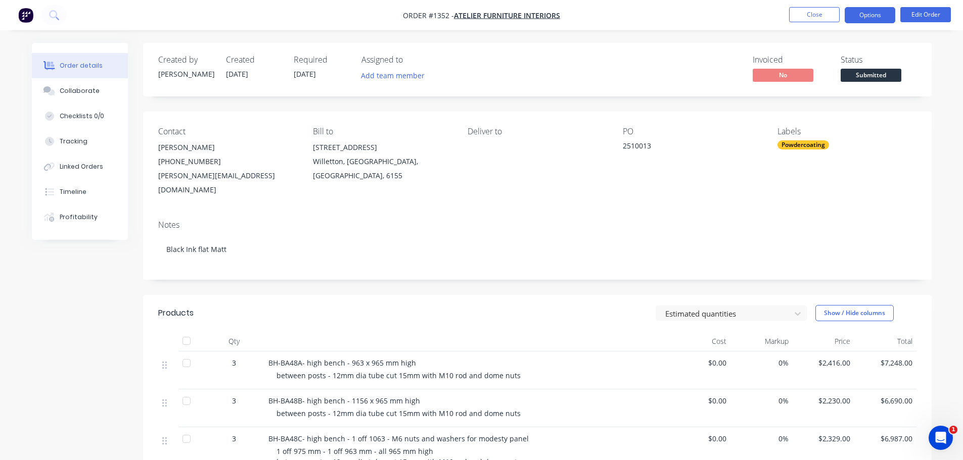
click at [864, 14] on button "Options" at bounding box center [869, 15] width 51 height 16
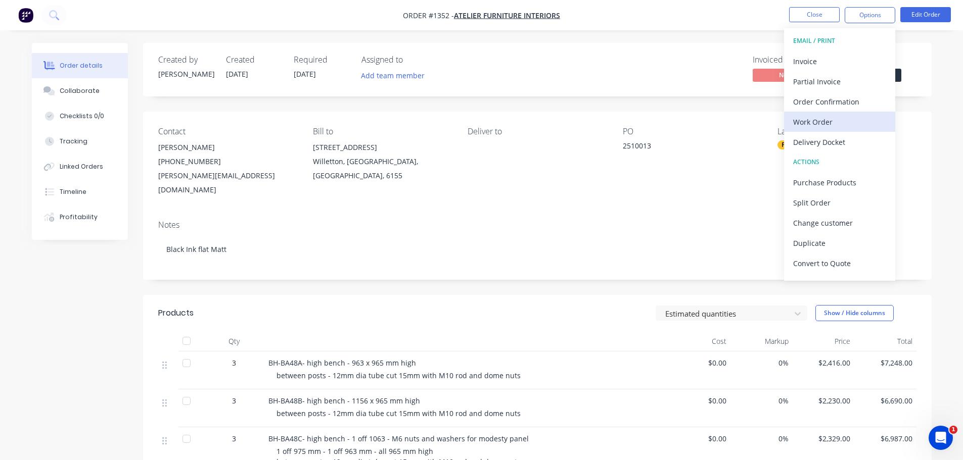
click at [822, 119] on div "Work Order" at bounding box center [839, 122] width 93 height 15
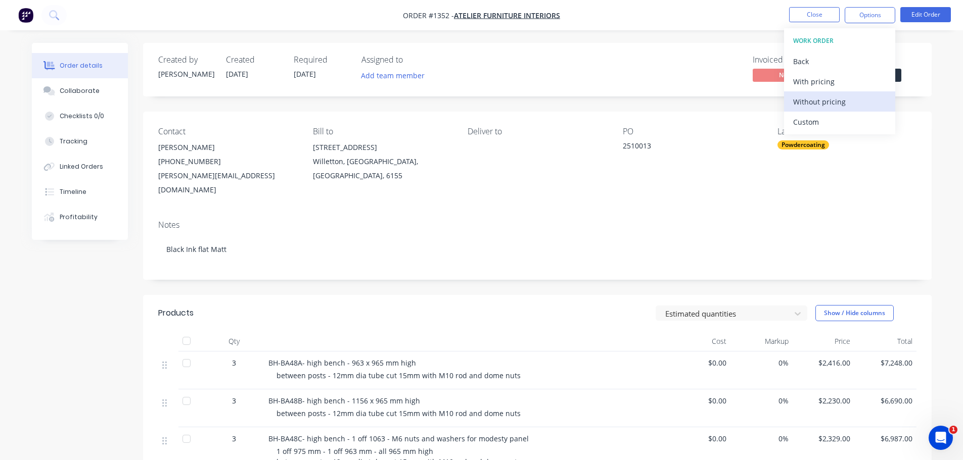
click at [826, 102] on div "Without pricing" at bounding box center [839, 101] width 93 height 15
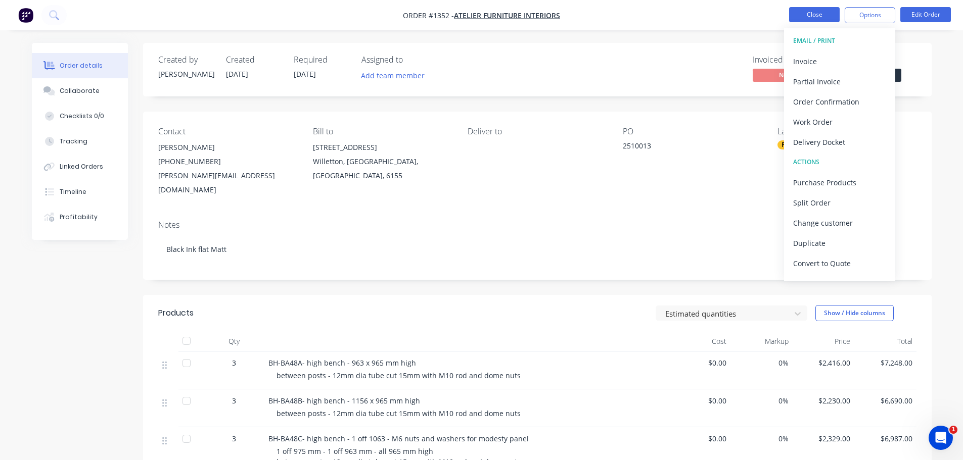
click at [823, 10] on button "Close" at bounding box center [814, 14] width 51 height 15
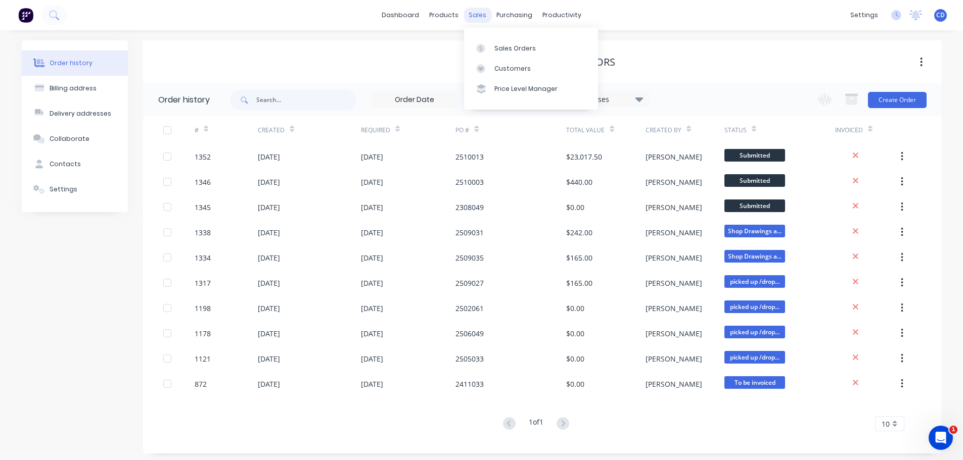
click at [479, 14] on div "sales" at bounding box center [477, 15] width 28 height 15
click at [496, 44] on div "Sales Orders" at bounding box center [514, 48] width 41 height 9
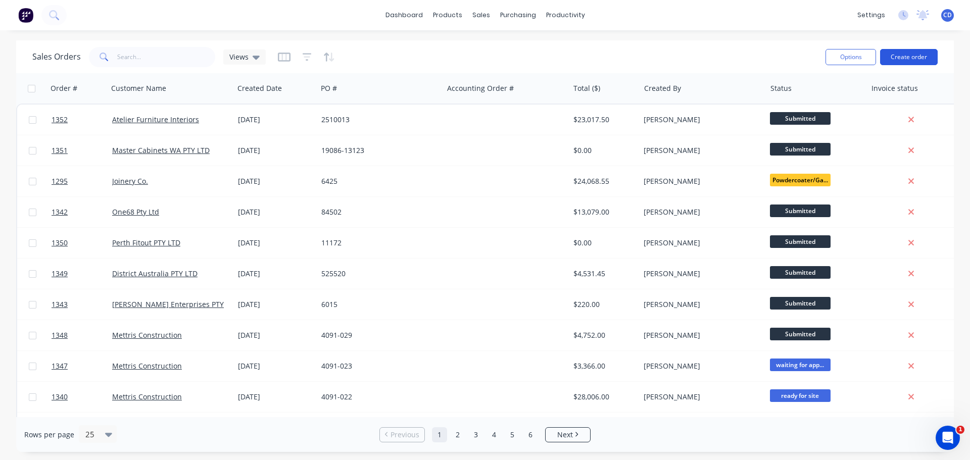
click at [896, 62] on button "Create order" at bounding box center [909, 57] width 58 height 16
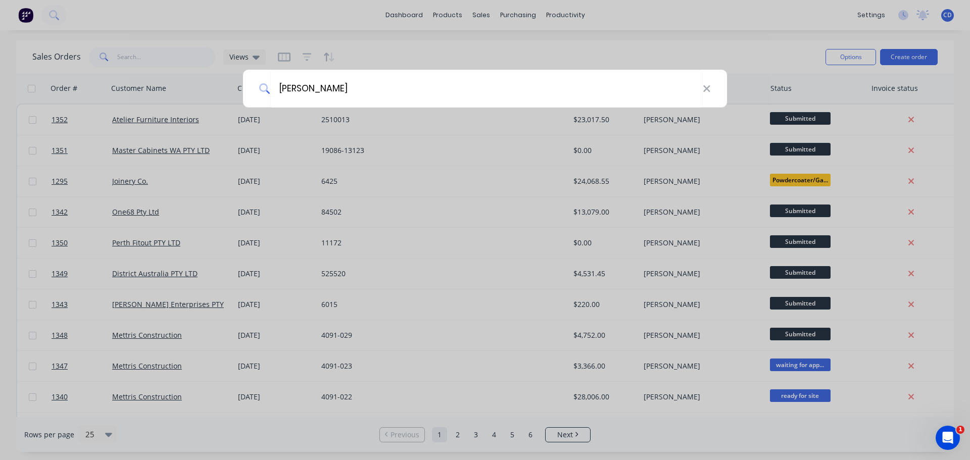
type input "[PERSON_NAME]"
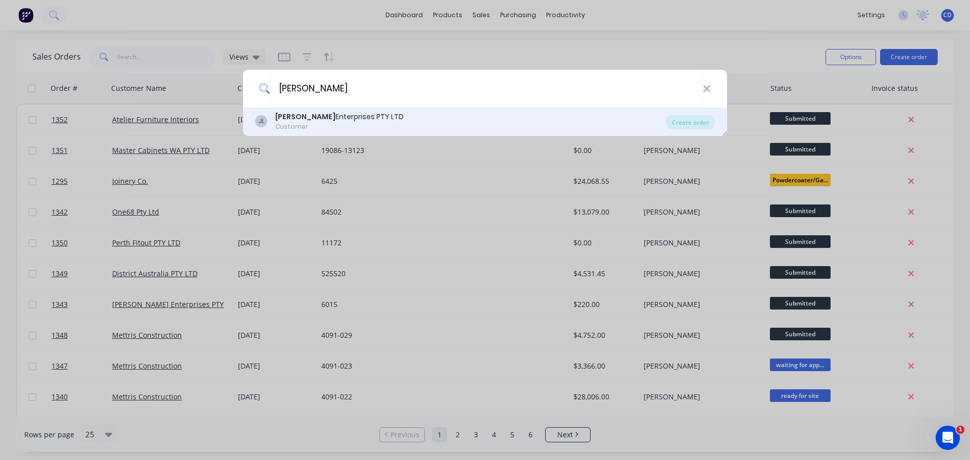
click at [330, 123] on div "Customer" at bounding box center [339, 126] width 128 height 9
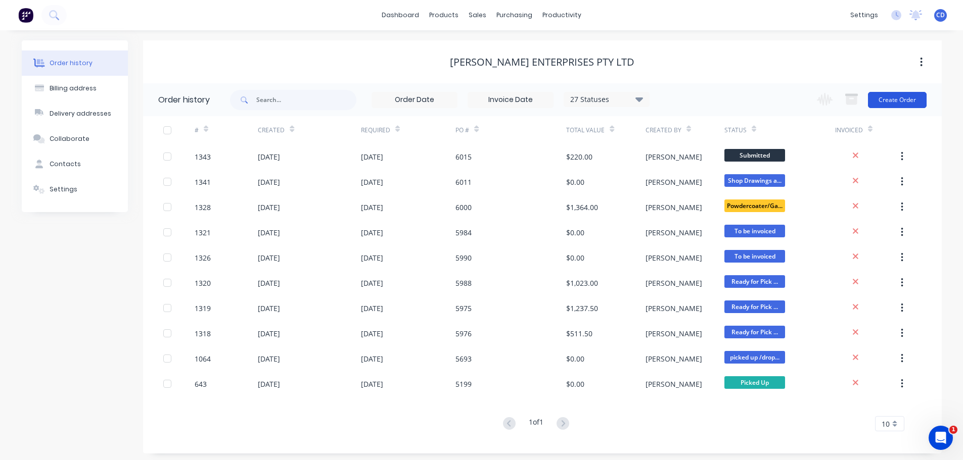
click at [888, 97] on button "Create Order" at bounding box center [897, 100] width 59 height 16
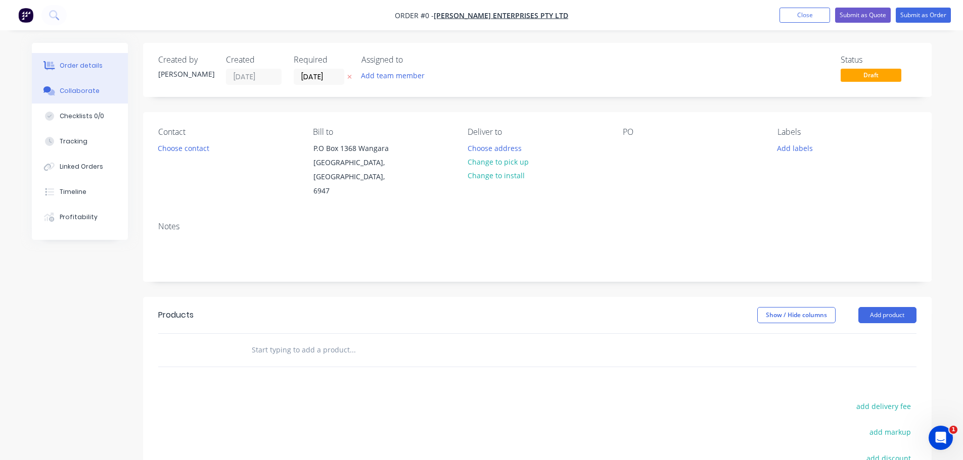
click at [115, 98] on button "Collaborate" at bounding box center [80, 90] width 96 height 25
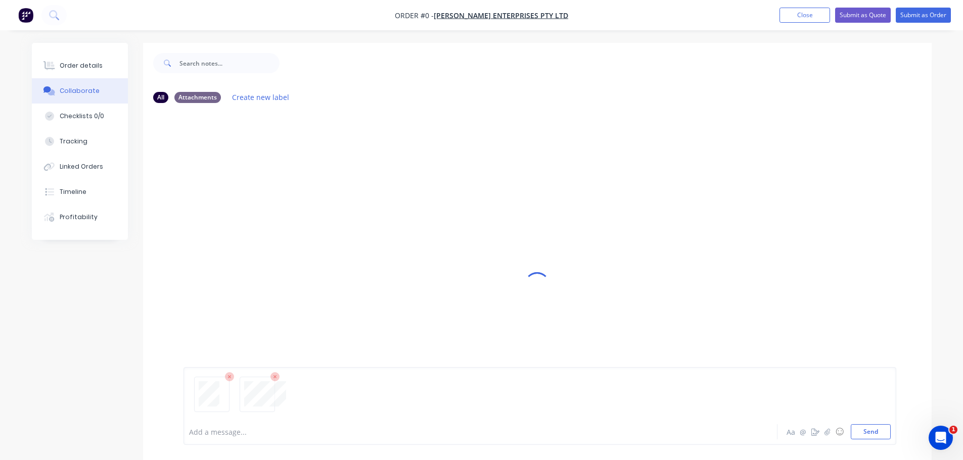
click at [909, 273] on div at bounding box center [537, 285] width 788 height 484
click at [878, 429] on button "Send" at bounding box center [870, 431] width 40 height 15
click at [77, 66] on div "Order details" at bounding box center [81, 65] width 43 height 9
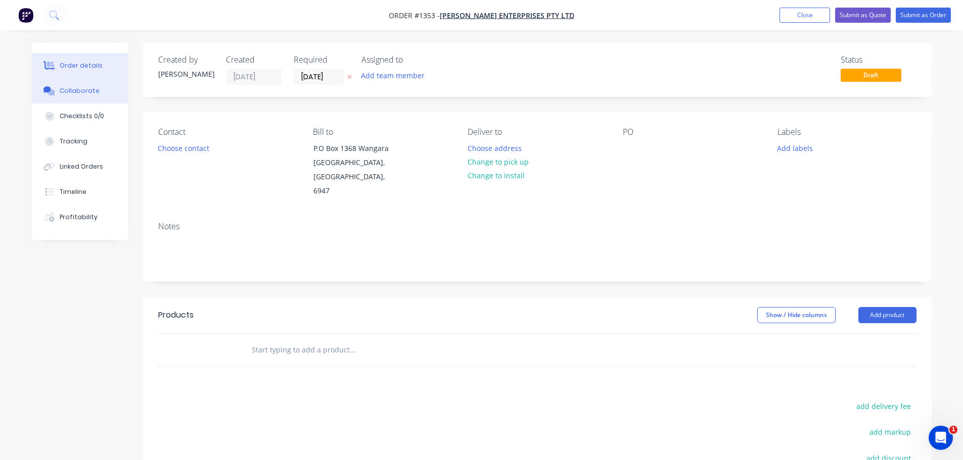
click at [74, 88] on div "Collaborate" at bounding box center [80, 90] width 40 height 9
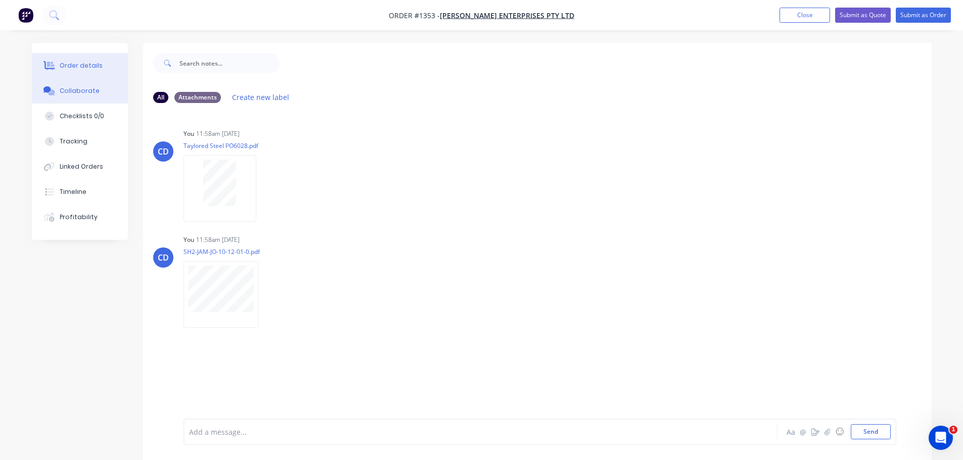
click at [76, 60] on button "Order details" at bounding box center [80, 65] width 96 height 25
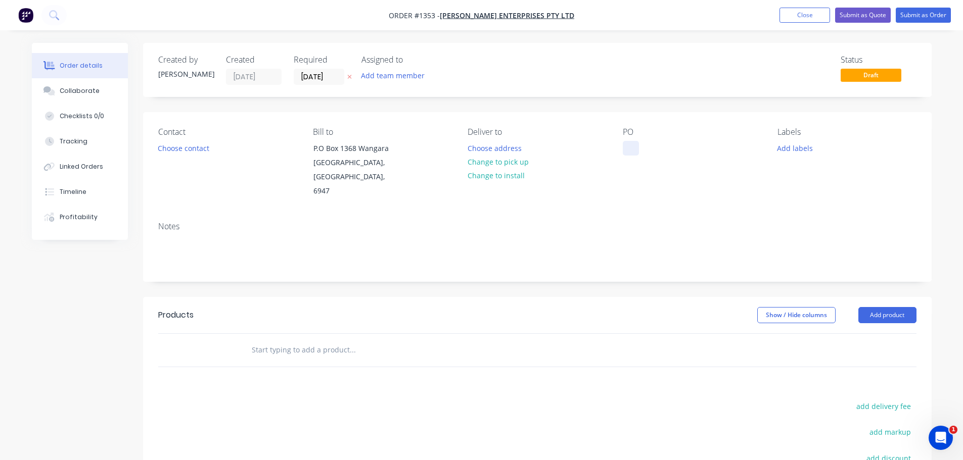
click at [606, 147] on div "Contact Choose contact [PERSON_NAME] to P.O [GEOGRAPHIC_DATA] Deliver to Choose…" at bounding box center [537, 163] width 788 height 102
click at [630, 149] on div at bounding box center [631, 148] width 16 height 15
click at [646, 151] on div "6008" at bounding box center [639, 148] width 32 height 15
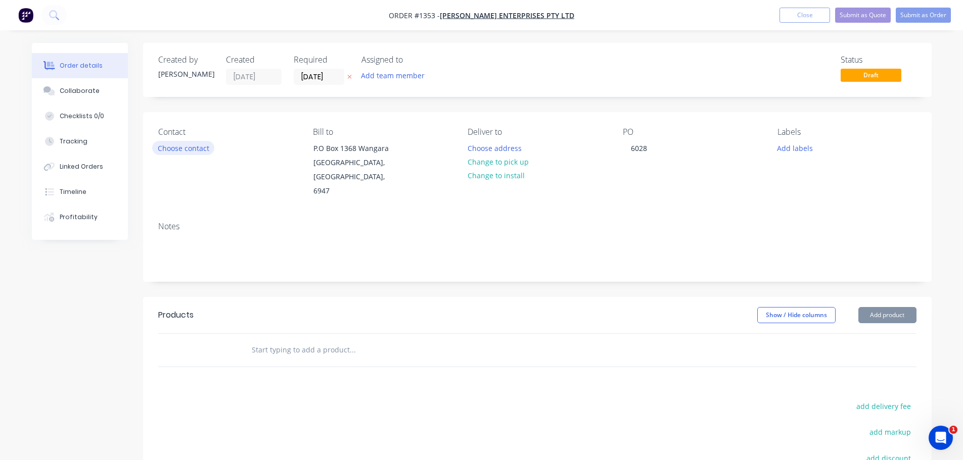
click at [171, 154] on button "Choose contact" at bounding box center [183, 148] width 62 height 14
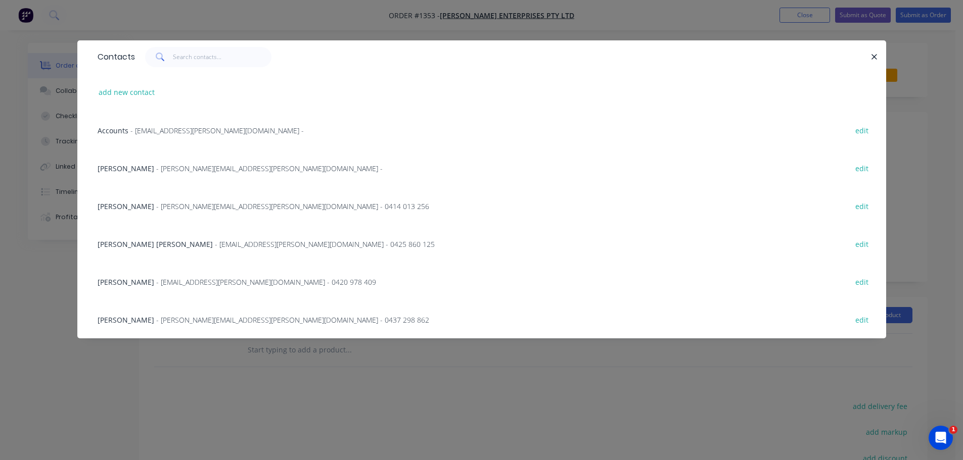
click at [151, 325] on div "[PERSON_NAME] - [PERSON_NAME][EMAIL_ADDRESS][PERSON_NAME][DOMAIN_NAME] - 0437 2…" at bounding box center [481, 320] width 778 height 38
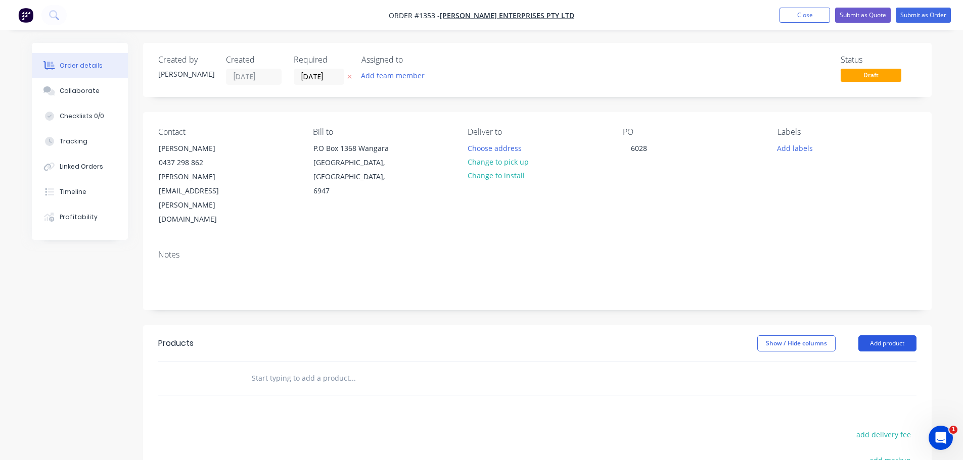
click at [867, 336] on button "Add product" at bounding box center [887, 344] width 58 height 16
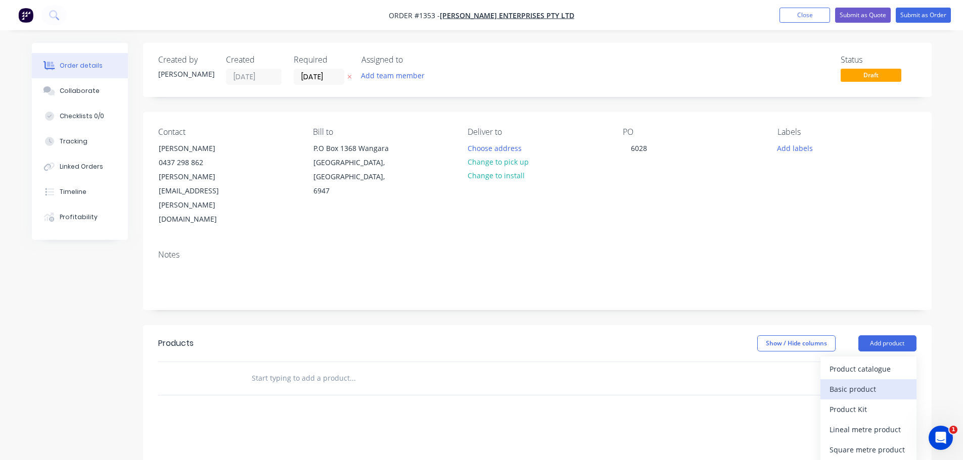
click at [853, 382] on div "Basic product" at bounding box center [868, 389] width 78 height 15
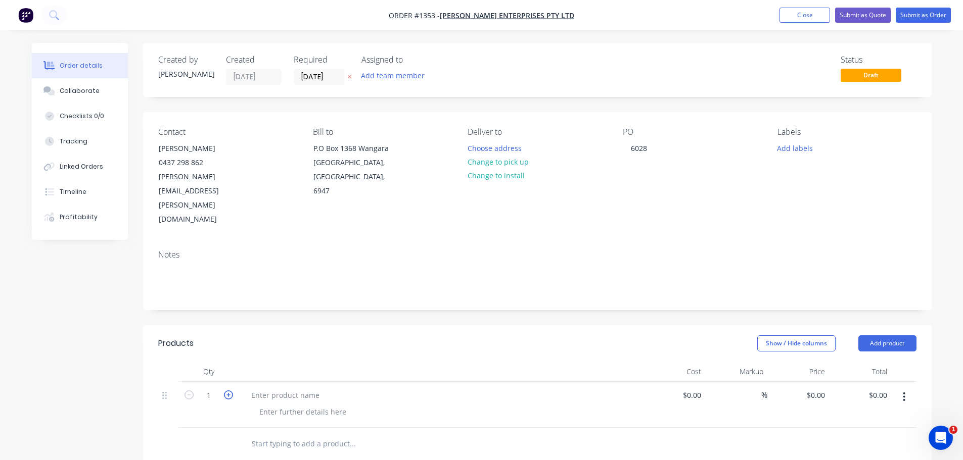
click at [224, 391] on icon "button" at bounding box center [228, 395] width 9 height 9
click at [225, 391] on icon "button" at bounding box center [228, 395] width 9 height 9
type input "4"
click at [236, 242] on div "Notes" at bounding box center [537, 276] width 788 height 68
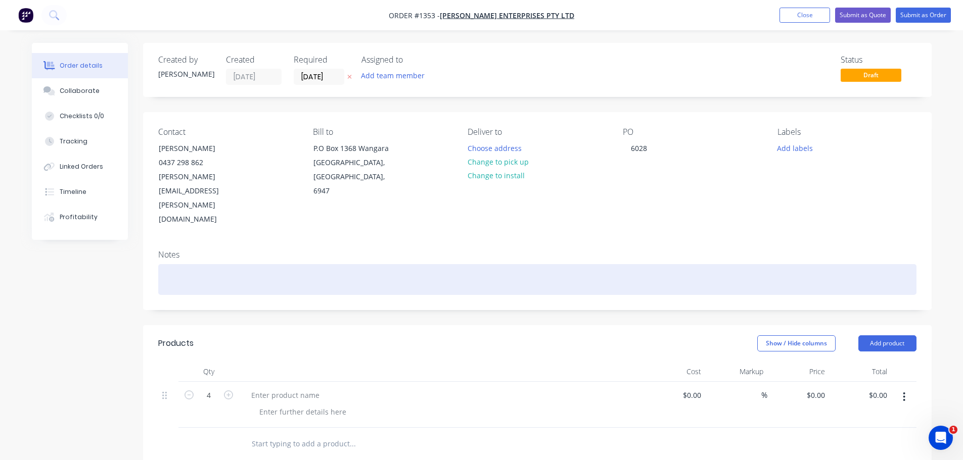
click at [228, 264] on div at bounding box center [537, 279] width 758 height 31
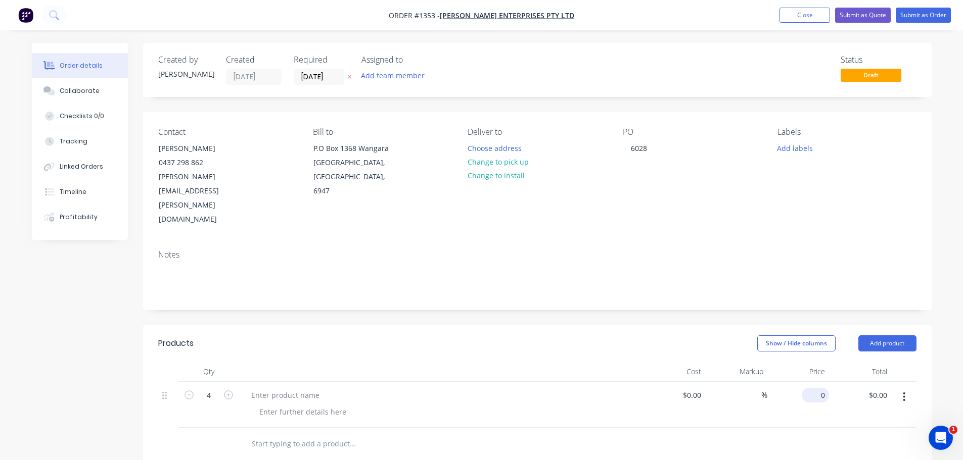
click at [824, 388] on input "0" at bounding box center [816, 395] width 23 height 15
type input "$1,210.00"
type input "$4,840.00"
click at [806, 270] on div "Created by [PERSON_NAME] Created [DATE] Required [DATE] Assigned to Add team me…" at bounding box center [537, 373] width 788 height 660
click at [592, 336] on div "Show / Hide columns Add product" at bounding box center [617, 344] width 597 height 16
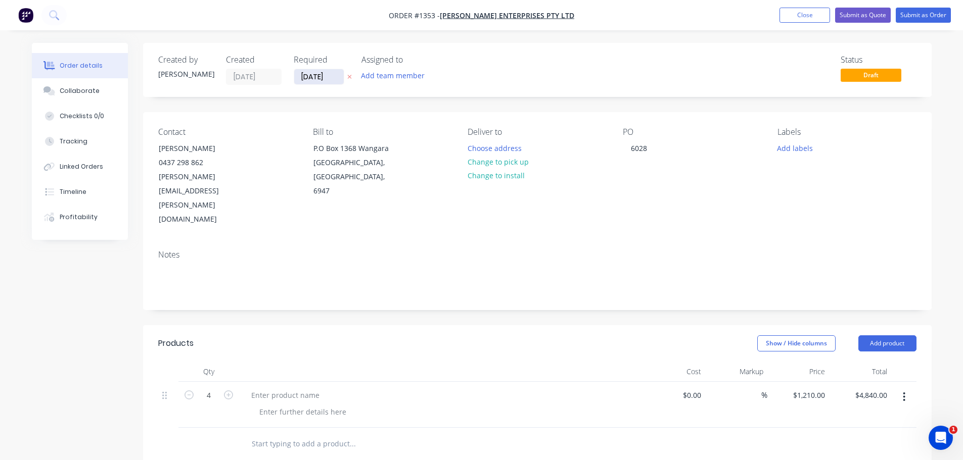
click at [319, 76] on input "[DATE]" at bounding box center [319, 76] width 50 height 15
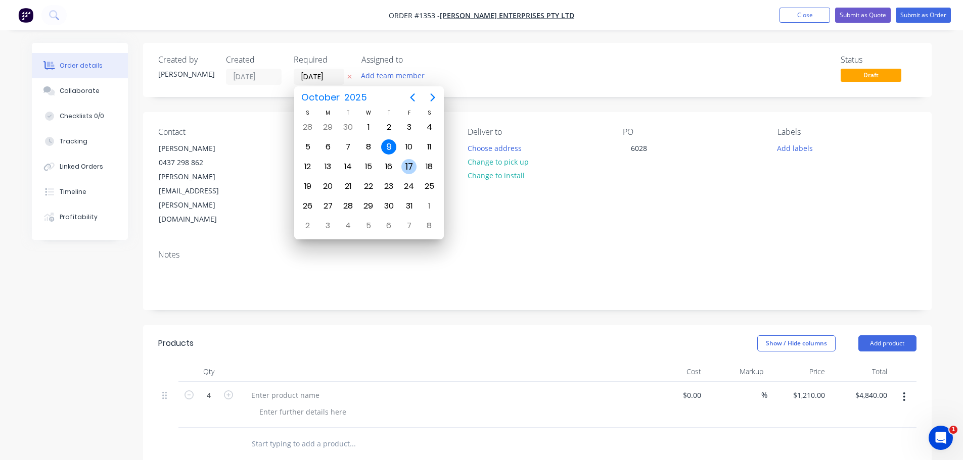
click at [408, 166] on div "17" at bounding box center [408, 166] width 15 height 15
type input "[DATE]"
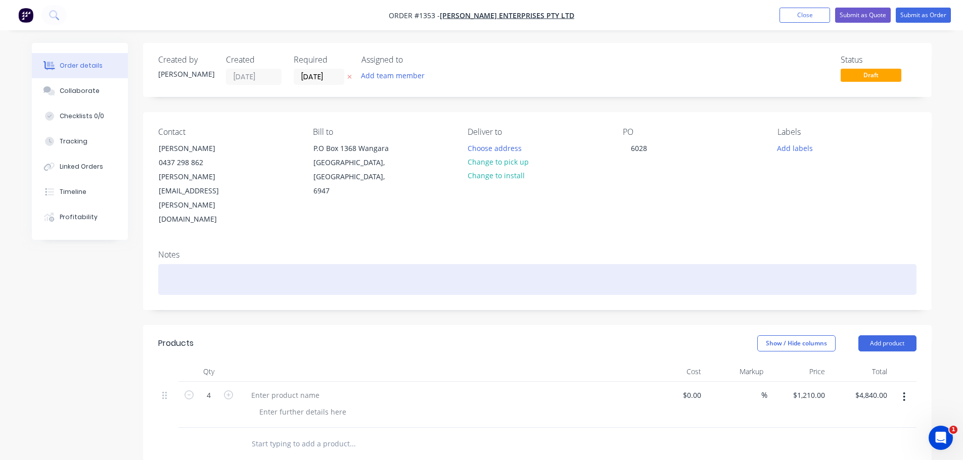
click at [206, 264] on div at bounding box center [537, 279] width 758 height 31
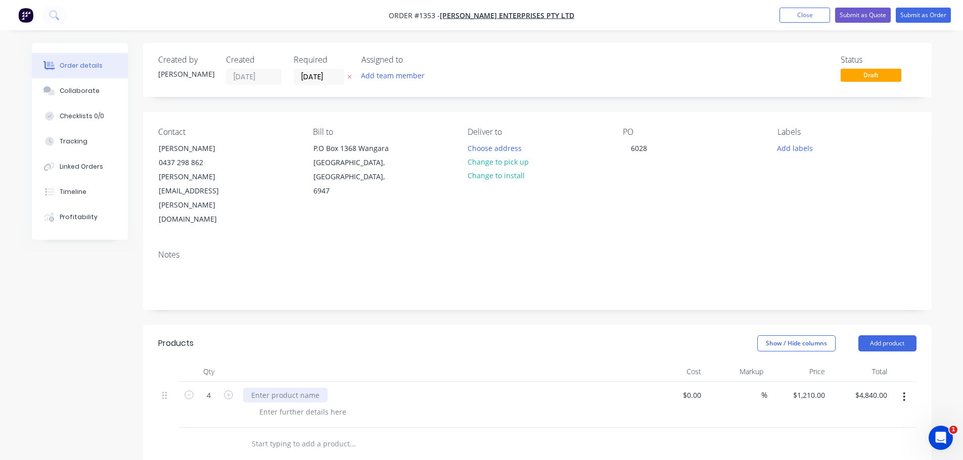
click at [262, 388] on div at bounding box center [285, 395] width 84 height 15
click at [266, 388] on div at bounding box center [285, 395] width 84 height 15
click at [285, 405] on div at bounding box center [302, 412] width 103 height 15
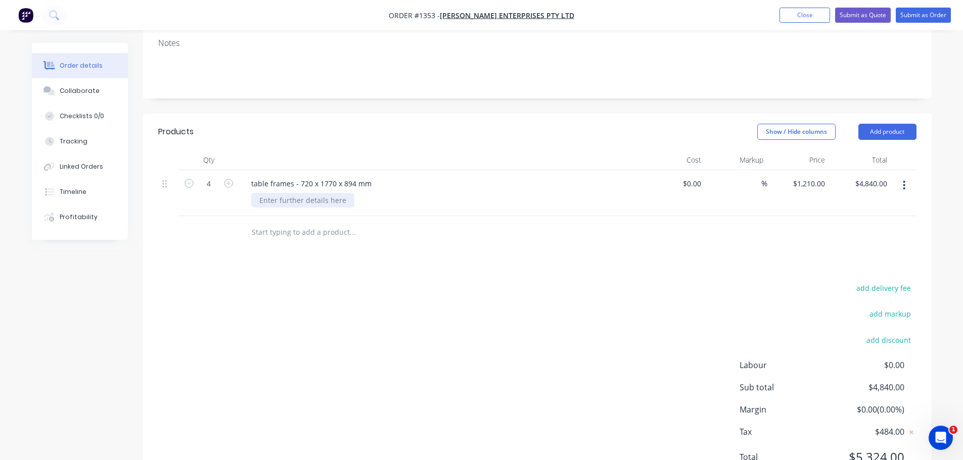
scroll to position [216, 0]
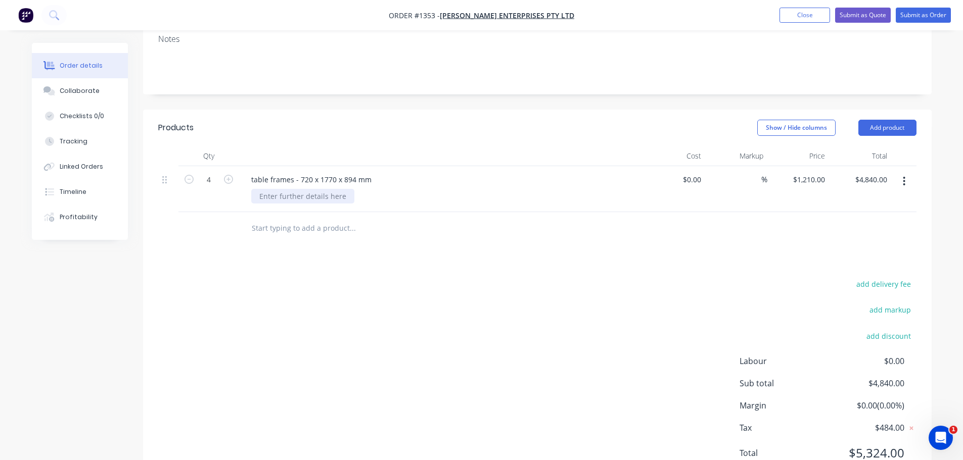
click at [317, 189] on div at bounding box center [302, 196] width 103 height 15
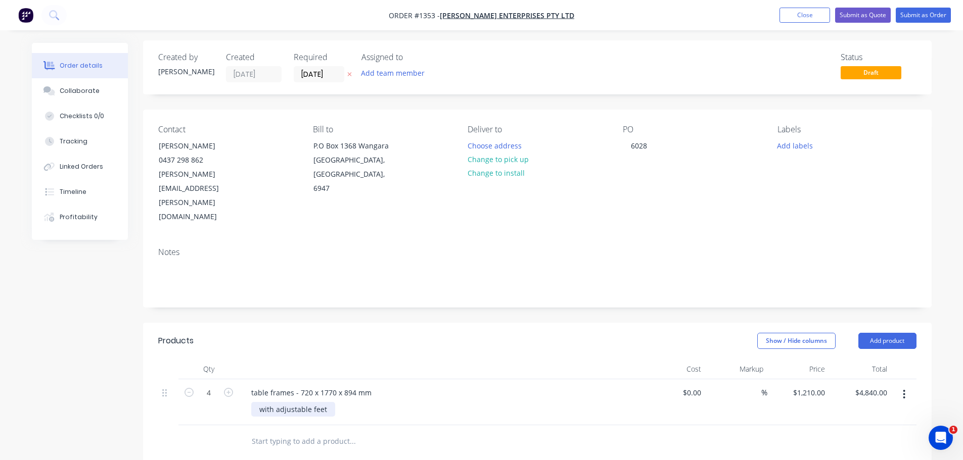
scroll to position [0, 0]
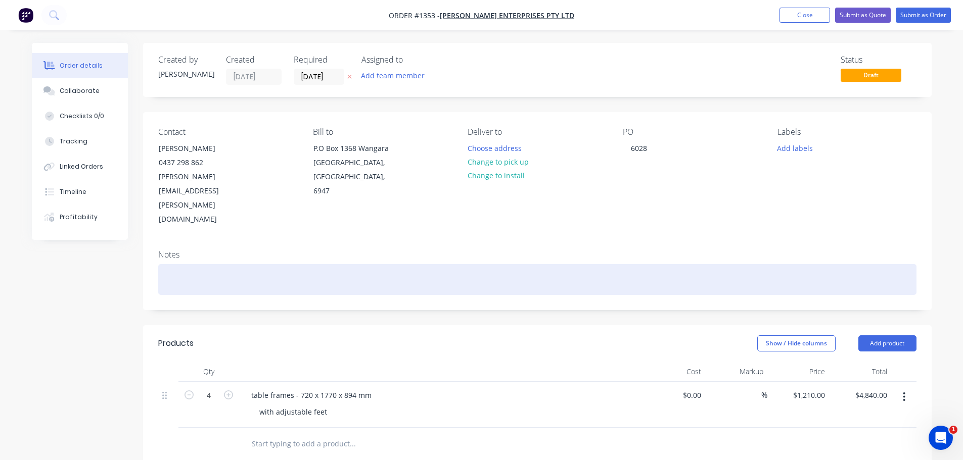
click at [185, 264] on div at bounding box center [537, 279] width 758 height 31
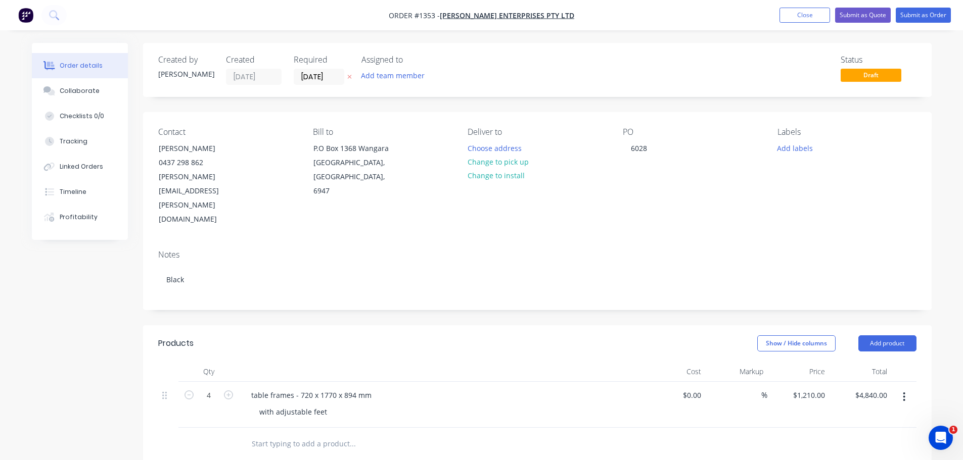
click at [599, 196] on div "Contact [PERSON_NAME] [PHONE_NUMBER] [PERSON_NAME][EMAIL_ADDRESS][PERSON_NAME][…" at bounding box center [537, 177] width 788 height 130
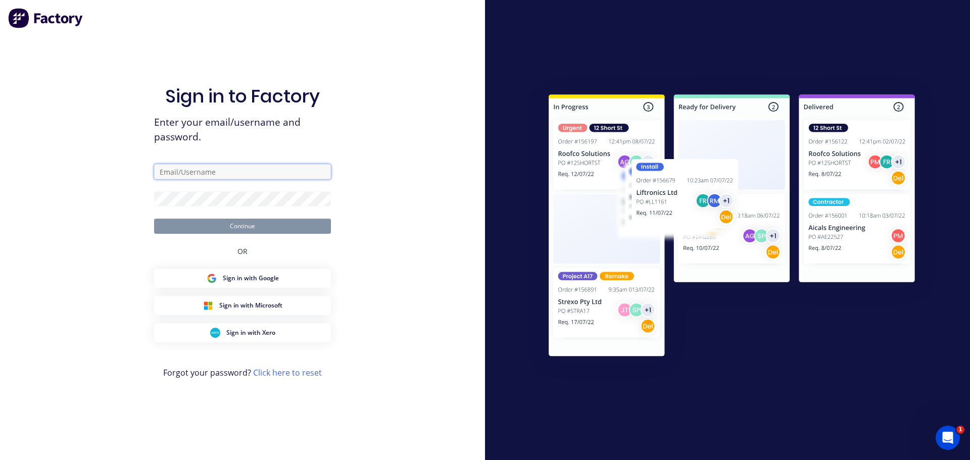
type input "[PERSON_NAME][EMAIL_ADDRESS][DOMAIN_NAME]"
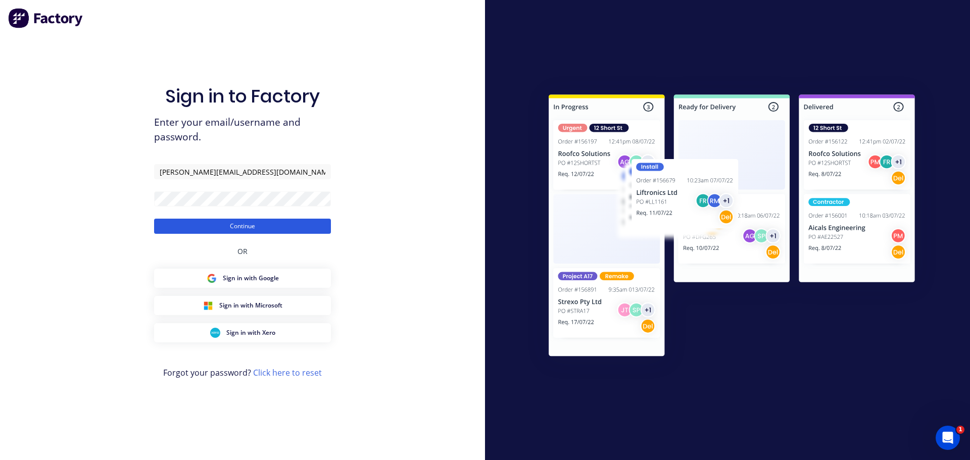
click at [262, 224] on button "Continue" at bounding box center [242, 226] width 177 height 15
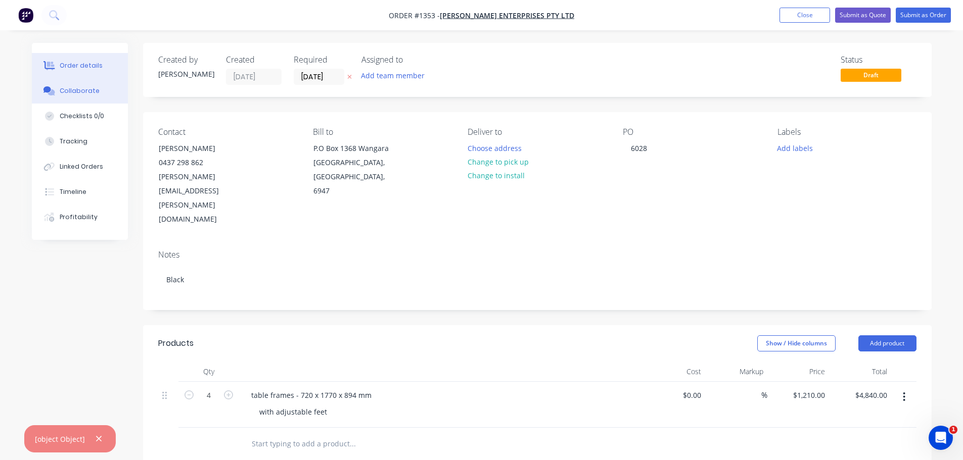
click at [83, 88] on div "Collaborate" at bounding box center [80, 90] width 40 height 9
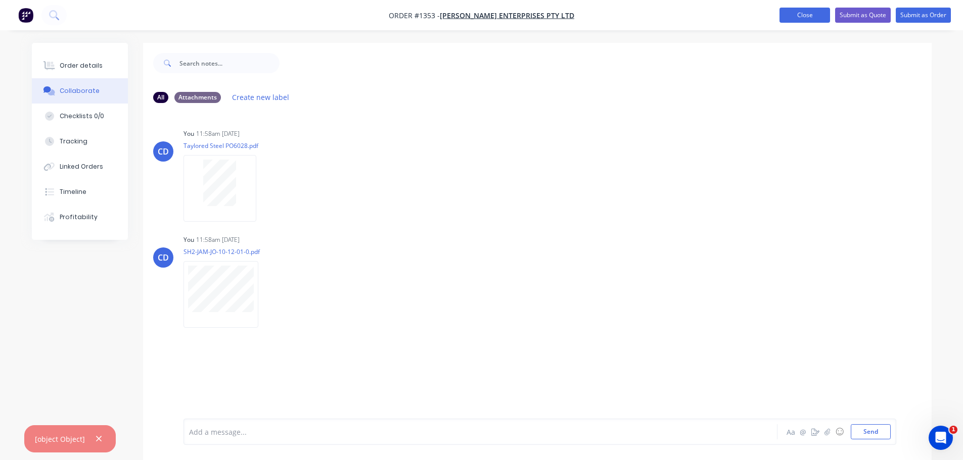
click at [801, 22] on button "Close" at bounding box center [804, 15] width 51 height 15
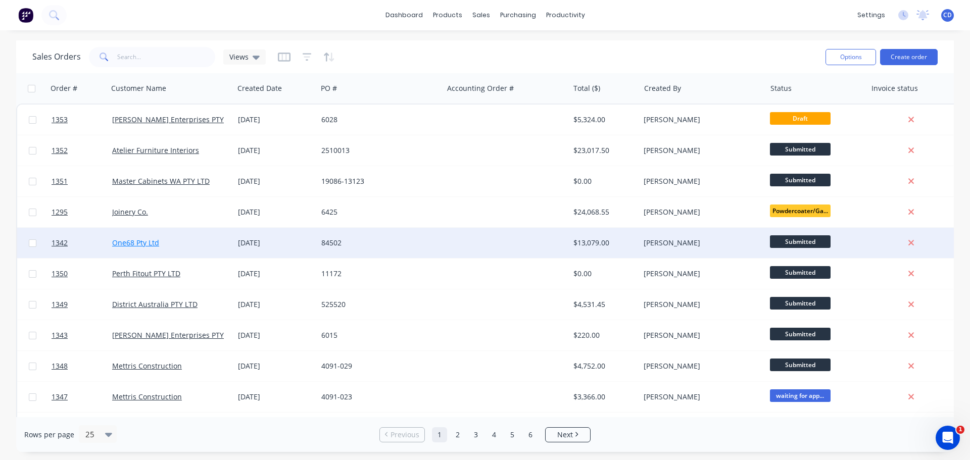
click at [143, 241] on link "One68 Pty Ltd" at bounding box center [135, 243] width 47 height 10
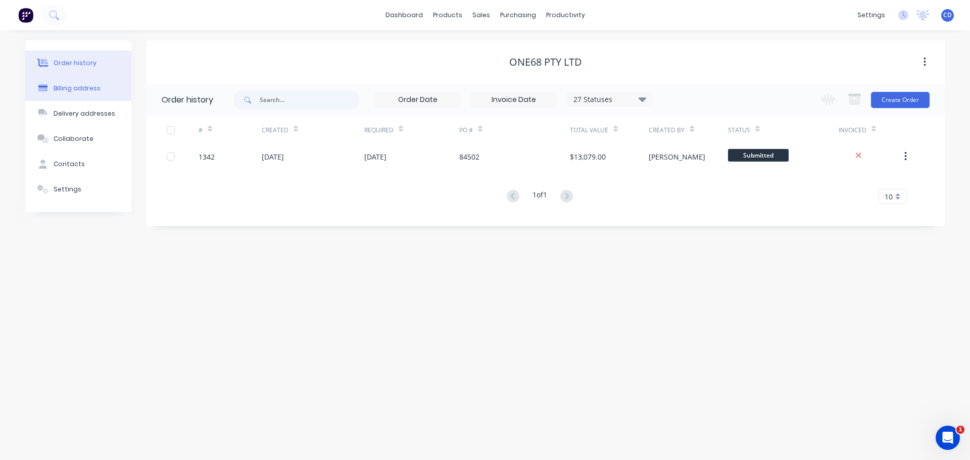
click at [88, 89] on div "Billing address" at bounding box center [77, 88] width 47 height 9
select select "AU"
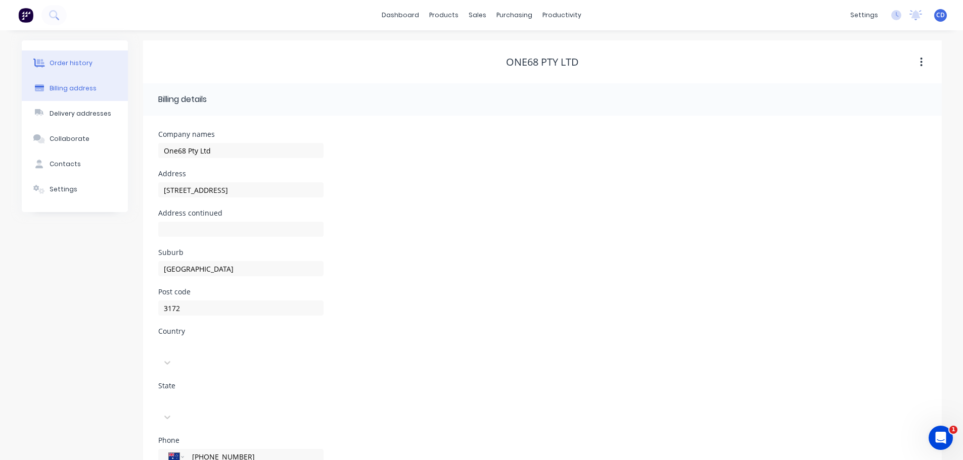
click at [77, 59] on div "Order history" at bounding box center [71, 63] width 43 height 9
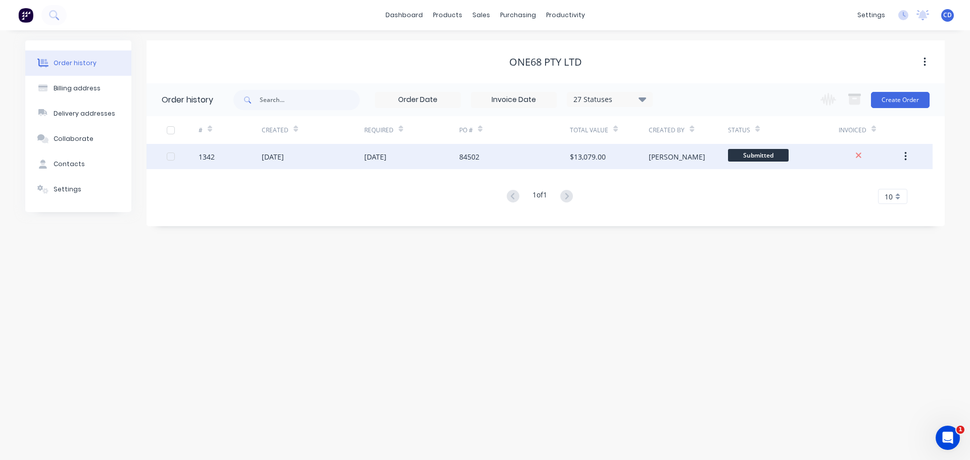
click at [628, 157] on div "$13,079.00" at bounding box center [609, 156] width 79 height 25
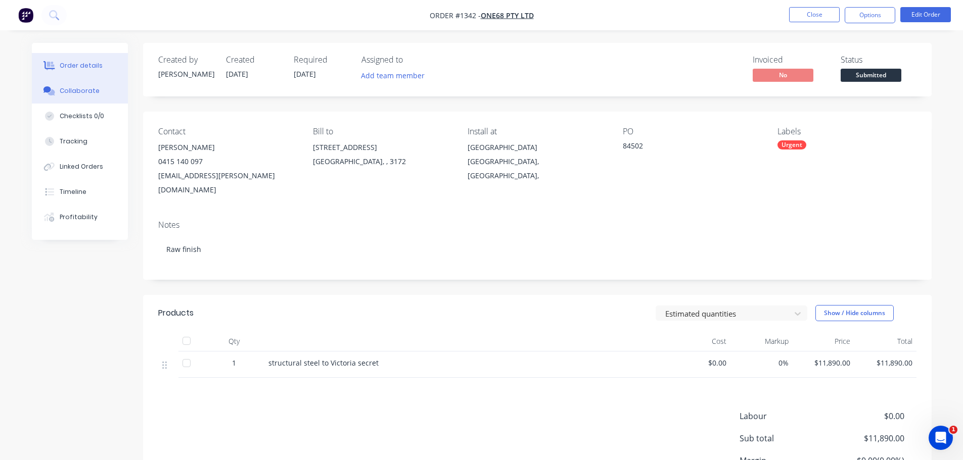
click at [83, 92] on div "Collaborate" at bounding box center [80, 90] width 40 height 9
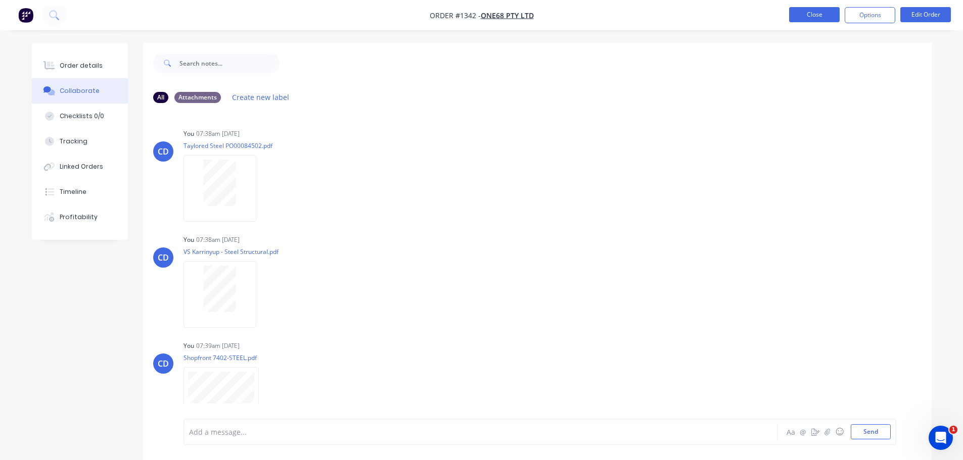
click at [800, 13] on button "Close" at bounding box center [814, 14] width 51 height 15
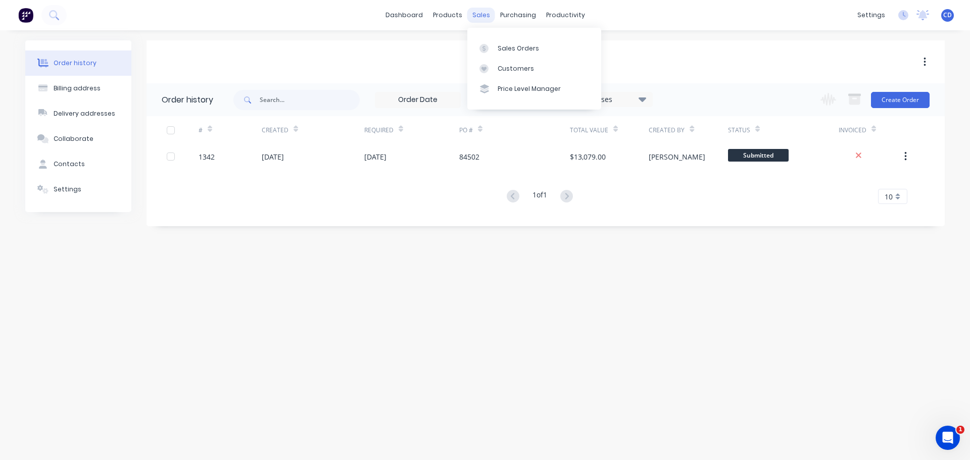
click at [474, 11] on div "sales" at bounding box center [481, 15] width 28 height 15
click at [495, 49] on link "Sales Orders" at bounding box center [534, 48] width 134 height 20
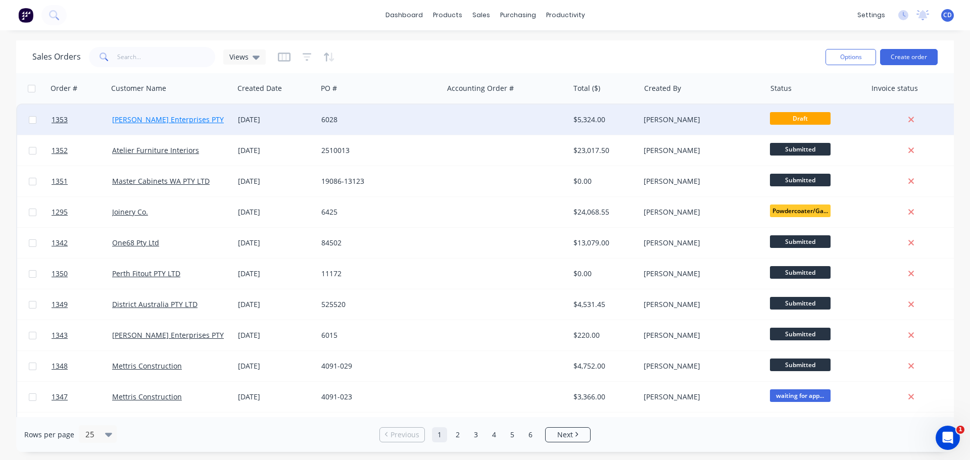
click at [149, 120] on link "[PERSON_NAME] Enterprises PTY LTD" at bounding box center [175, 120] width 126 height 10
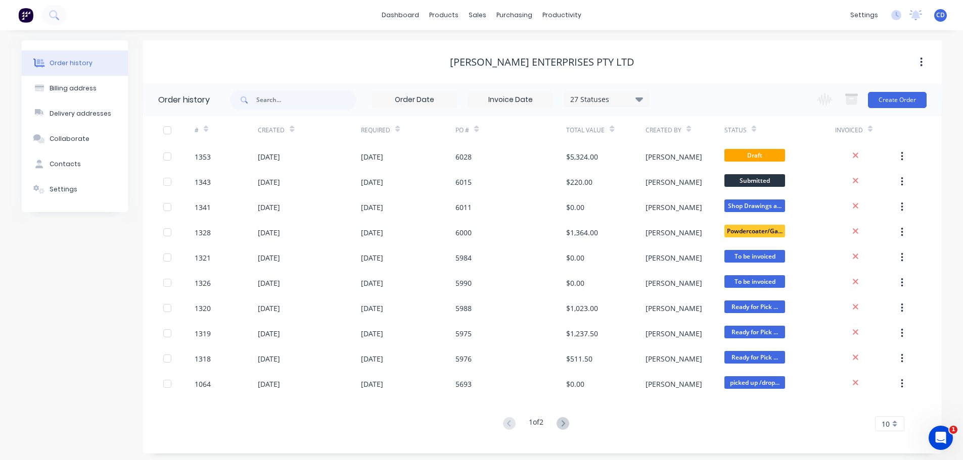
click at [659, 40] on div "[PERSON_NAME] Enterprises PTY LTD" at bounding box center [542, 61] width 798 height 43
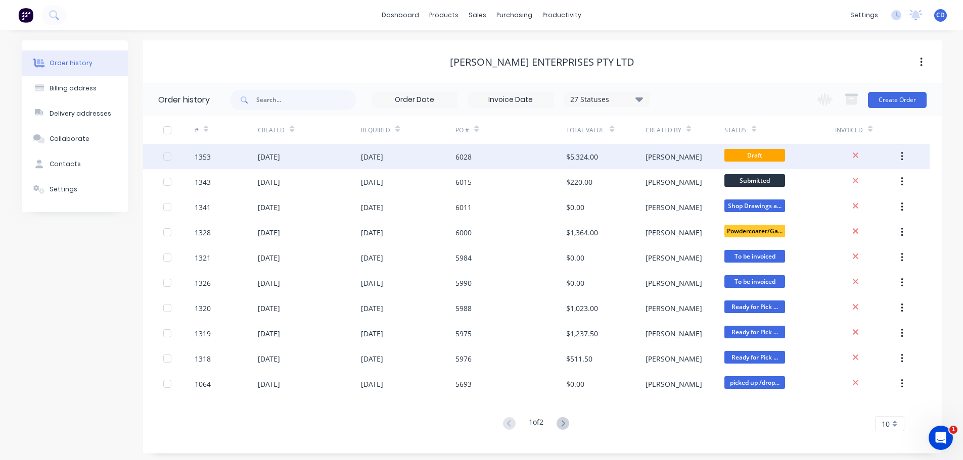
click at [507, 151] on div "6028" at bounding box center [510, 156] width 111 height 25
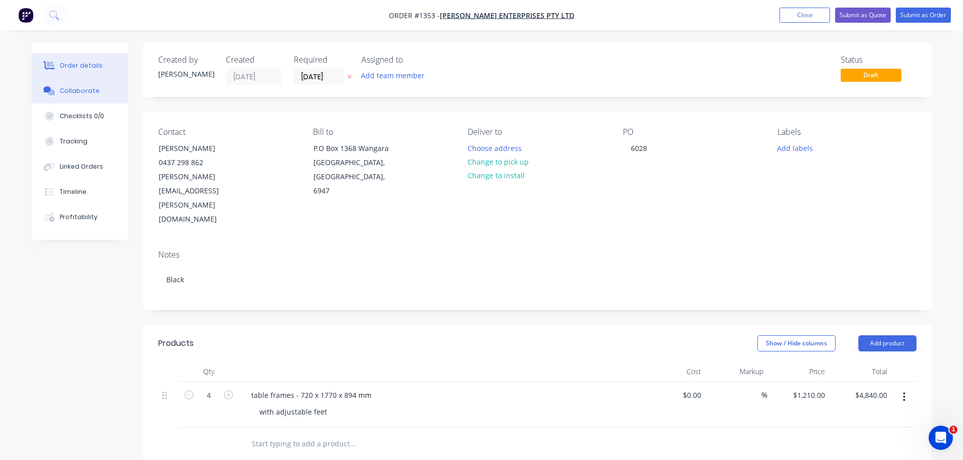
click at [72, 91] on div "Collaborate" at bounding box center [80, 90] width 40 height 9
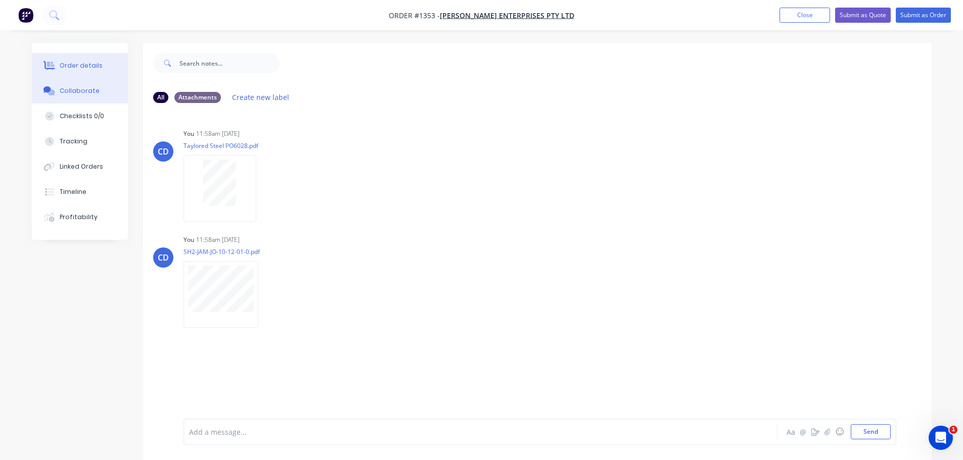
click at [92, 65] on div "Order details" at bounding box center [81, 65] width 43 height 9
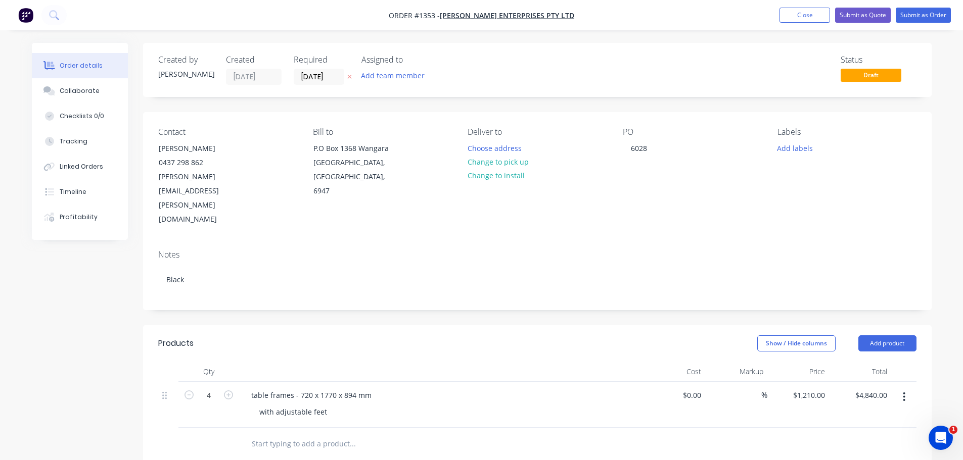
click at [335, 405] on div "with adjustable feet" at bounding box center [445, 412] width 388 height 15
click at [329, 405] on div "with adjustable feet" at bounding box center [293, 412] width 84 height 15
click at [352, 405] on div "with adjustable feet - 50 mmtube" at bounding box center [315, 412] width 129 height 15
click at [918, 14] on button "Submit as Order" at bounding box center [922, 15] width 55 height 15
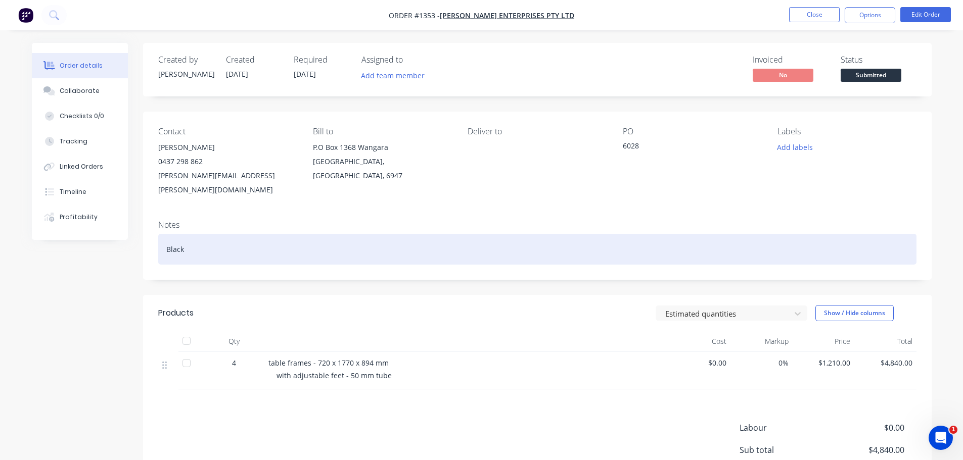
click at [203, 234] on div "Black" at bounding box center [537, 249] width 758 height 31
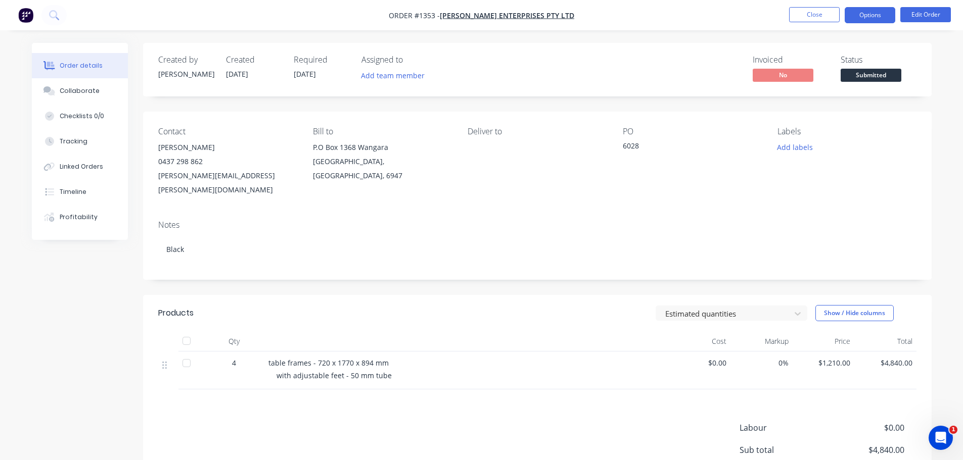
click at [866, 14] on button "Options" at bounding box center [869, 15] width 51 height 16
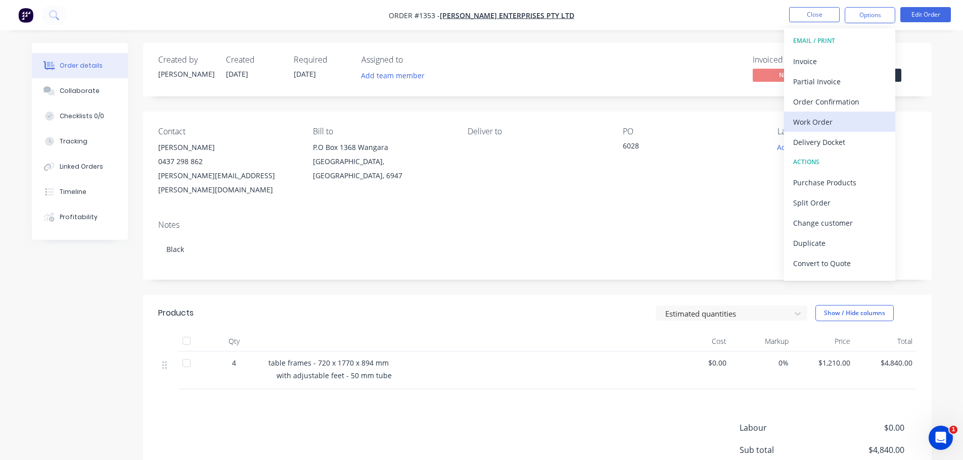
click at [819, 116] on div "Work Order" at bounding box center [839, 122] width 93 height 15
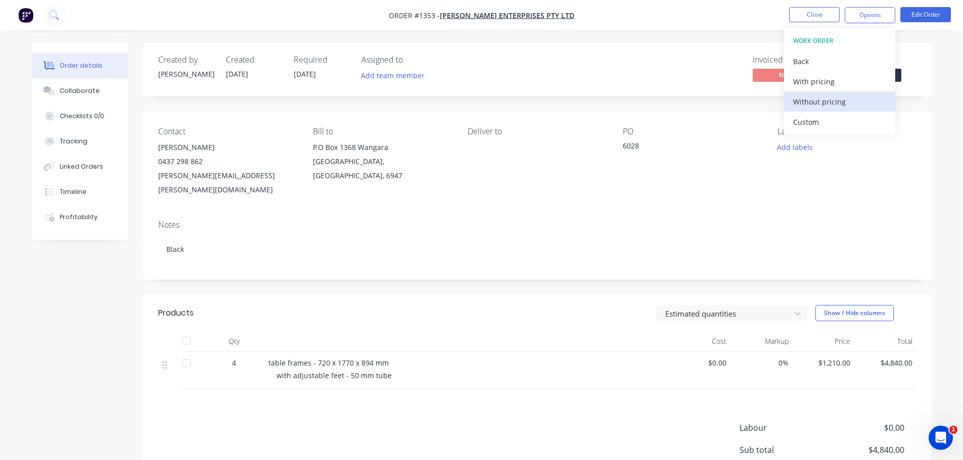
click at [822, 103] on div "Without pricing" at bounding box center [839, 101] width 93 height 15
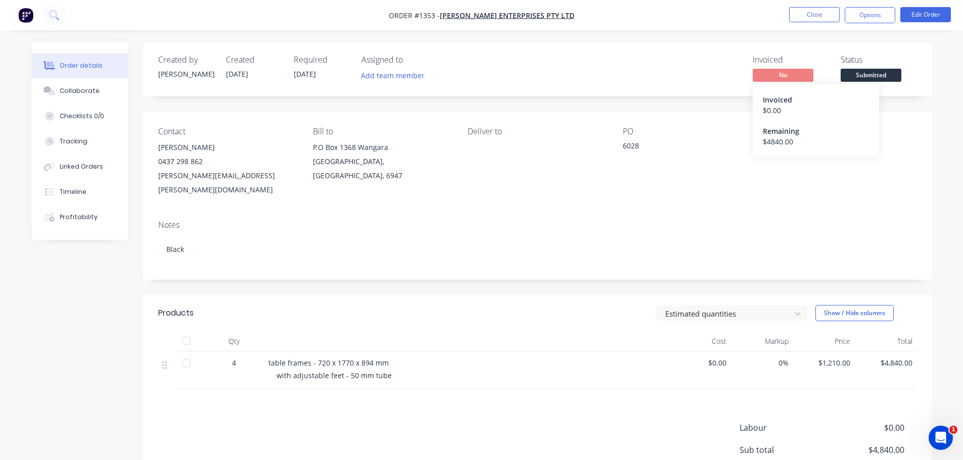
click at [756, 70] on span "No" at bounding box center [782, 75] width 61 height 13
click at [810, 150] on button "Add labels" at bounding box center [795, 147] width 46 height 14
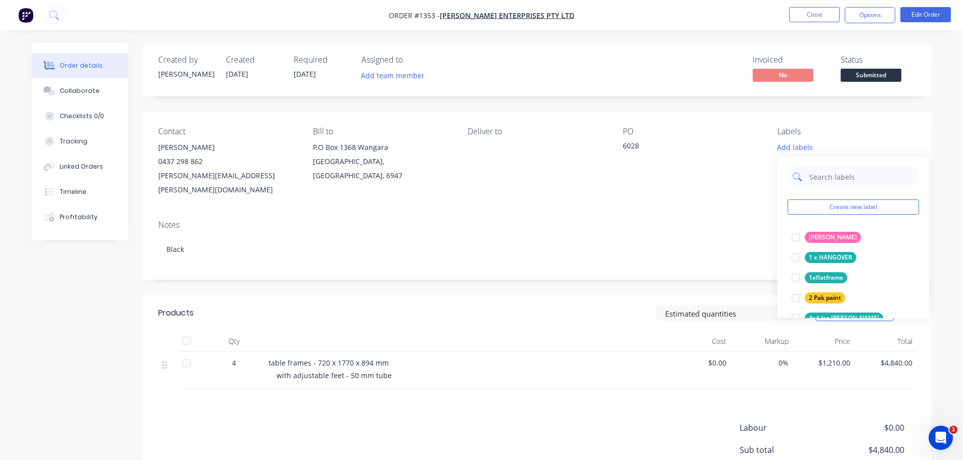
click at [820, 173] on input "text" at bounding box center [861, 177] width 106 height 20
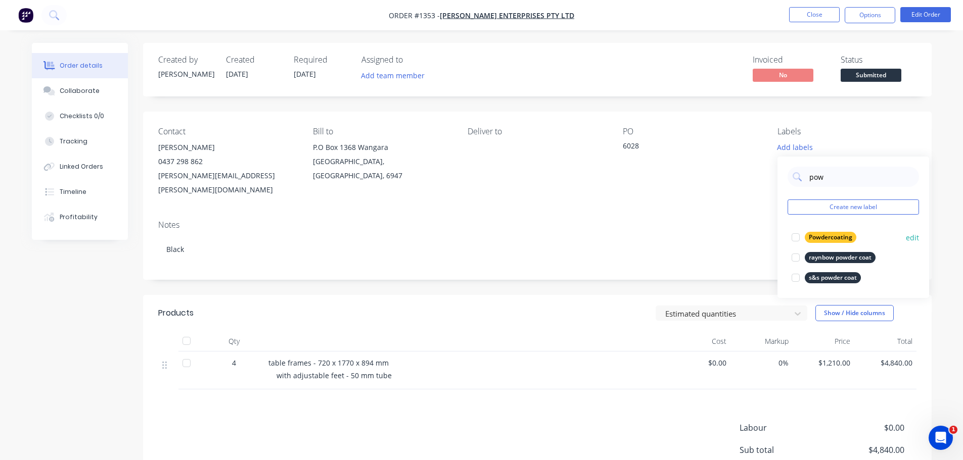
type input "pow"
click at [816, 239] on div "Powdercoating" at bounding box center [830, 237] width 52 height 11
click at [699, 212] on div "Notes Black" at bounding box center [537, 246] width 788 height 68
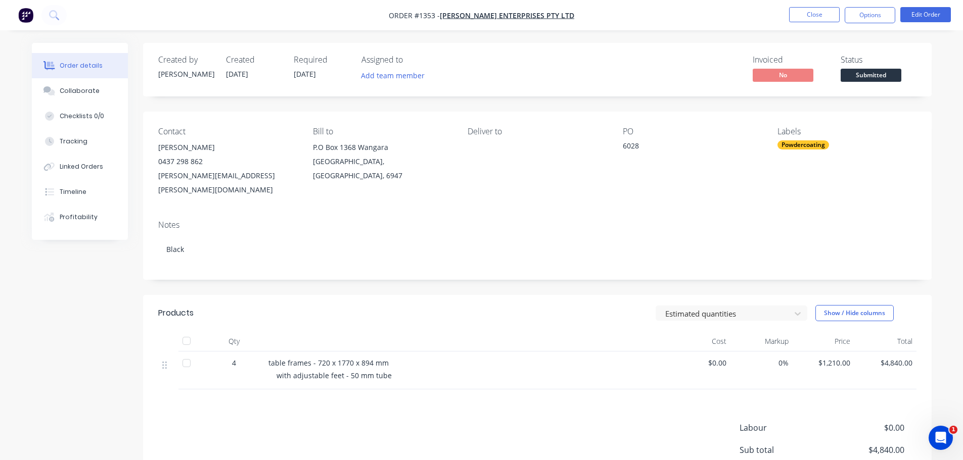
click at [669, 89] on div "Created by [PERSON_NAME] Created [DATE] Required [DATE] Assigned to Add team me…" at bounding box center [537, 70] width 788 height 54
click at [825, 12] on button "Close" at bounding box center [814, 14] width 51 height 15
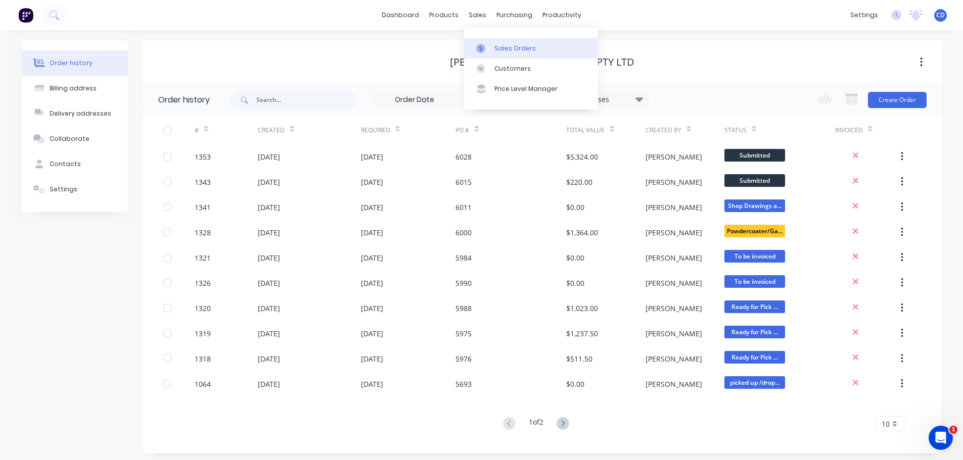
click at [510, 44] on div "Sales Orders" at bounding box center [514, 48] width 41 height 9
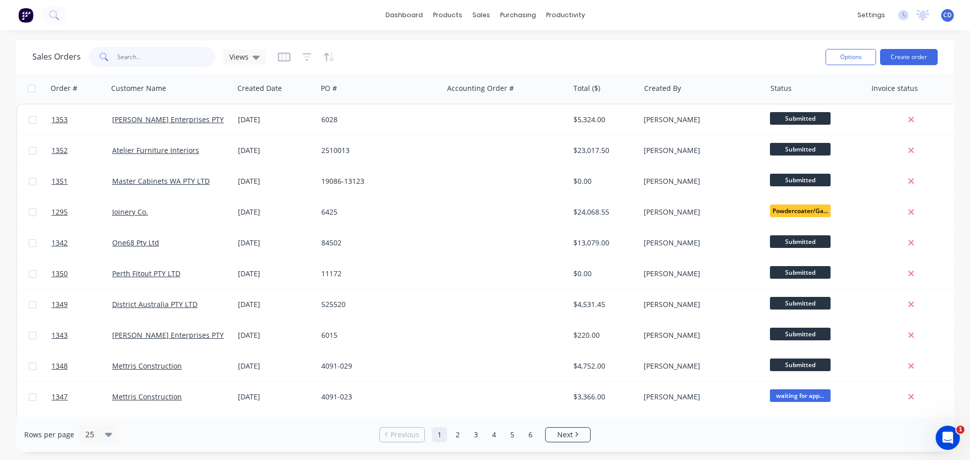
click at [175, 61] on input "text" at bounding box center [166, 57] width 99 height 20
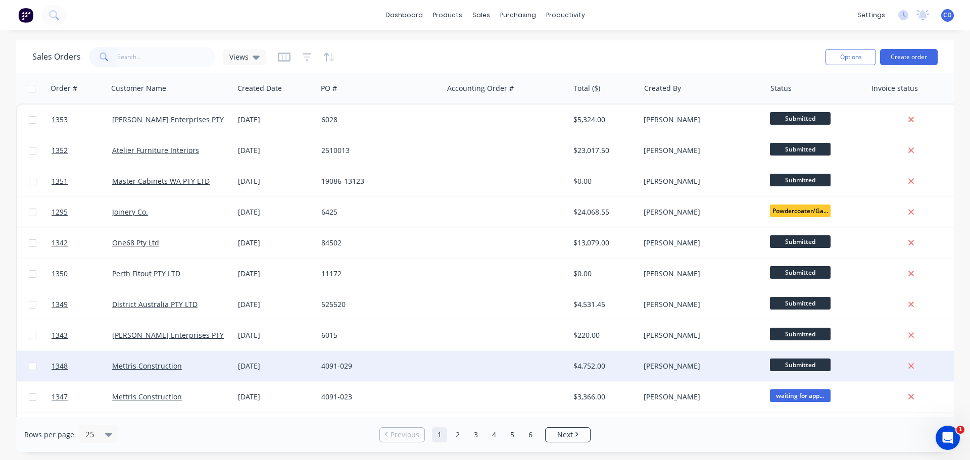
click at [549, 368] on div at bounding box center [506, 366] width 126 height 30
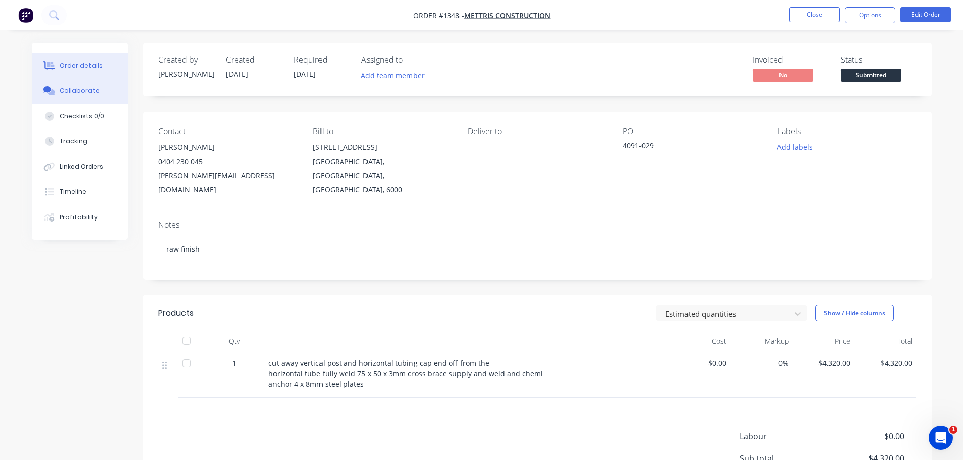
click at [71, 96] on button "Collaborate" at bounding box center [80, 90] width 96 height 25
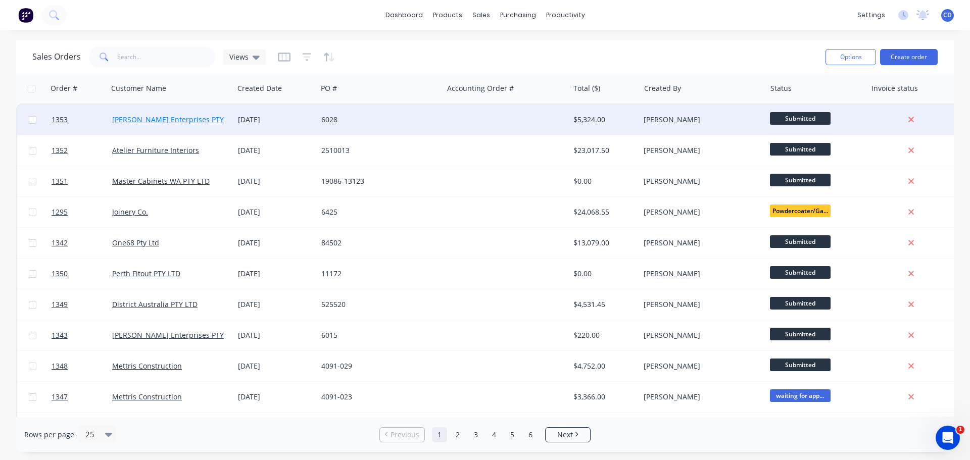
click at [176, 118] on link "[PERSON_NAME] Enterprises PTY LTD" at bounding box center [175, 120] width 126 height 10
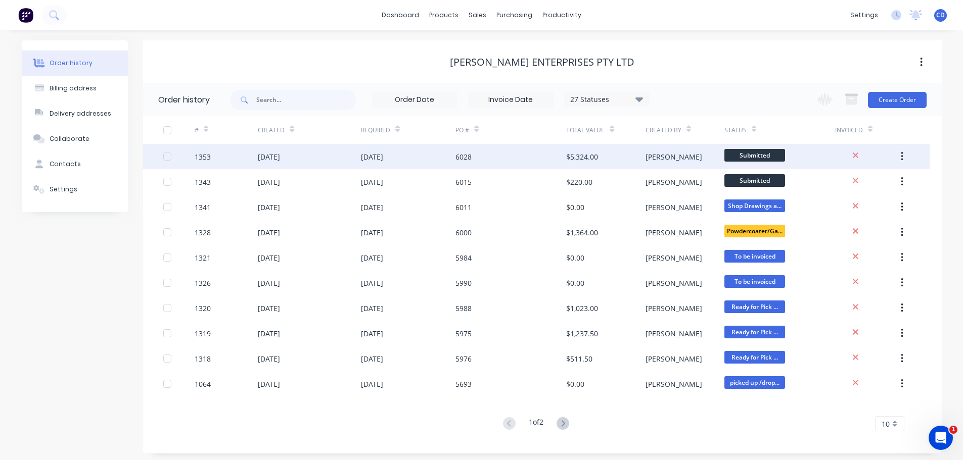
click at [459, 155] on div "6028" at bounding box center [463, 157] width 16 height 11
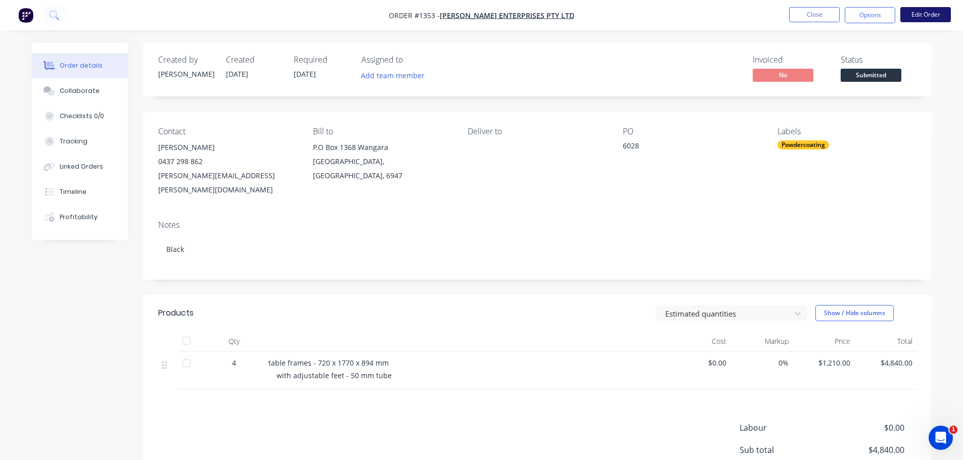
click at [923, 12] on button "Edit Order" at bounding box center [925, 14] width 51 height 15
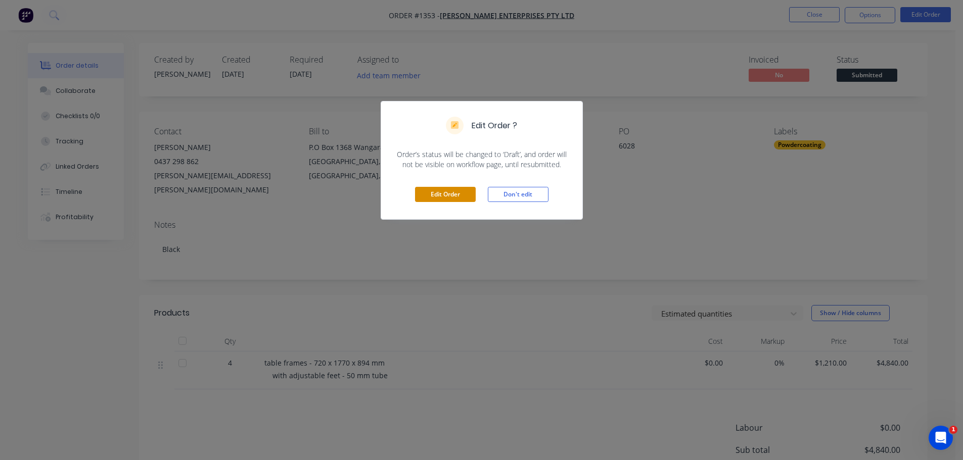
click at [456, 197] on button "Edit Order" at bounding box center [445, 194] width 61 height 15
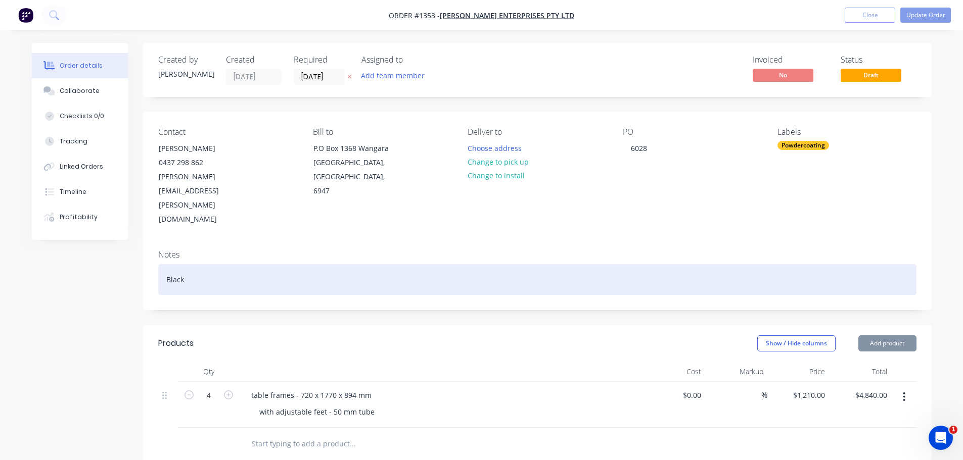
click at [253, 264] on div "Black" at bounding box center [537, 279] width 758 height 31
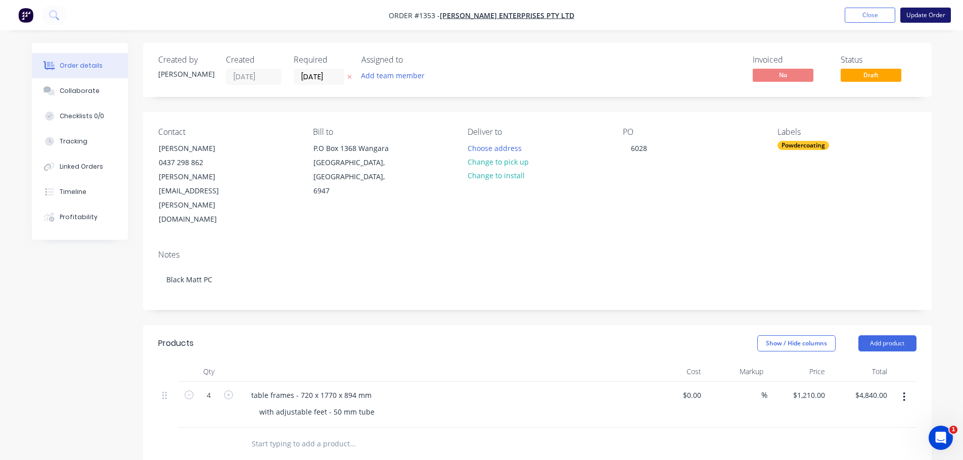
click at [915, 18] on button "Update Order" at bounding box center [925, 15] width 51 height 15
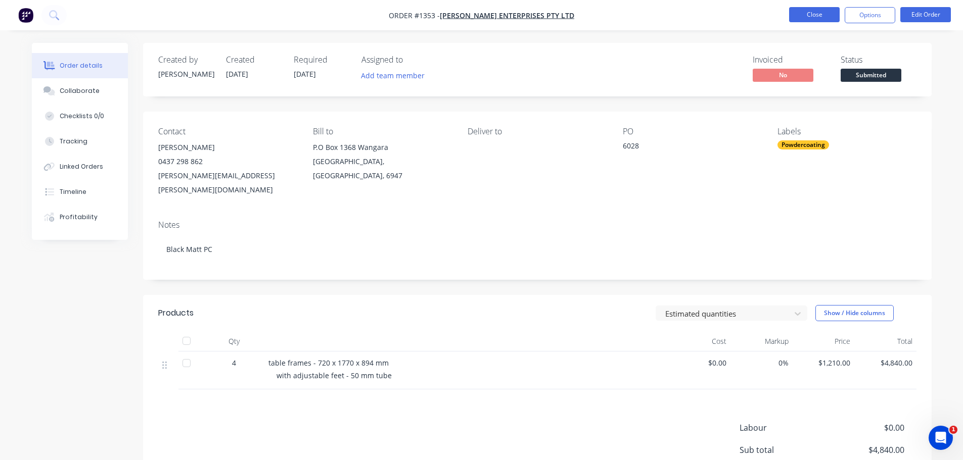
click at [798, 16] on button "Close" at bounding box center [814, 14] width 51 height 15
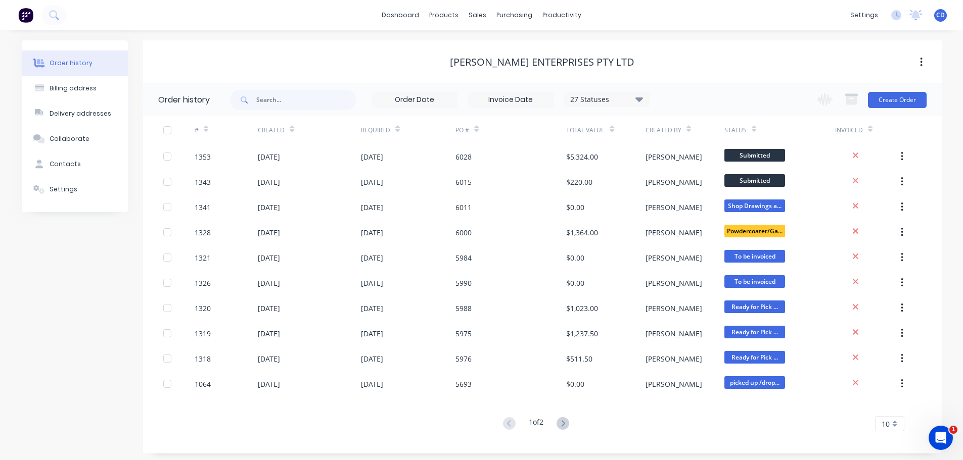
click at [815, 48] on div "[PERSON_NAME] Enterprises PTY LTD" at bounding box center [542, 61] width 798 height 43
click at [568, 426] on icon at bounding box center [562, 423] width 13 height 13
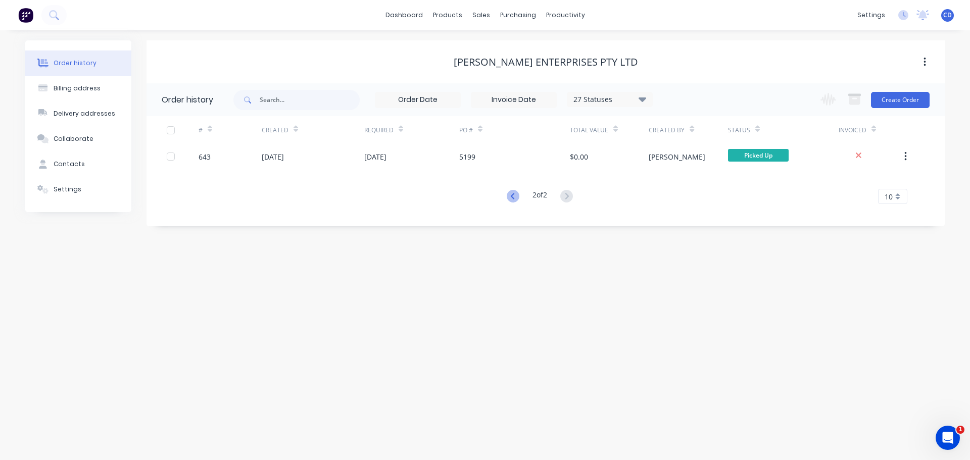
click at [510, 198] on icon at bounding box center [513, 196] width 13 height 13
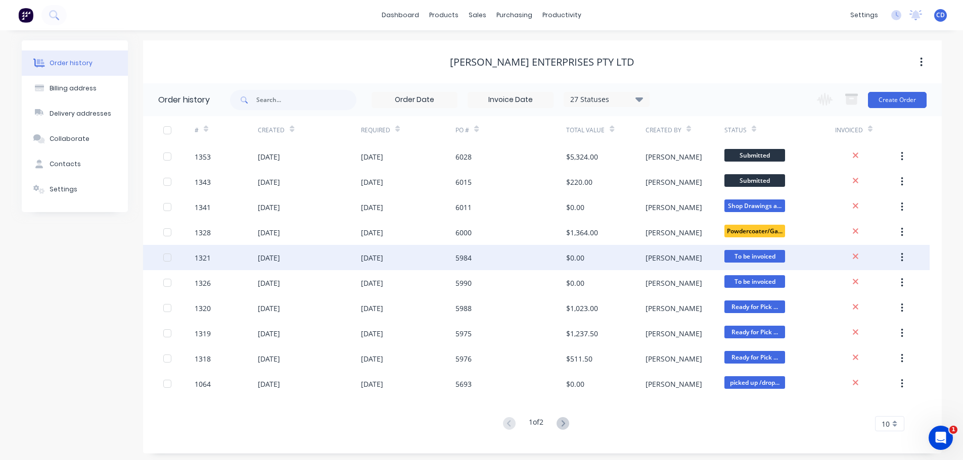
click at [904, 258] on button "button" at bounding box center [902, 258] width 24 height 18
click at [859, 278] on div "Archive" at bounding box center [866, 284] width 78 height 15
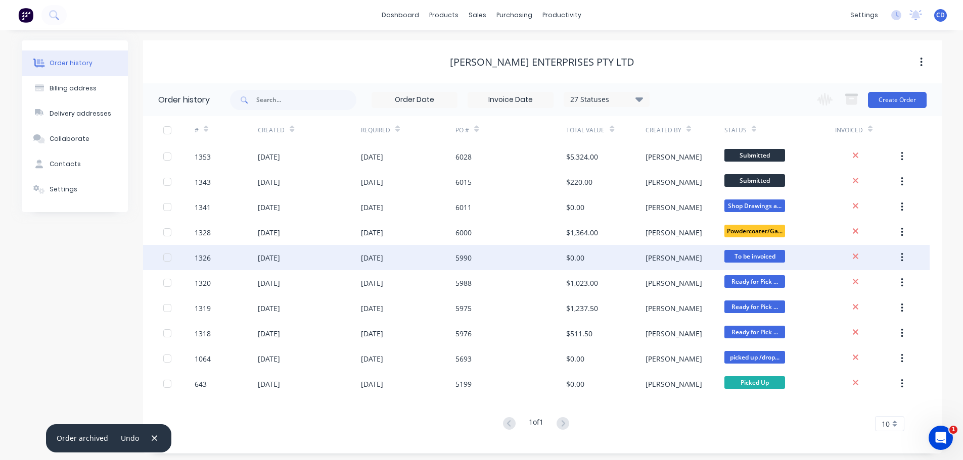
click at [899, 255] on button "button" at bounding box center [902, 258] width 24 height 18
click at [855, 282] on div "Archive" at bounding box center [866, 284] width 78 height 15
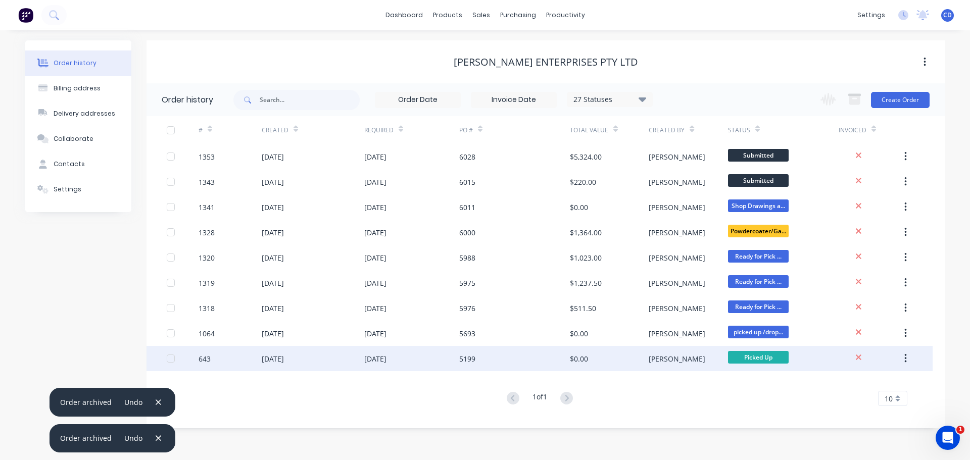
click at [906, 359] on icon "button" at bounding box center [906, 358] width 2 height 9
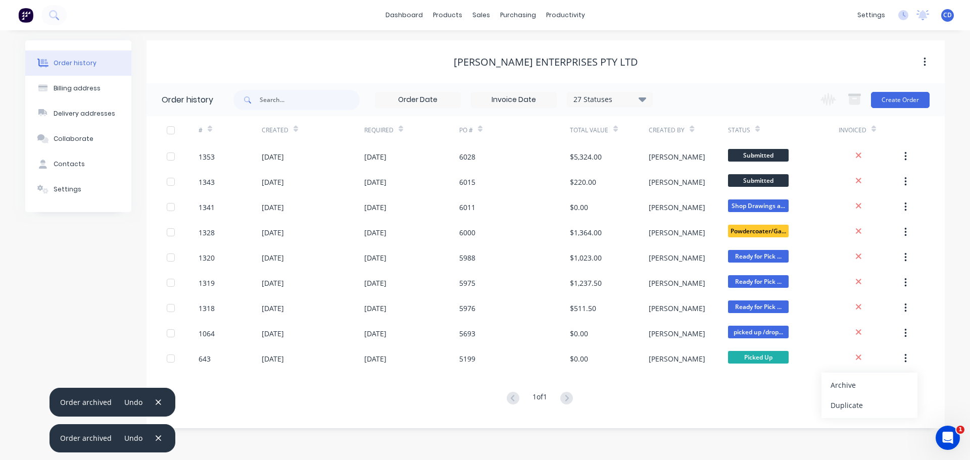
click at [854, 381] on div "Archive" at bounding box center [870, 385] width 78 height 15
